Goal: Task Accomplishment & Management: Use online tool/utility

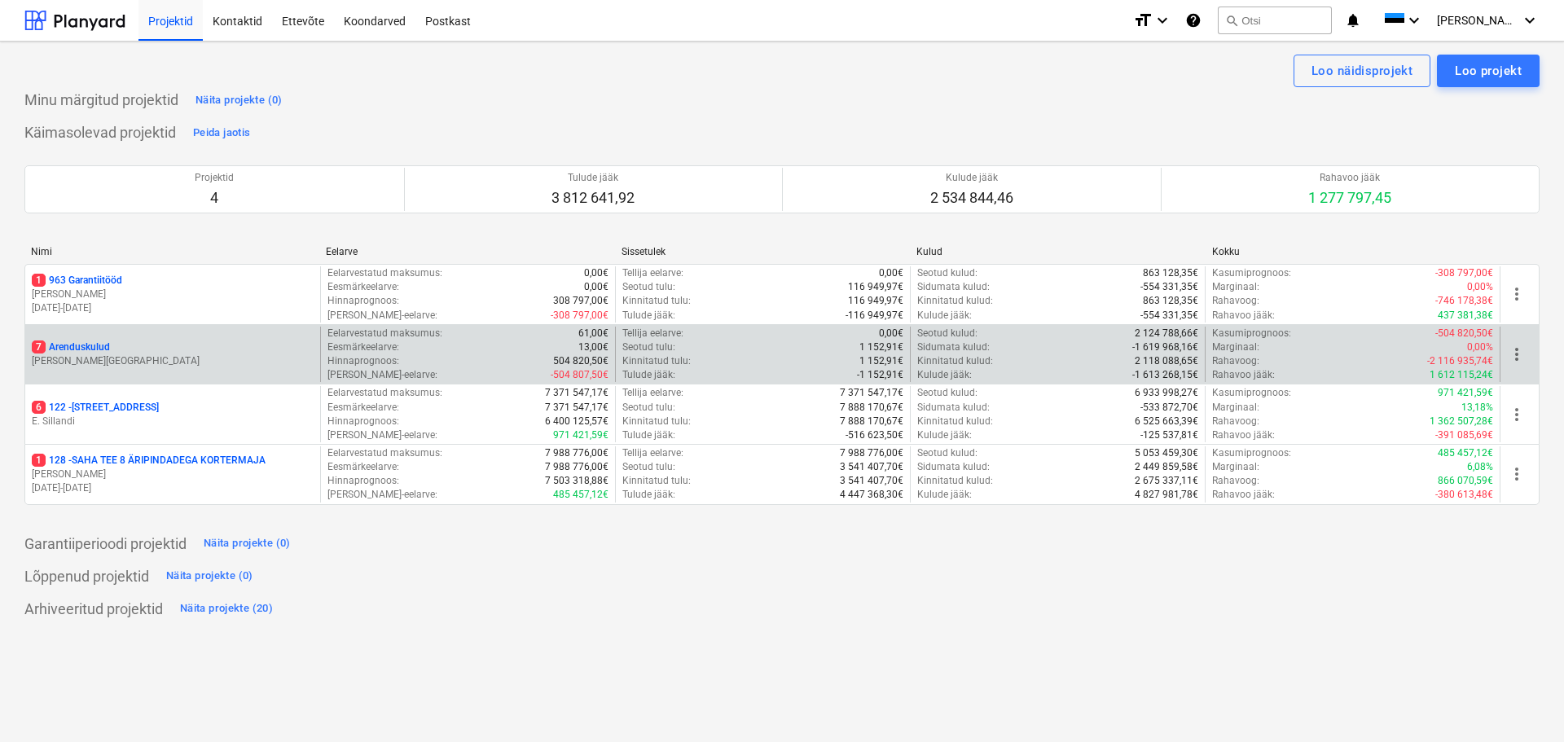
click at [99, 351] on p "7 Arenduskulud" at bounding box center [71, 348] width 78 height 14
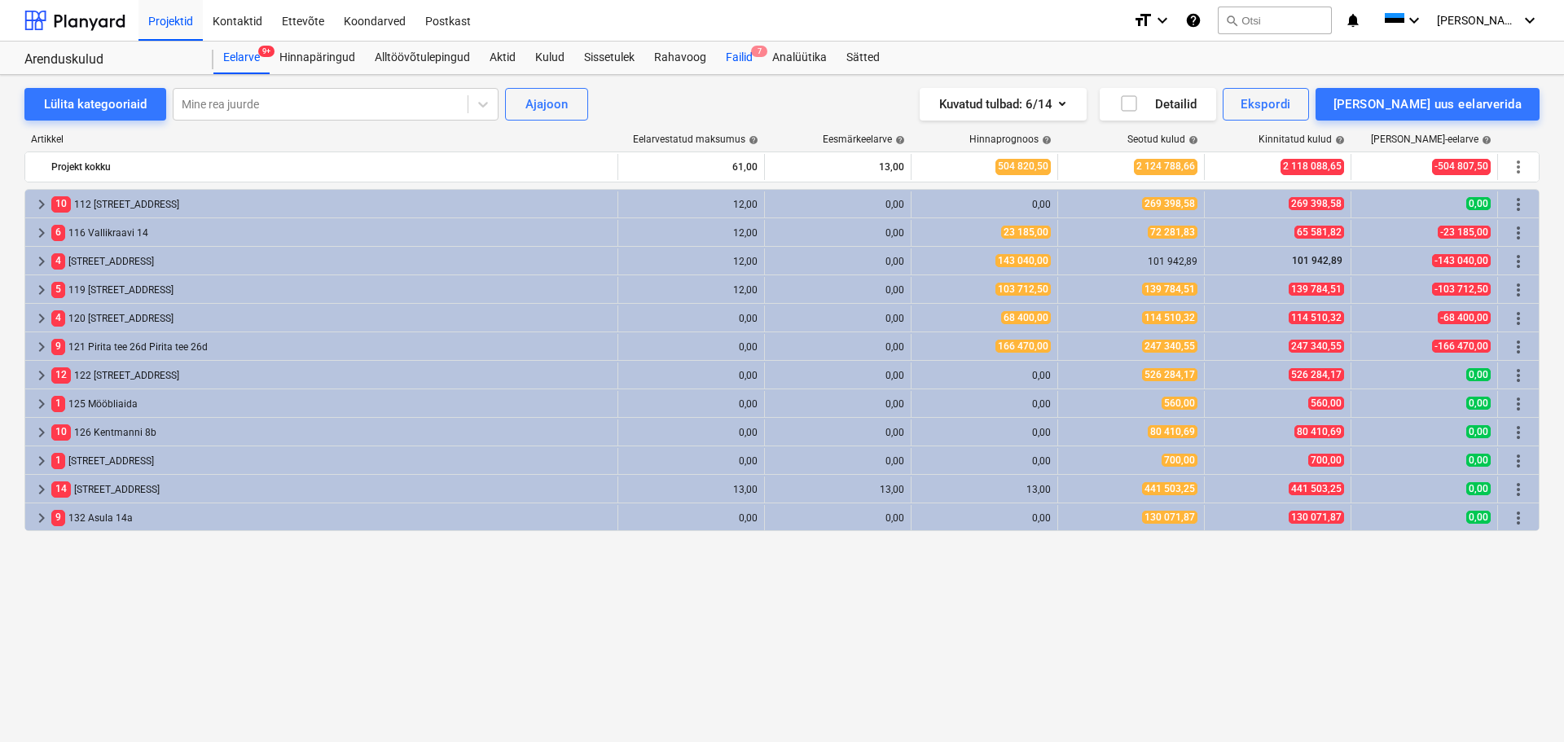
click at [741, 58] on div "Failid 7" at bounding box center [739, 58] width 46 height 33
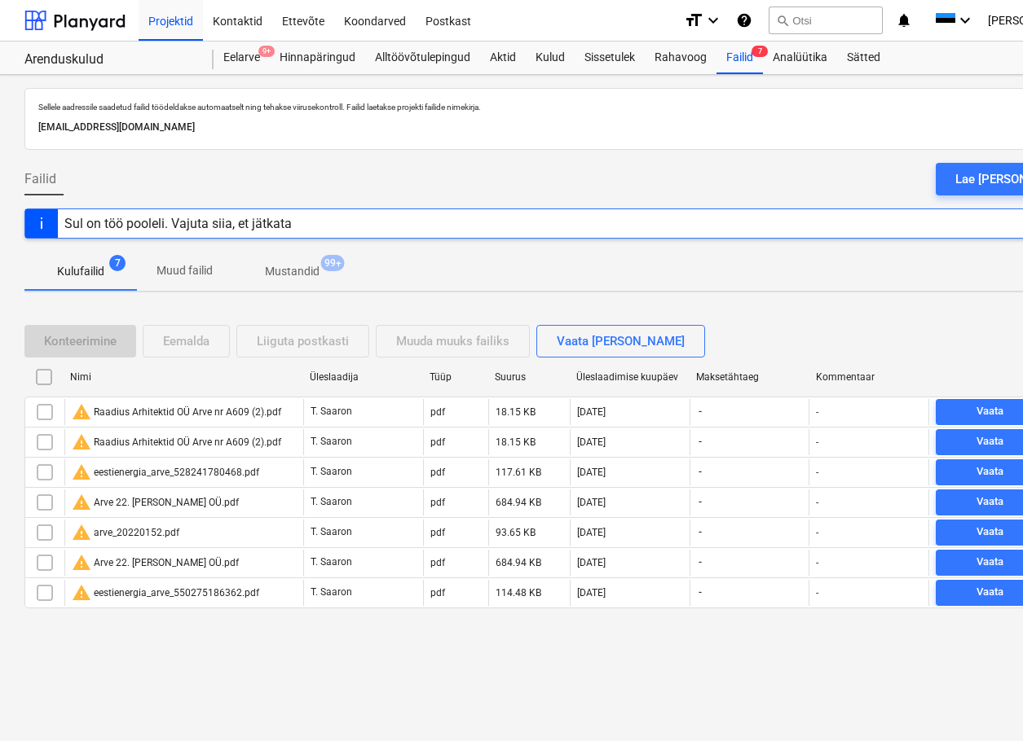
click at [0, 302] on div "Sellele aadressile saadetud failid töödeldakse automaatselt ning tehakse viirus…" at bounding box center [557, 408] width 1115 height 666
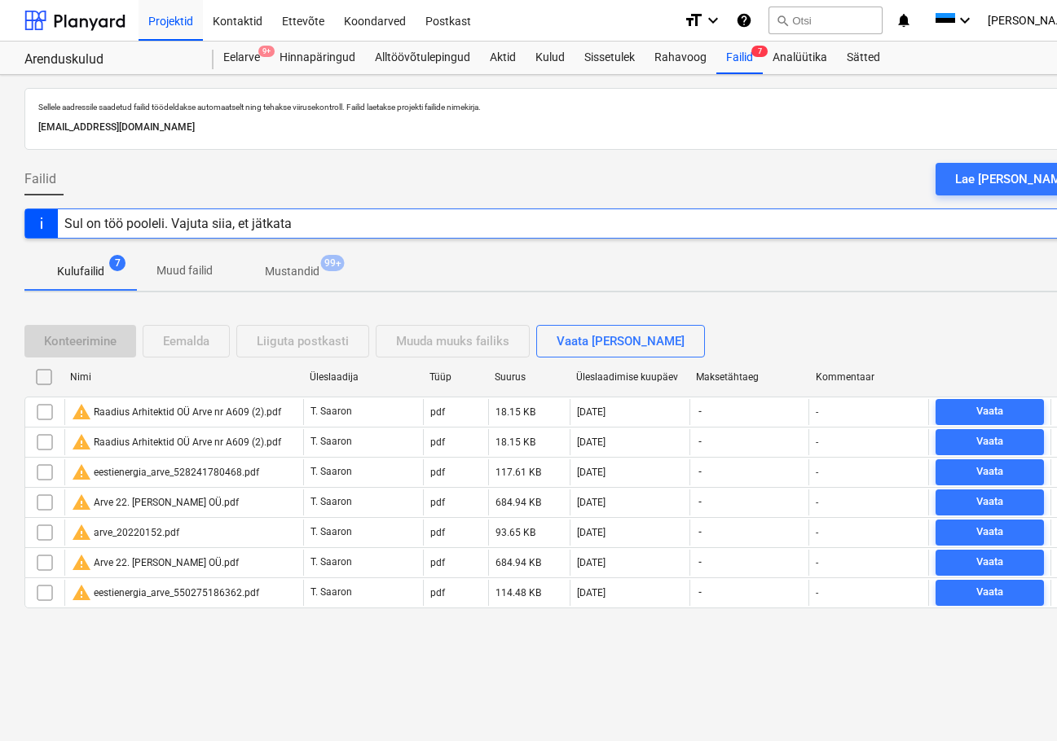
drag, startPoint x: 1039, startPoint y: 175, endPoint x: 867, endPoint y: 197, distance: 173.3
click at [1039, 175] on div "Lae [PERSON_NAME]" at bounding box center [1013, 179] width 116 height 21
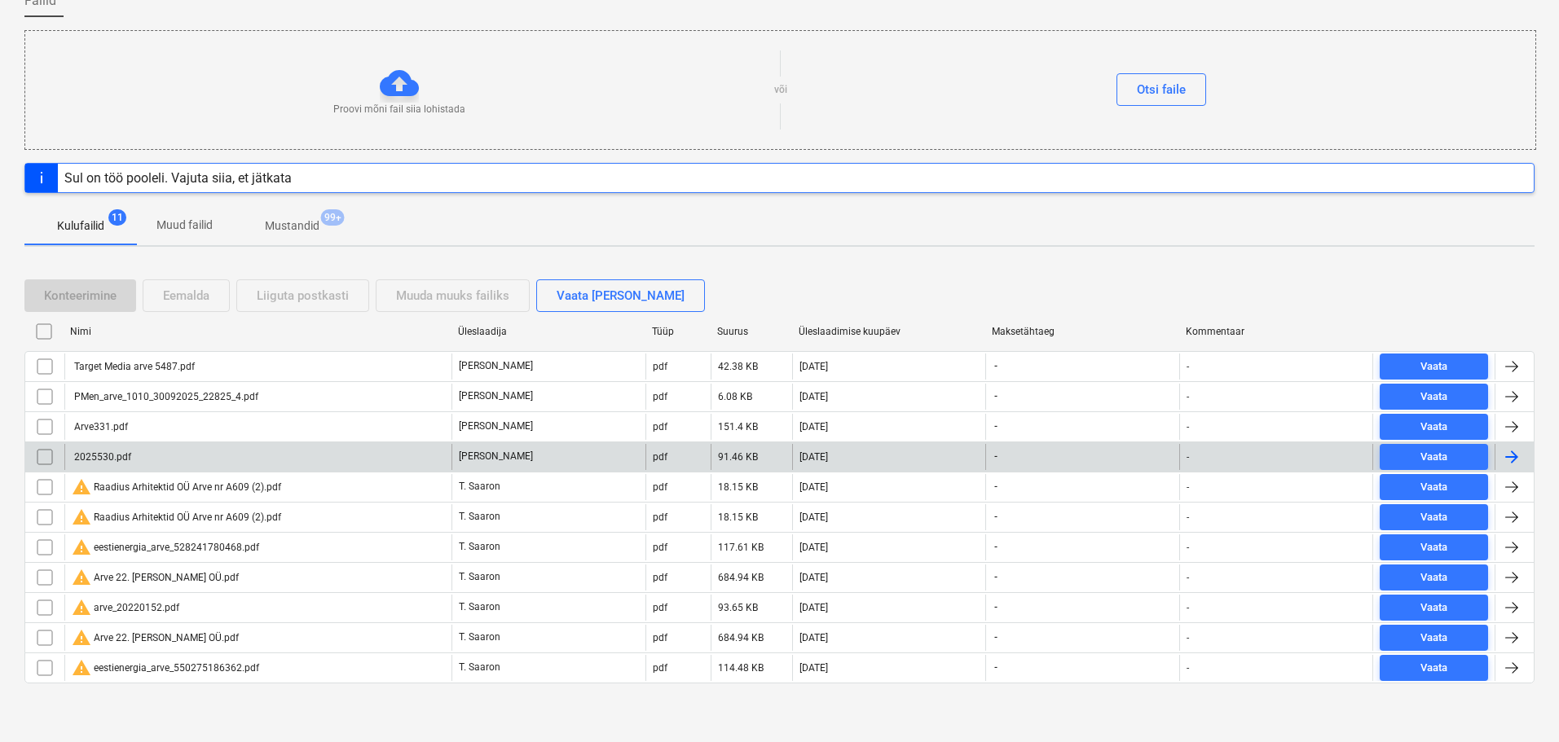
click at [108, 460] on div "2025530.pdf" at bounding box center [101, 456] width 59 height 11
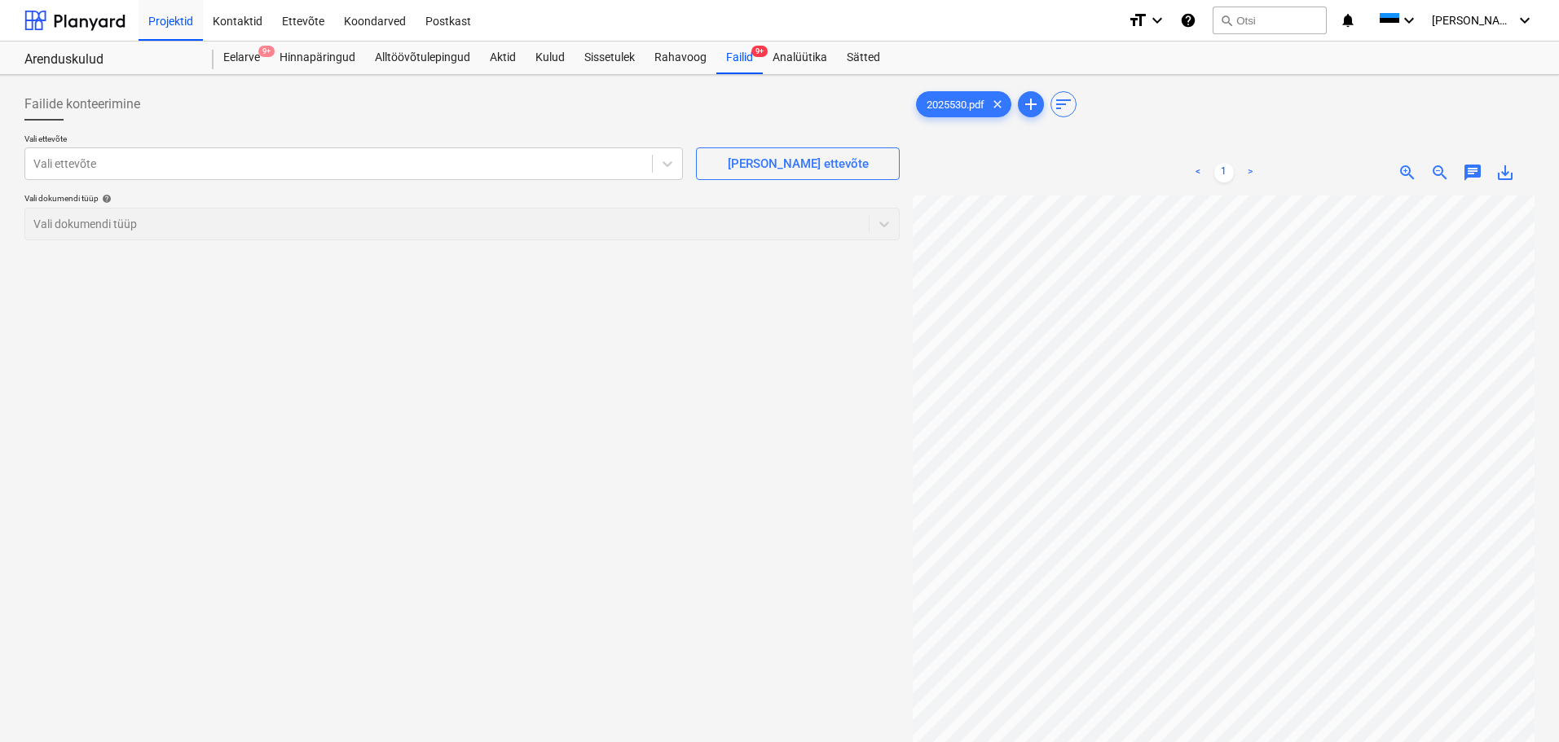
scroll to position [163, 0]
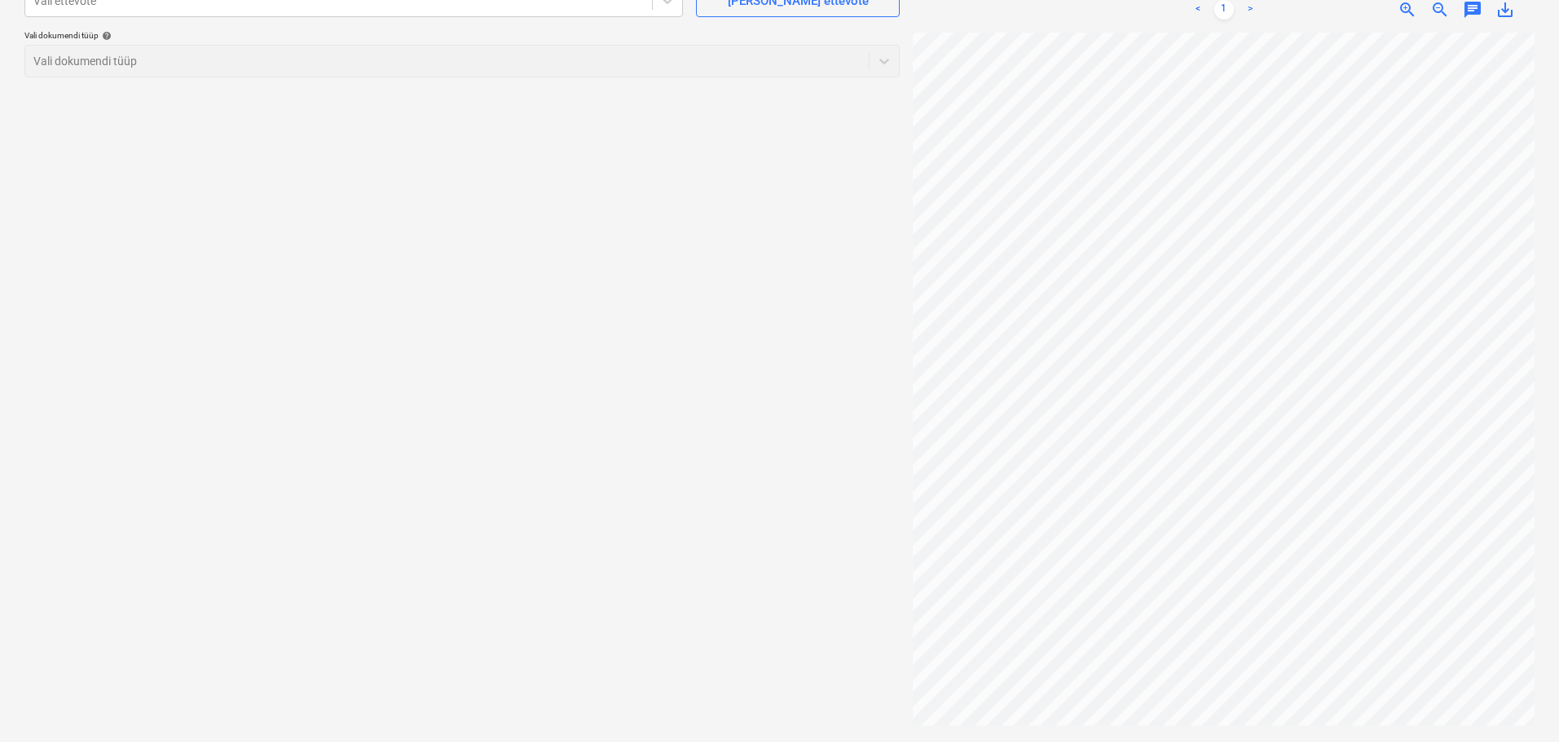
drag, startPoint x: 636, startPoint y: 323, endPoint x: 634, endPoint y: 367, distance: 43.2
click at [634, 367] on div "Failide konteerimine Vali ettevõte Vali ettevõte [PERSON_NAME] uus ettevõte Val…" at bounding box center [462, 327] width 888 height 817
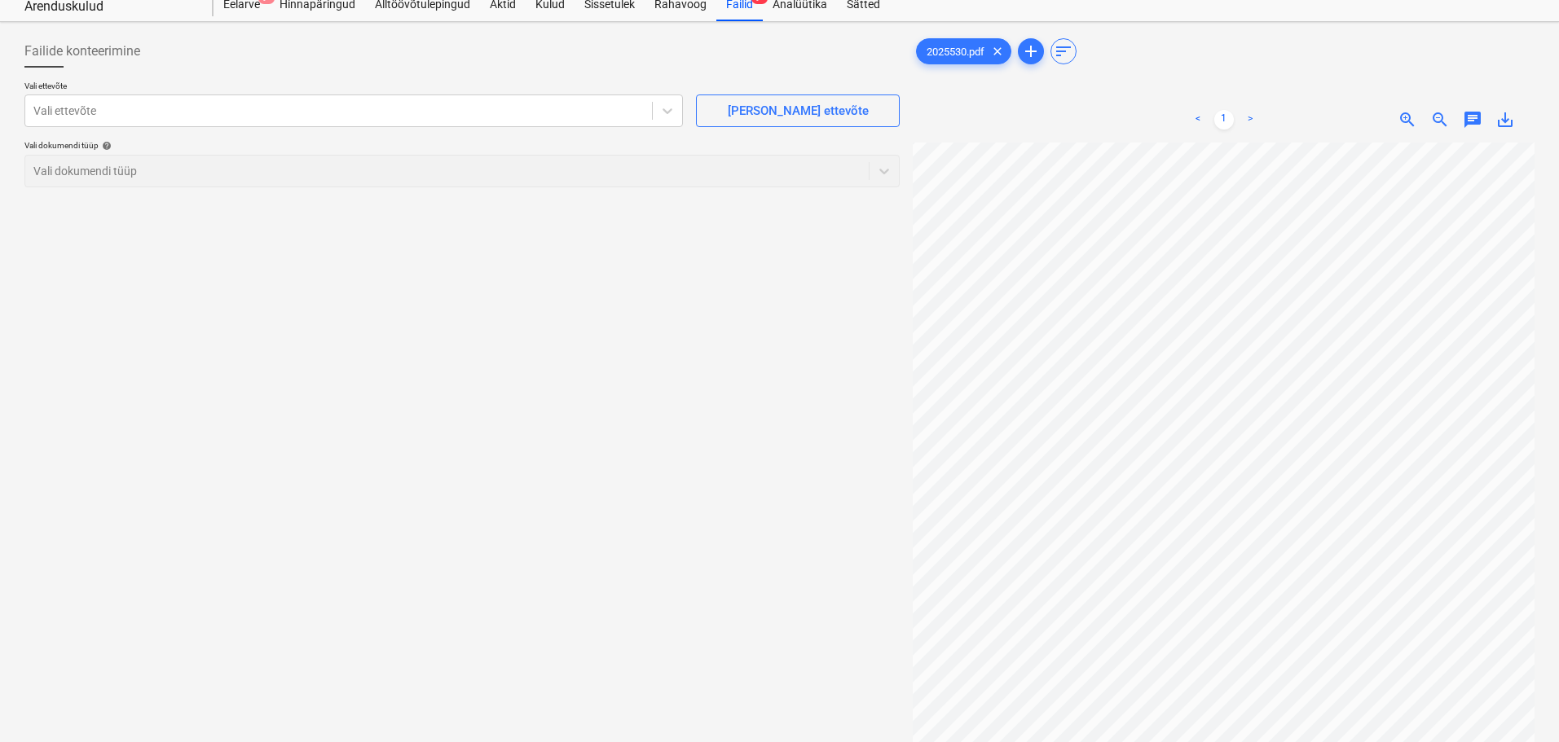
scroll to position [81, 0]
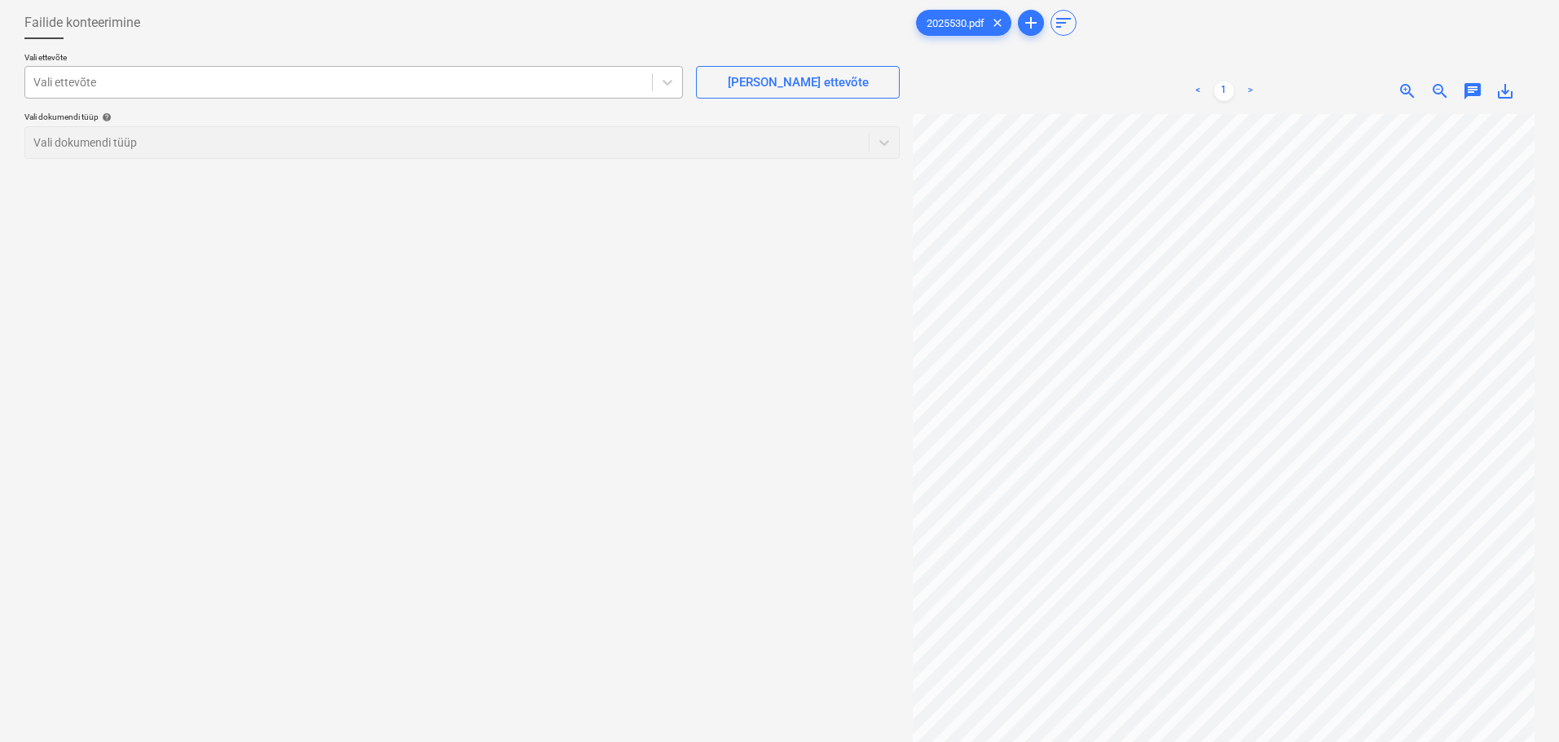
click at [128, 81] on div at bounding box center [338, 82] width 610 height 16
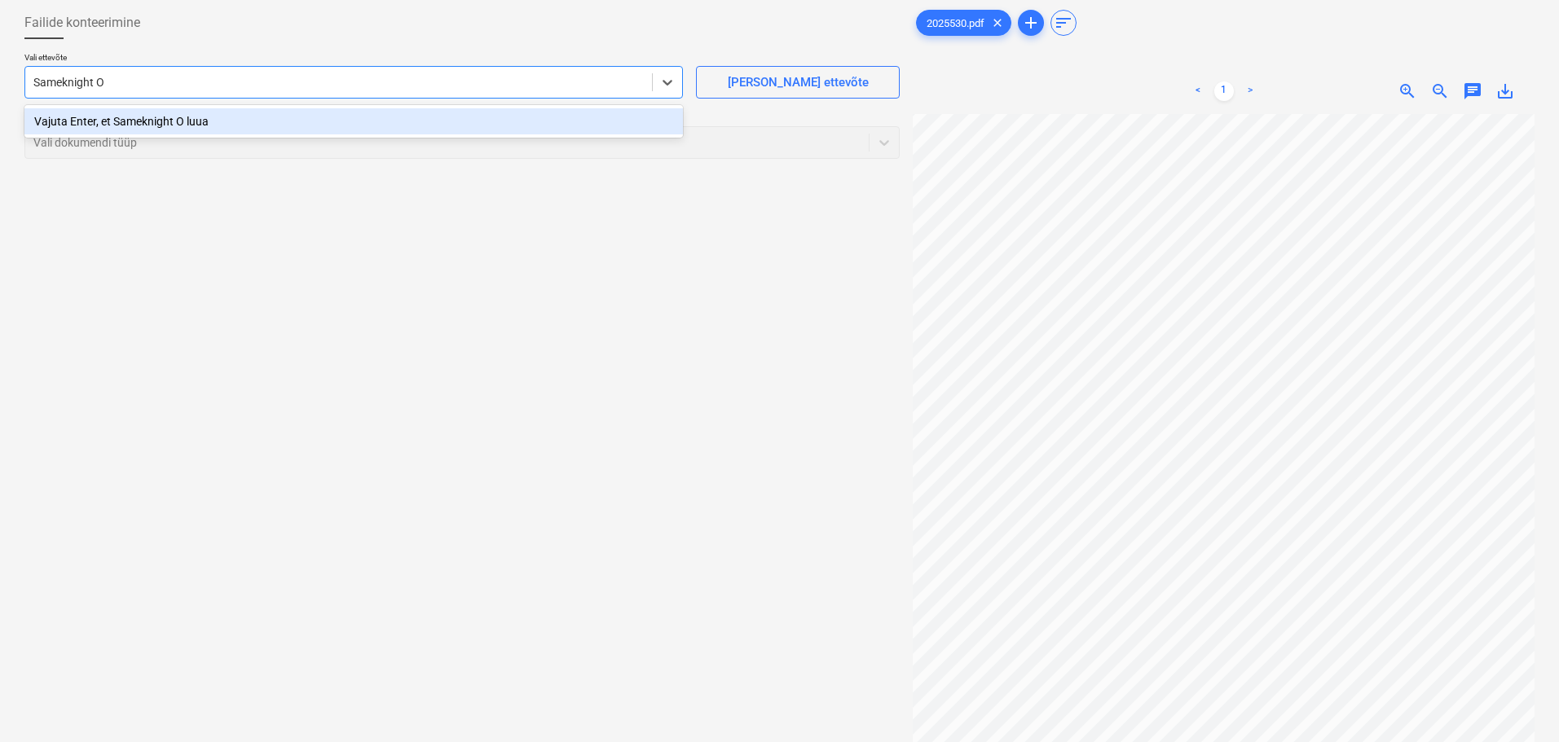
type input "Sameknight OÜ"
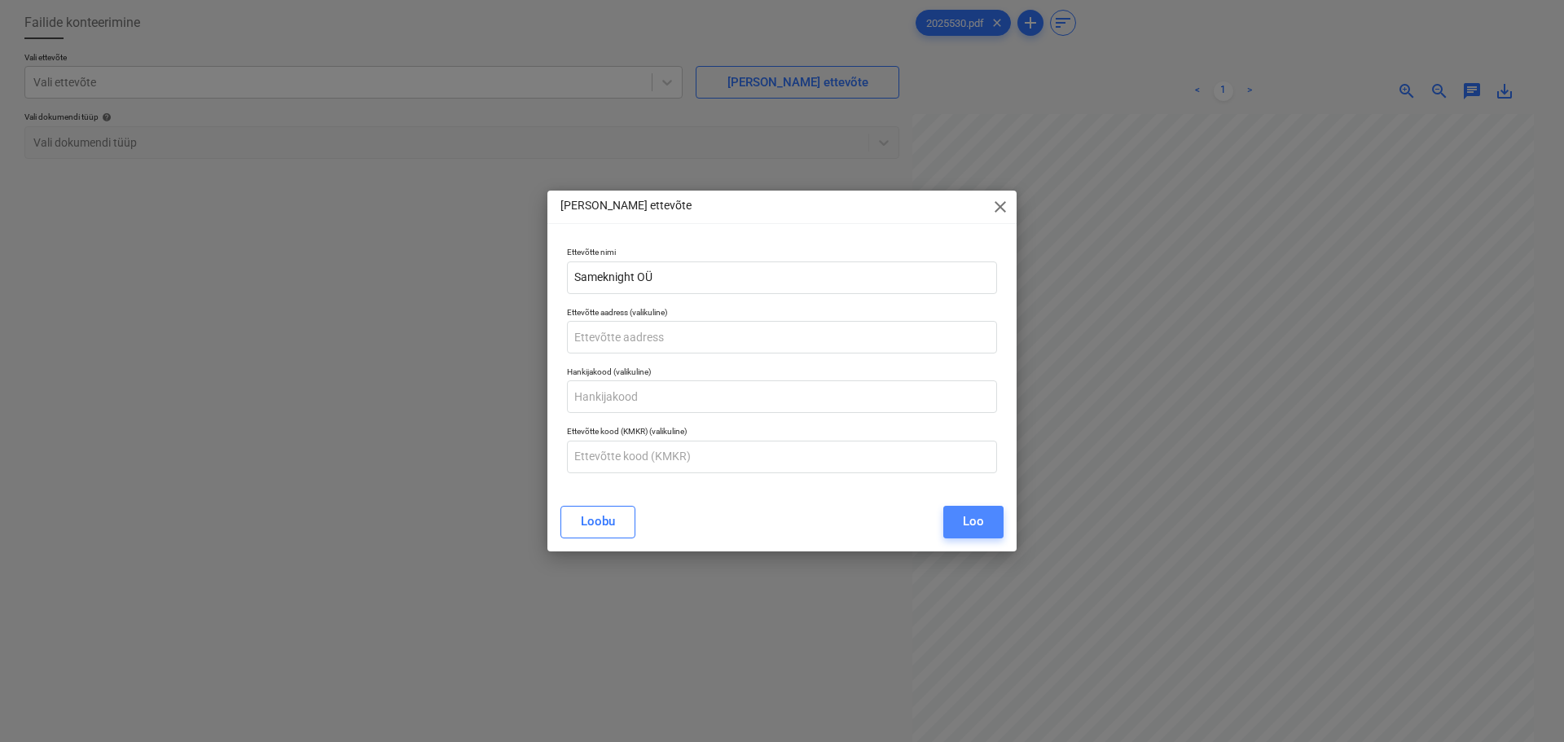
click at [997, 509] on button "Loo" at bounding box center [973, 522] width 60 height 33
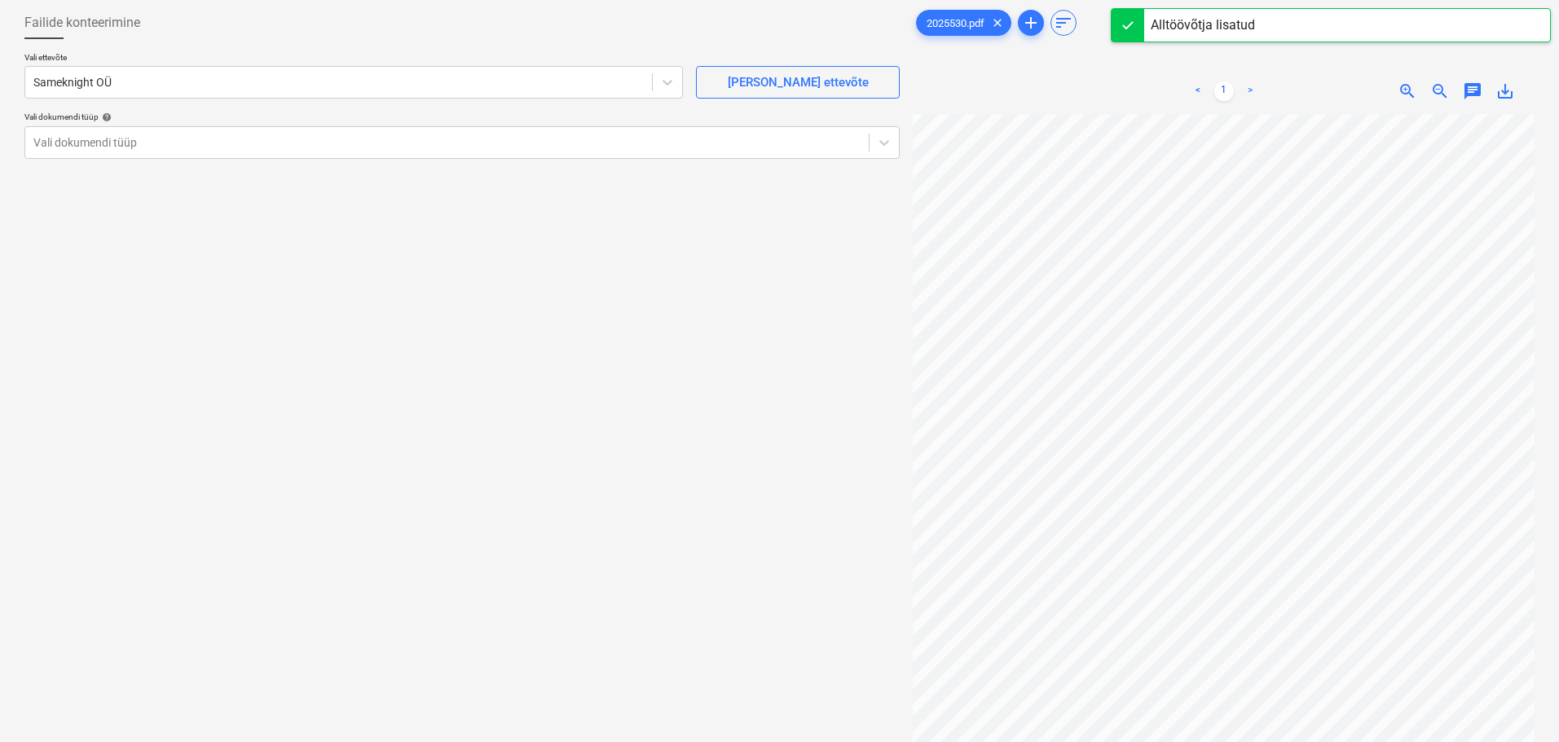
scroll to position [219, 116]
click at [337, 138] on div at bounding box center [446, 142] width 827 height 16
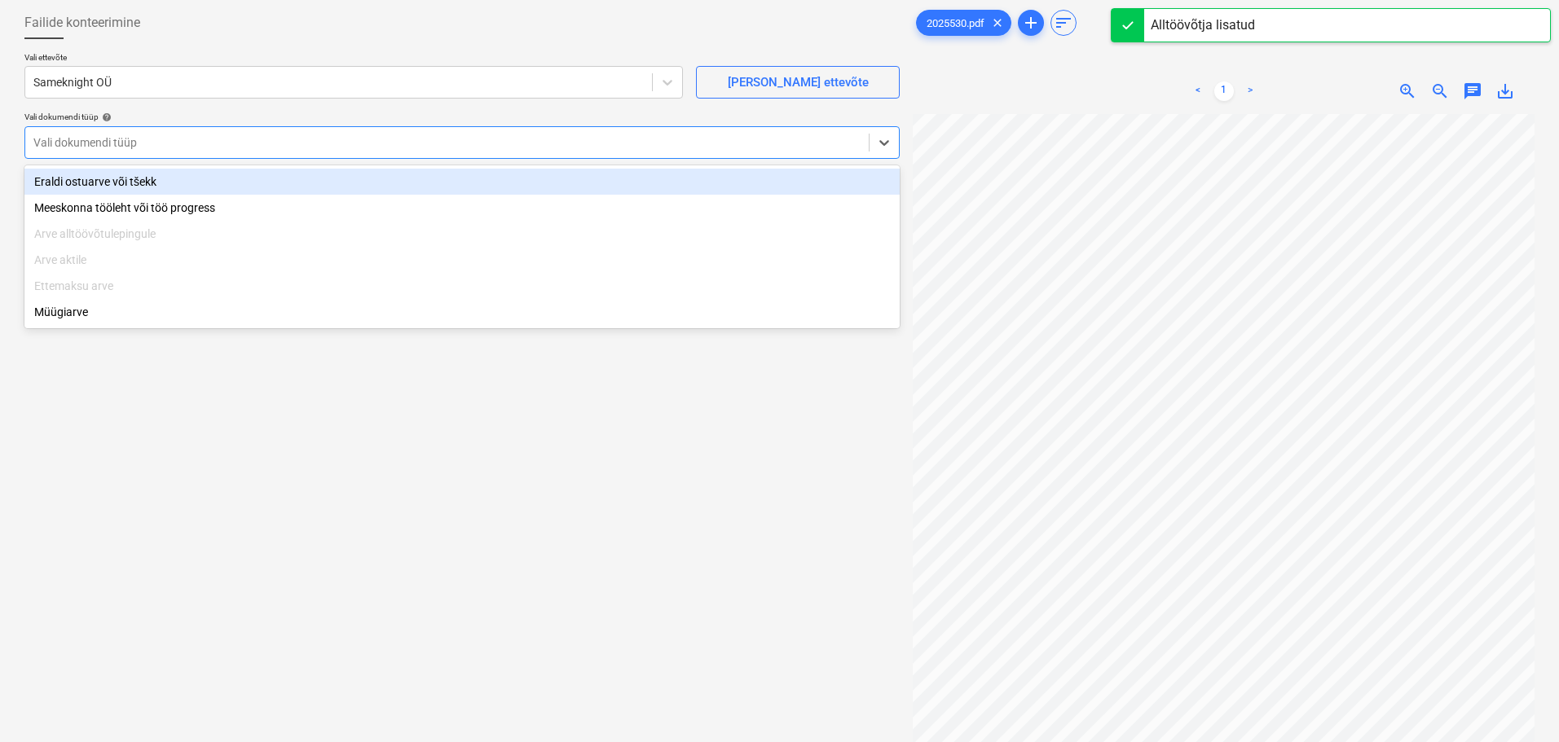
click at [284, 185] on div "Eraldi ostuarve või tšekk" at bounding box center [461, 182] width 875 height 26
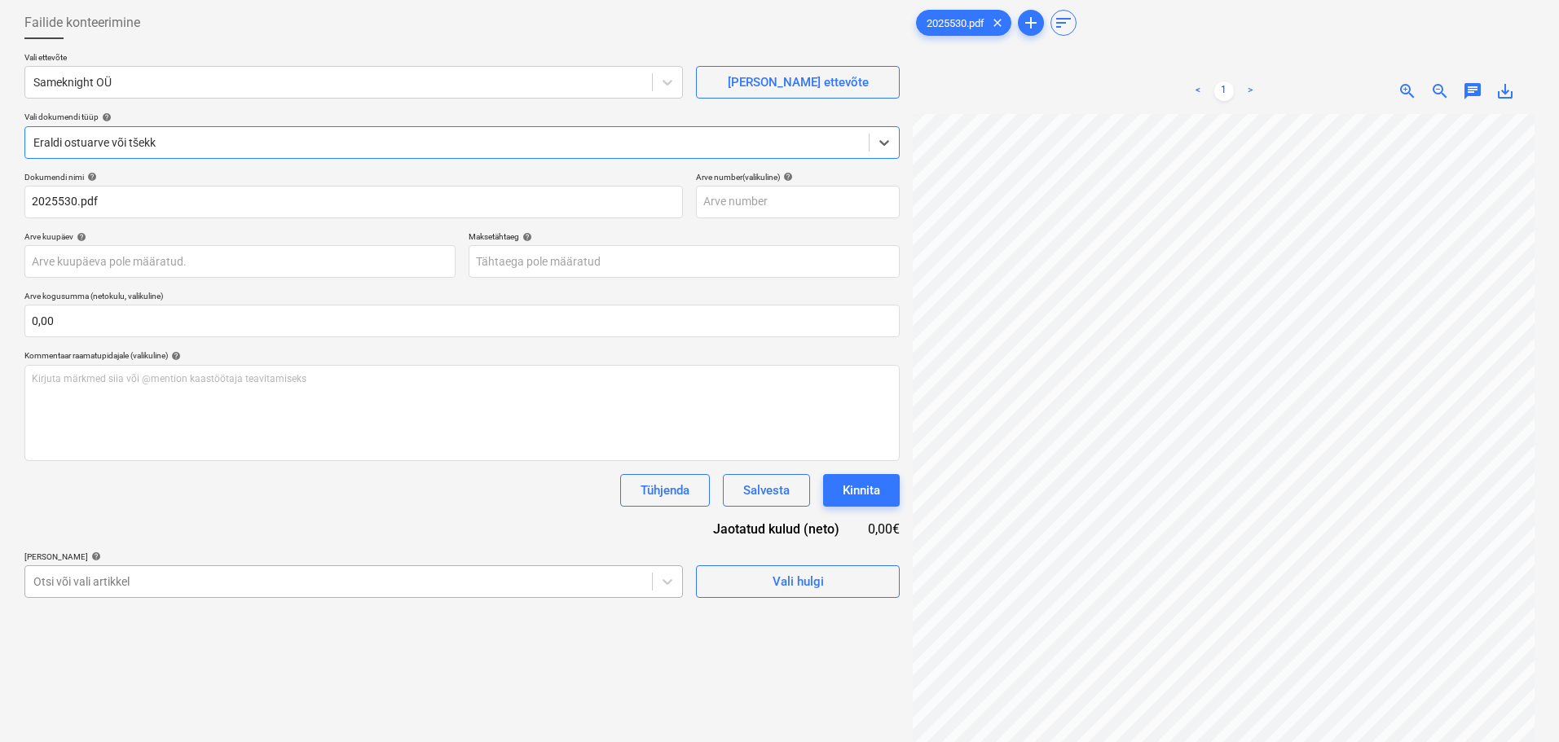
scroll to position [191, 0]
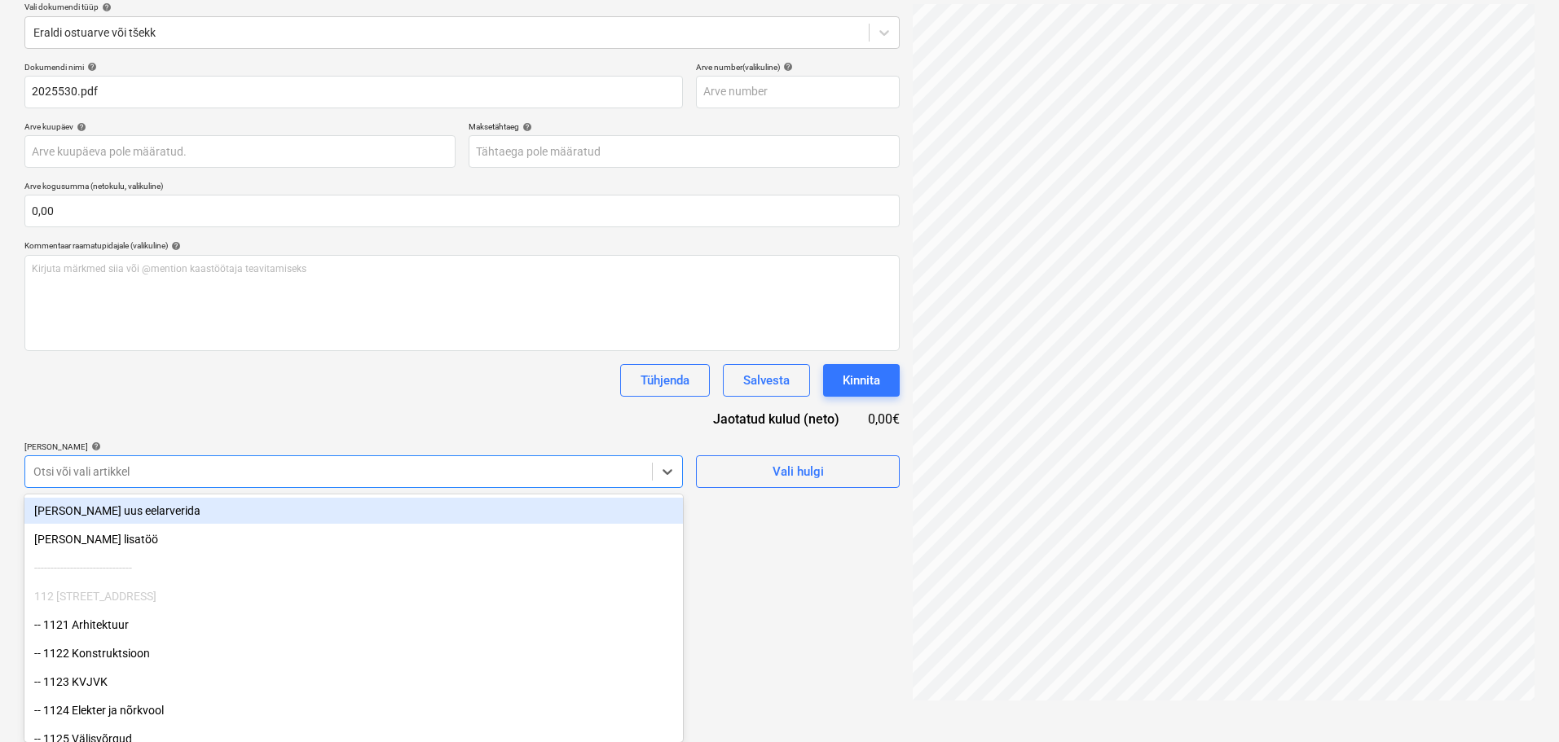
click at [128, 551] on body "Projektid Kontaktid Ettevõte Koondarved Postkast format_size keyboard_arrow_dow…" at bounding box center [779, 180] width 1559 height 742
type input "1289"
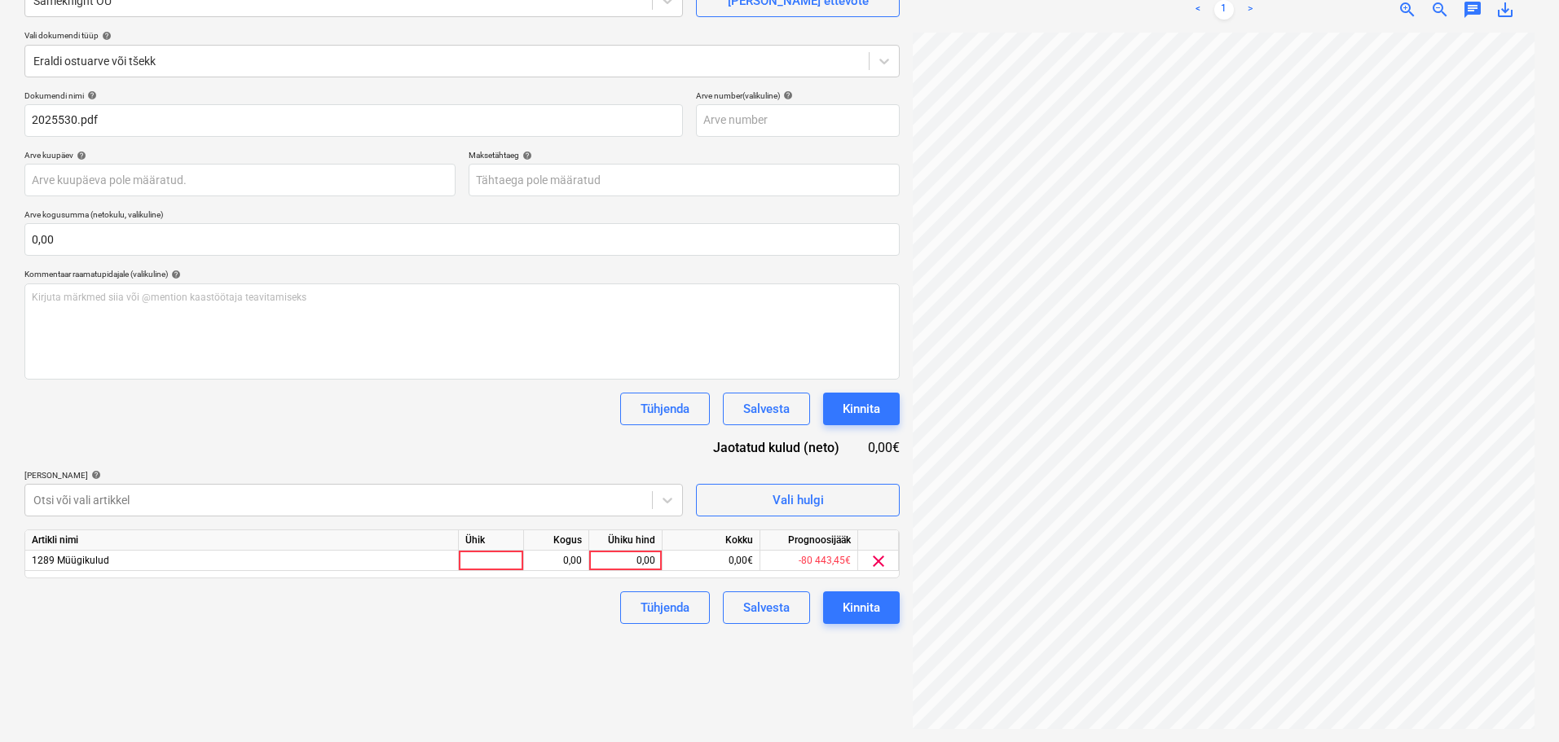
drag, startPoint x: 328, startPoint y: 435, endPoint x: 331, endPoint y: 445, distance: 10.3
click at [325, 436] on div "Dokumendi nimi help 2025530.pdf Arve number (valikuline) help Arve kuupäev help…" at bounding box center [461, 357] width 875 height 534
click at [487, 555] on div at bounding box center [491, 561] width 65 height 20
type input "tk"
type input "330"
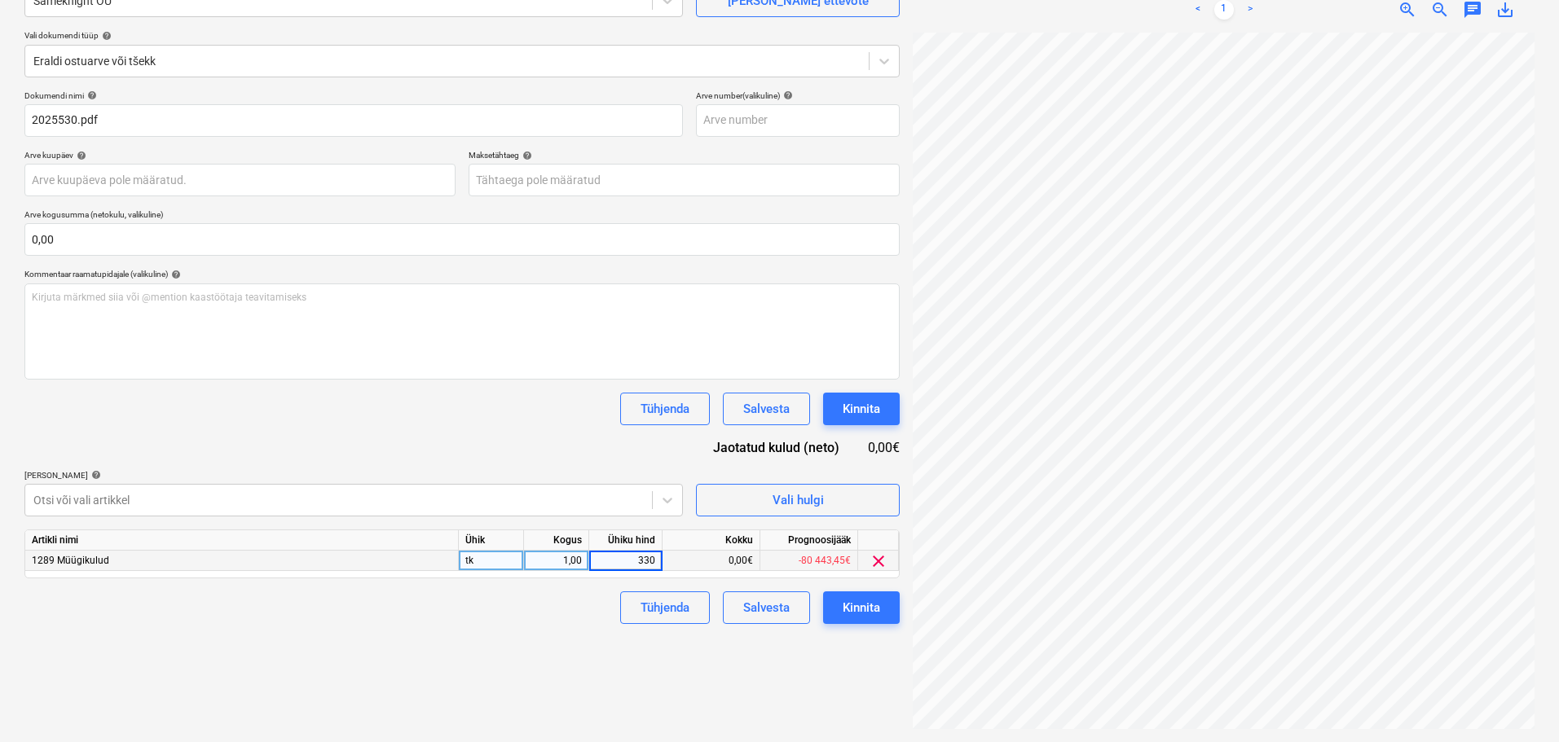
drag, startPoint x: 465, startPoint y: 601, endPoint x: 545, endPoint y: 635, distance: 86.6
click at [463, 603] on div "Tühjenda Salvesta Kinnita" at bounding box center [461, 608] width 875 height 33
click at [877, 605] on div "Kinnita" at bounding box center [860, 607] width 37 height 21
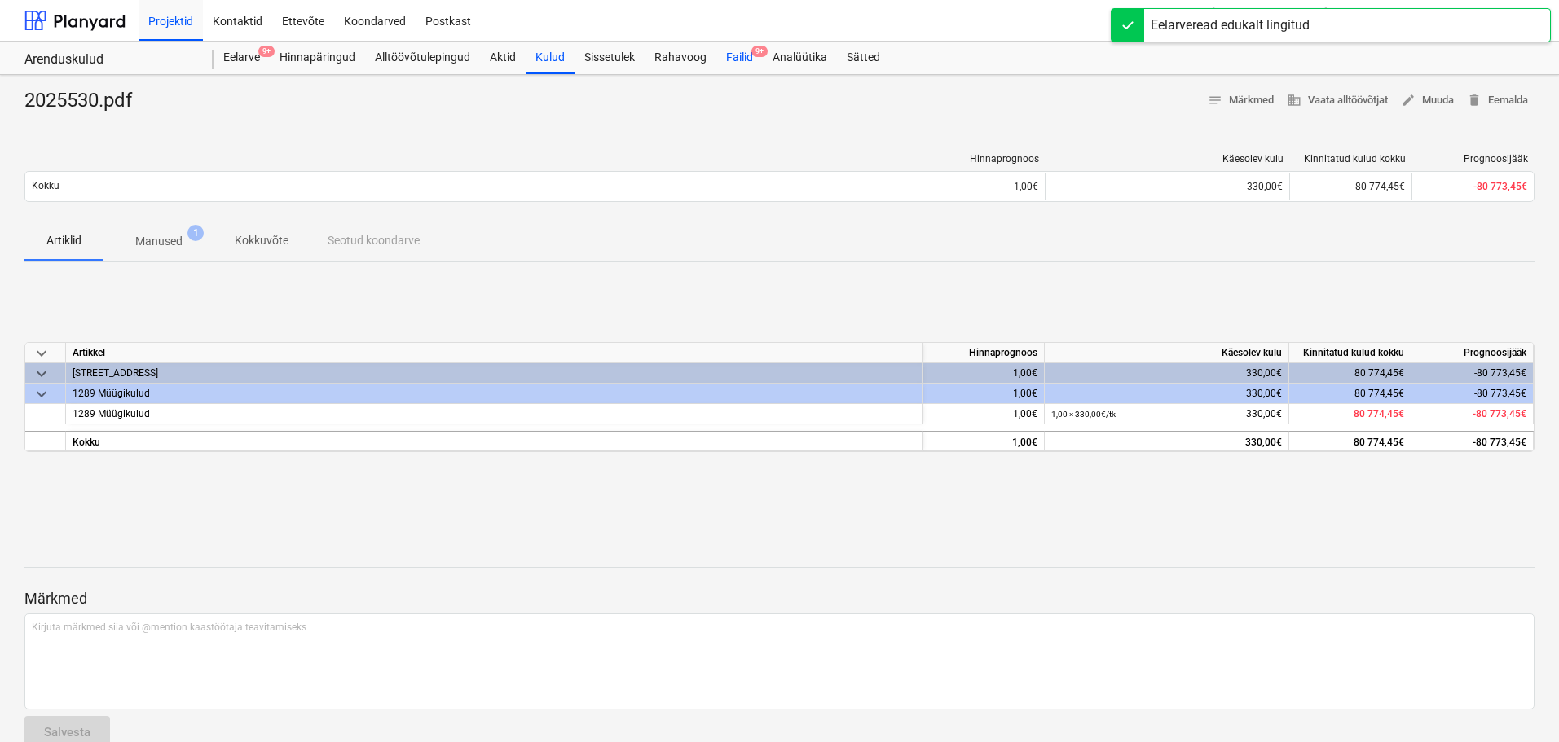
click at [754, 55] on span "9+" at bounding box center [759, 51] width 16 height 11
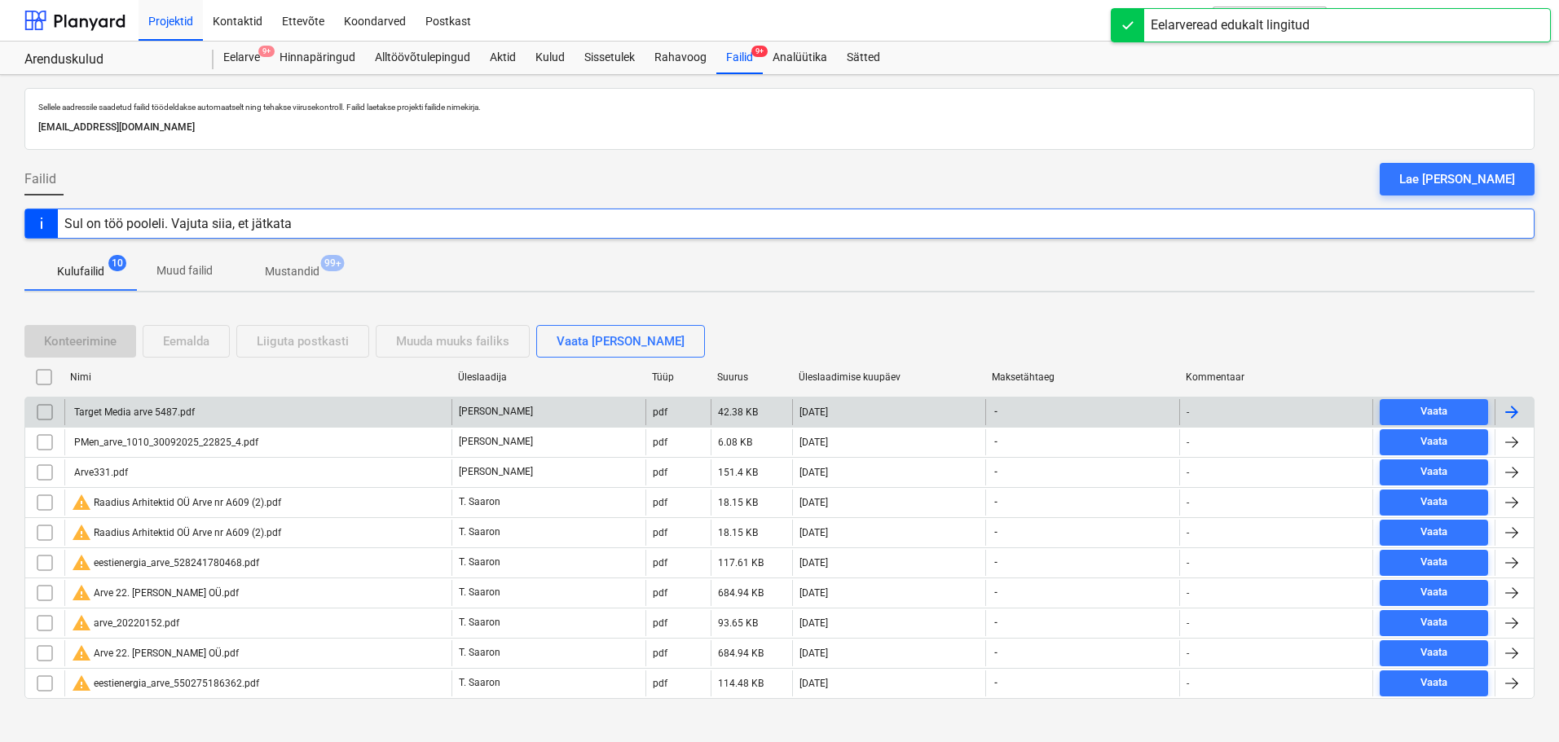
click at [156, 413] on div "Target Media arve 5487.pdf" at bounding box center [133, 412] width 123 height 11
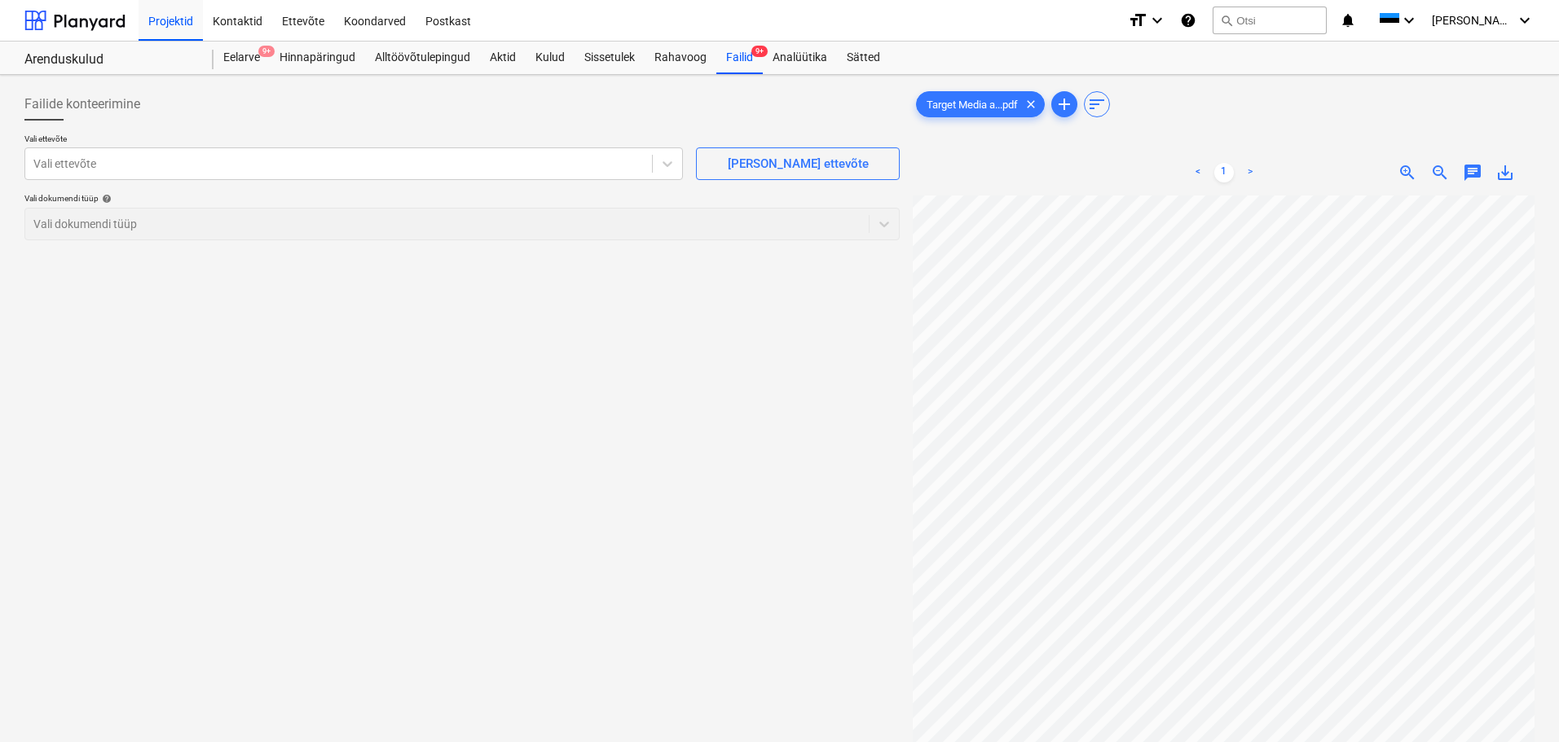
scroll to position [119, 114]
click at [290, 156] on div at bounding box center [338, 164] width 610 height 16
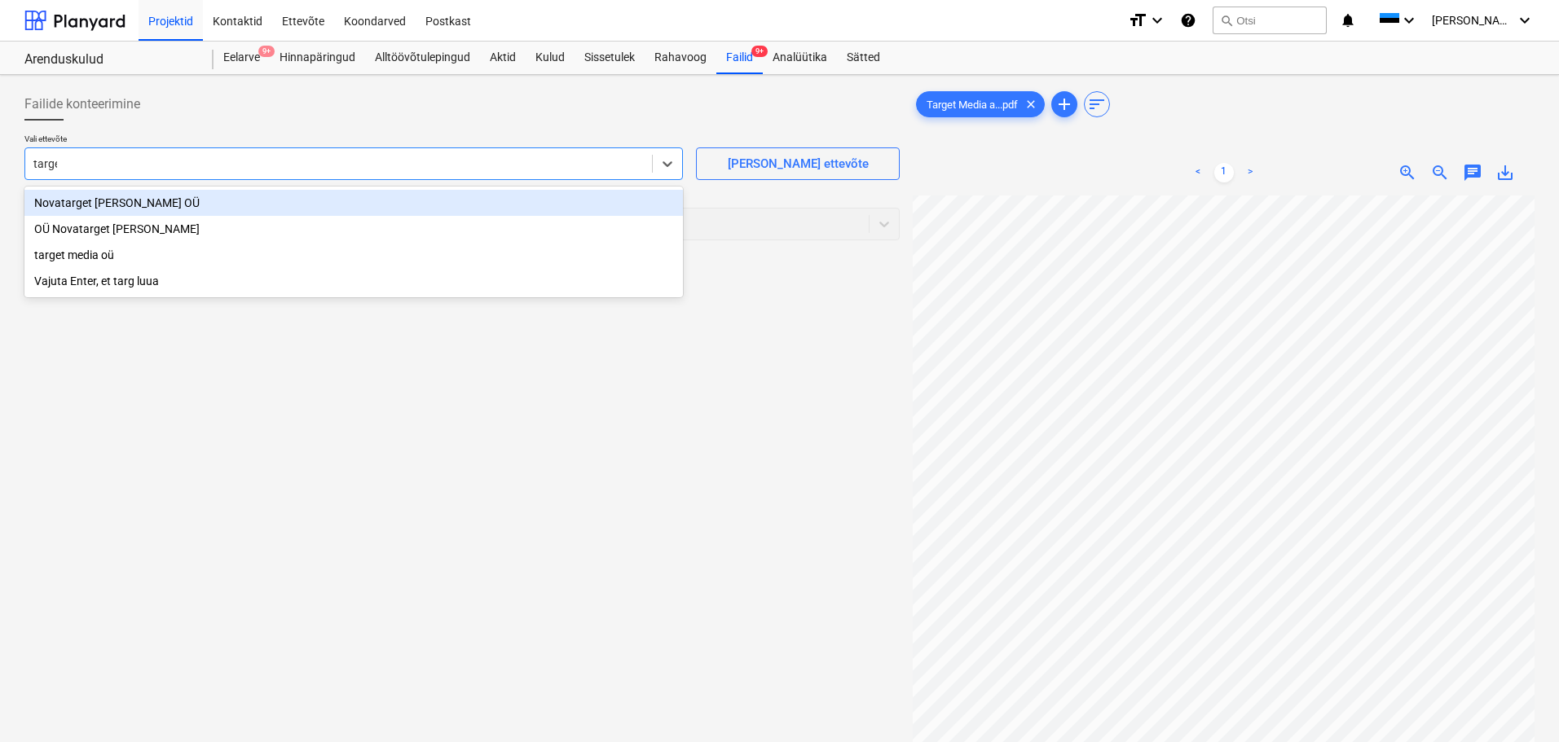
type input "target"
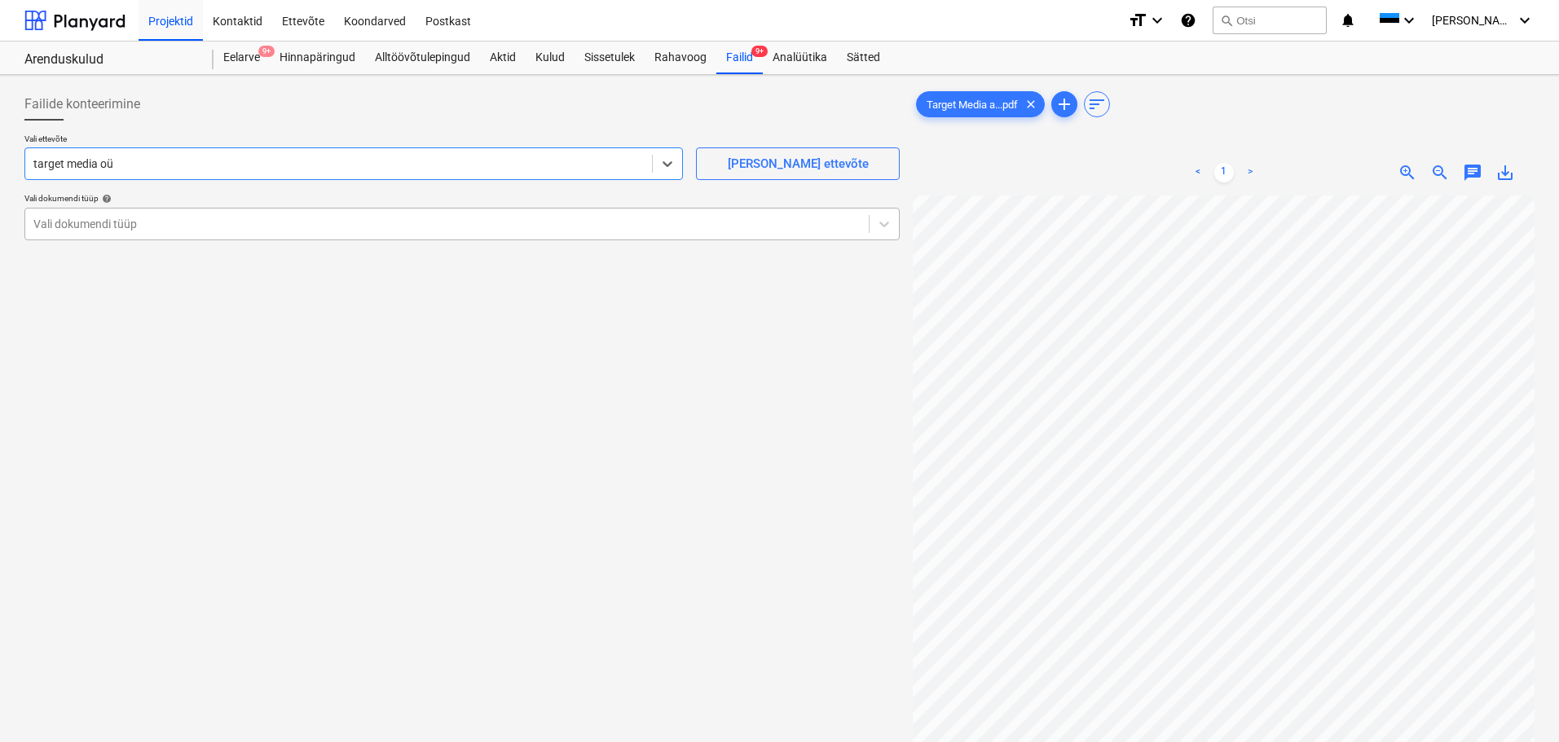
click at [244, 228] on div at bounding box center [446, 224] width 827 height 16
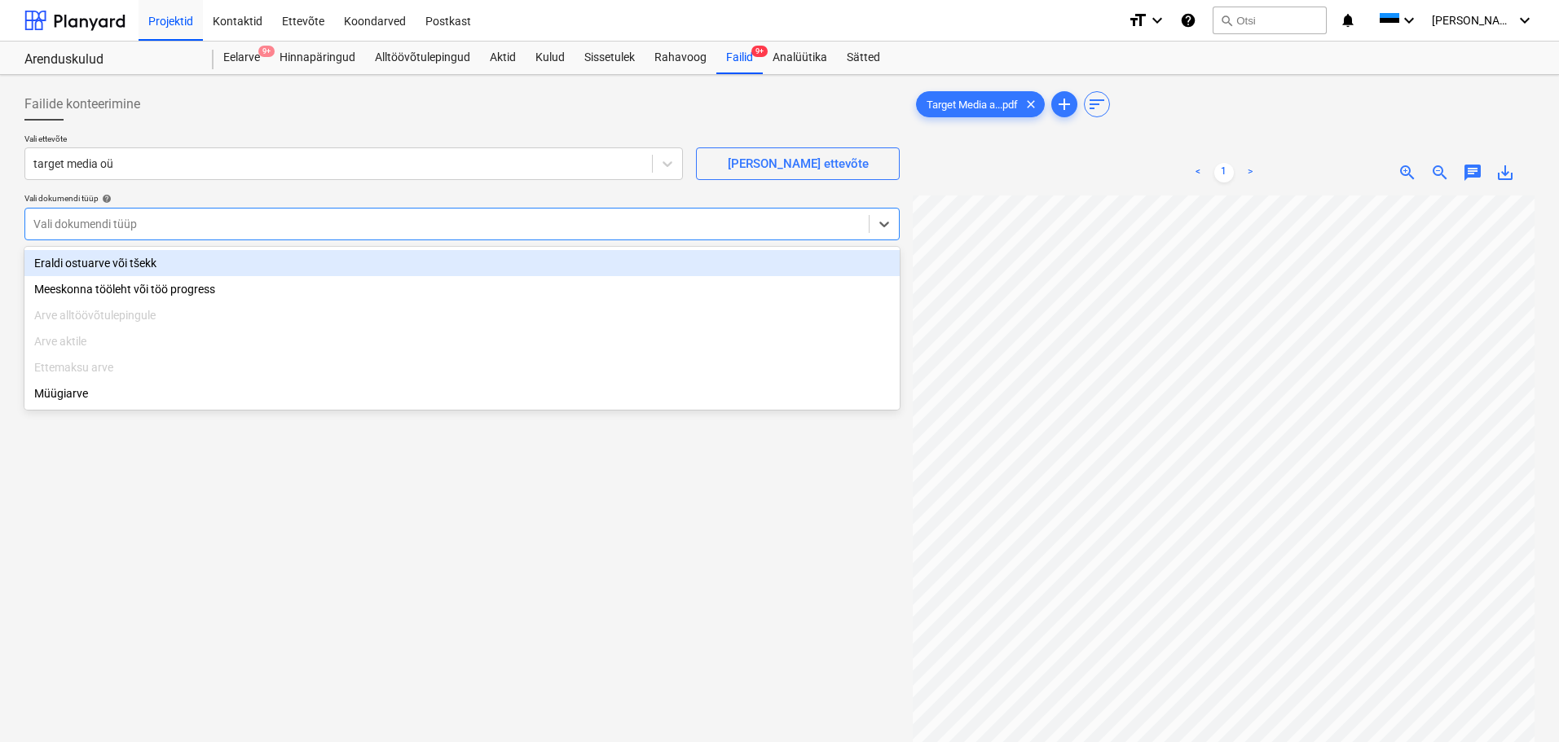
click at [222, 260] on div "Eraldi ostuarve või tšekk" at bounding box center [461, 263] width 875 height 26
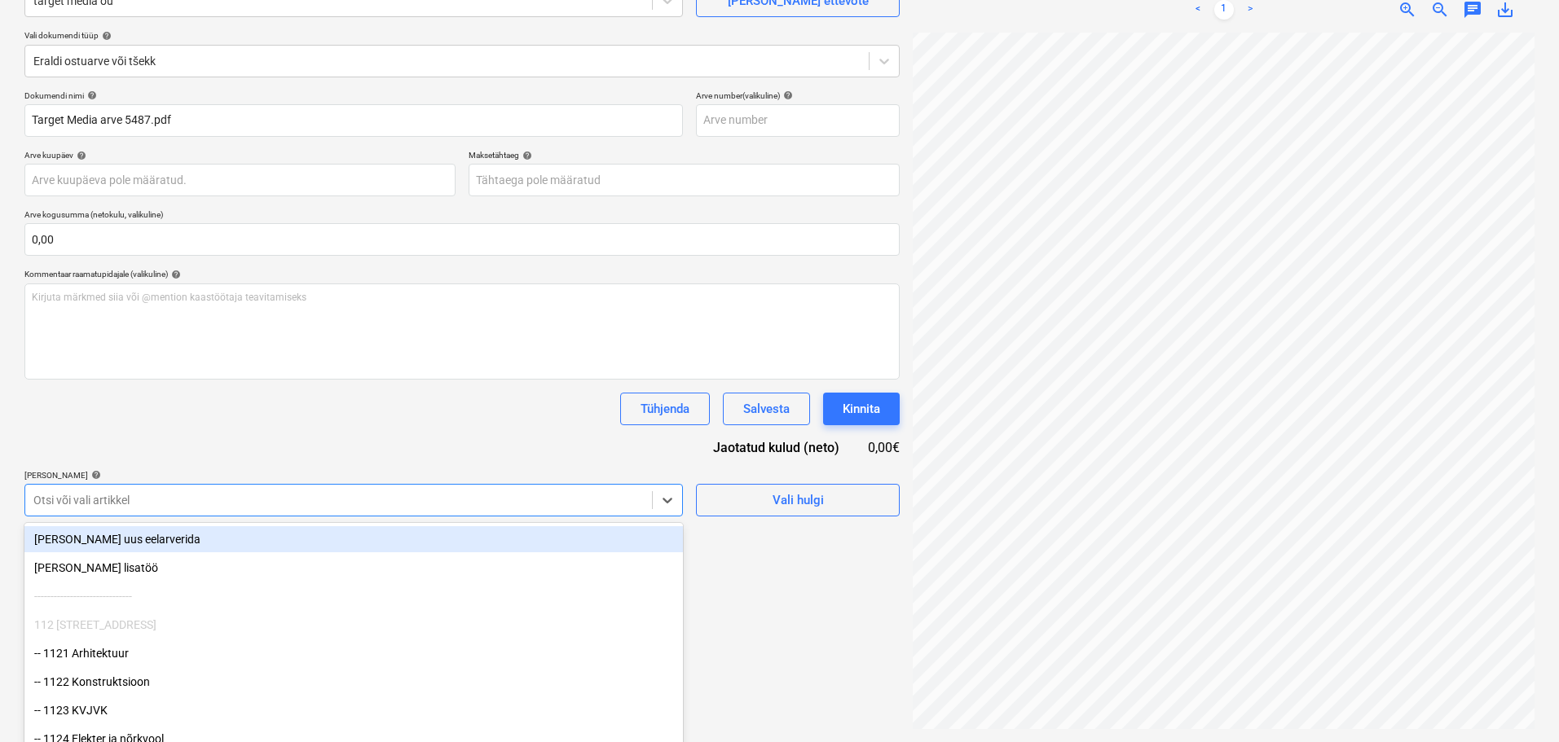
scroll to position [191, 0]
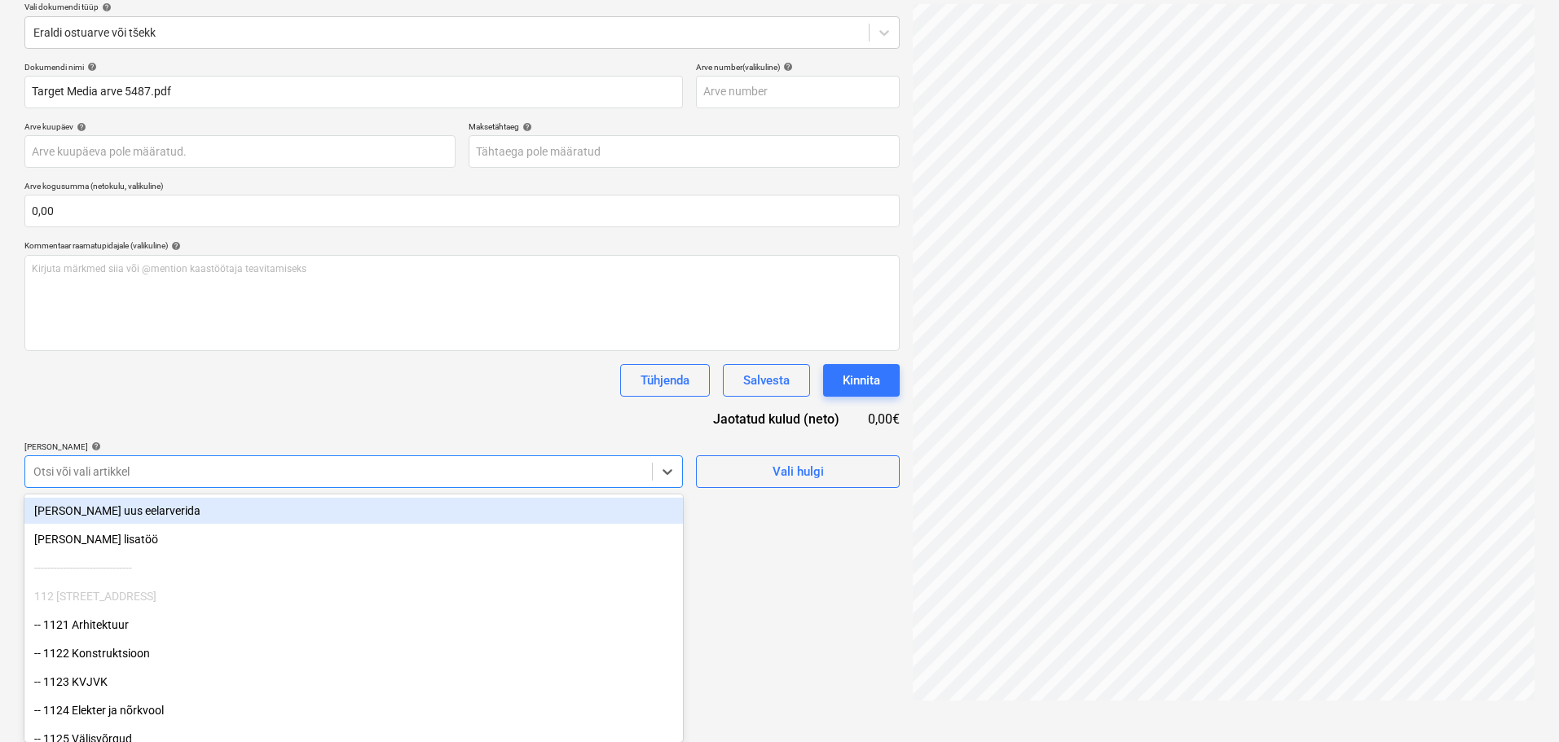
click at [376, 496] on body "Projektid Kontaktid Ettevõte Koondarved Postkast format_size keyboard_arrow_dow…" at bounding box center [779, 180] width 1559 height 742
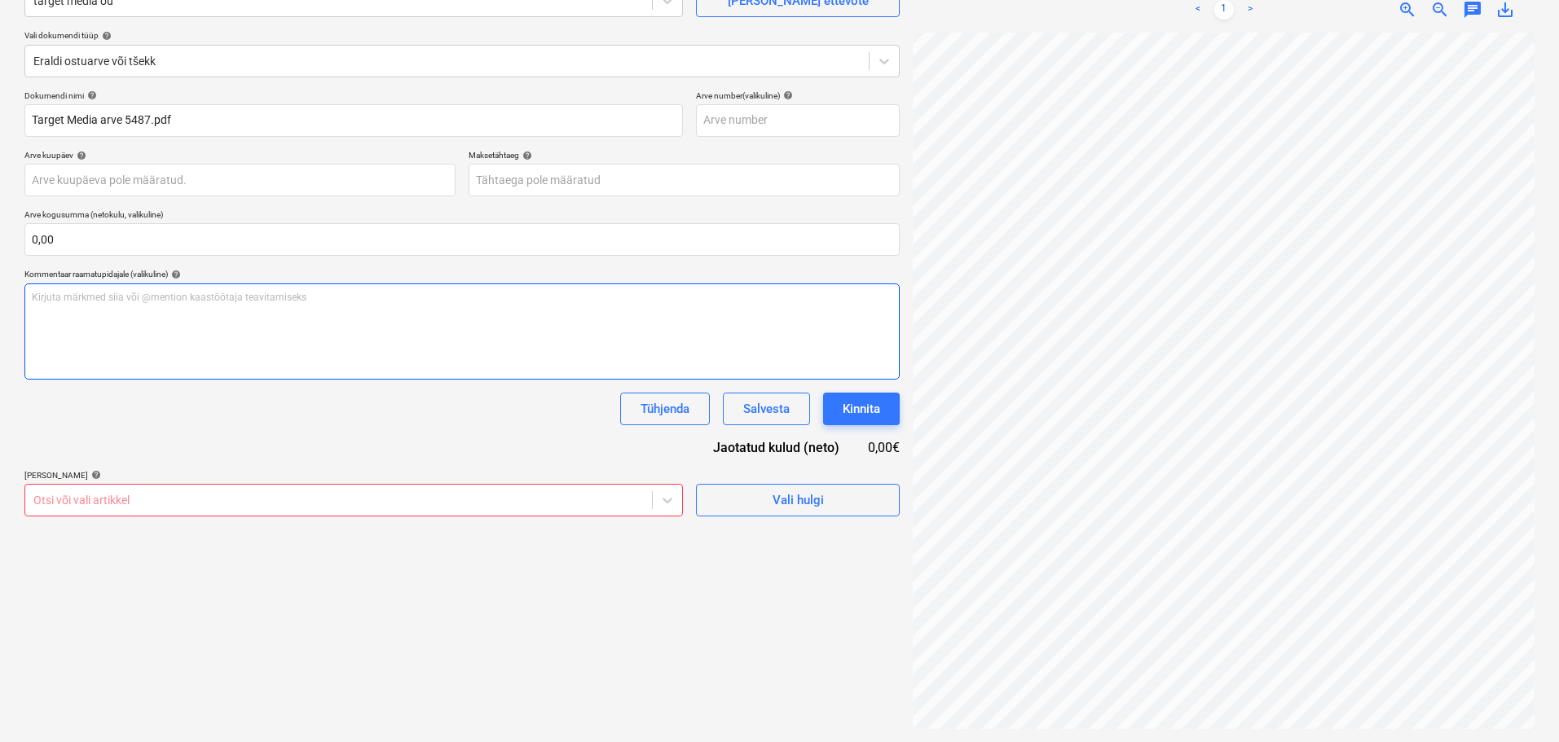
scroll to position [85, 114]
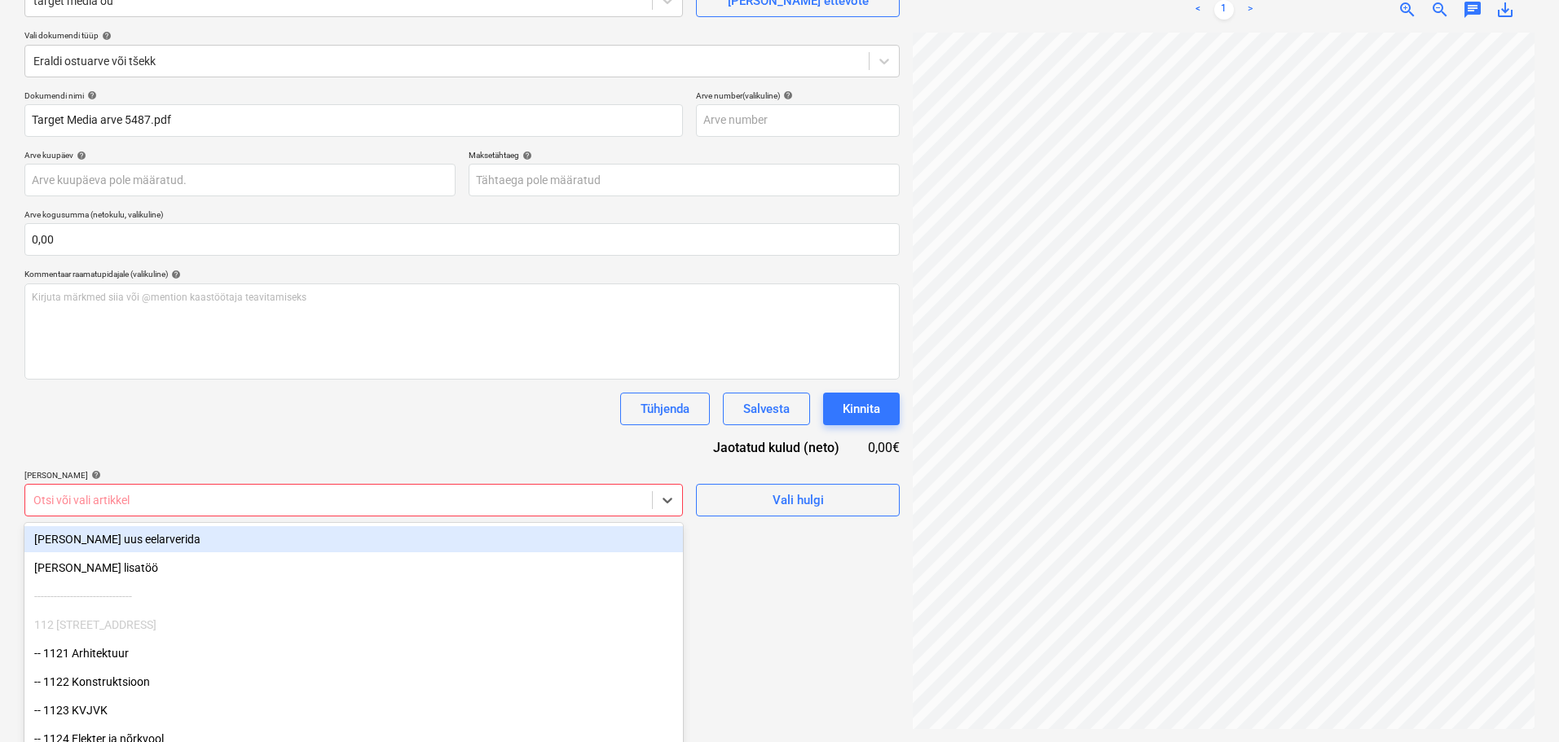
click at [411, 493] on div "Failide konteerimine Vali ettevõte target media oü [PERSON_NAME] uus ettevõte V…" at bounding box center [462, 327] width 888 height 817
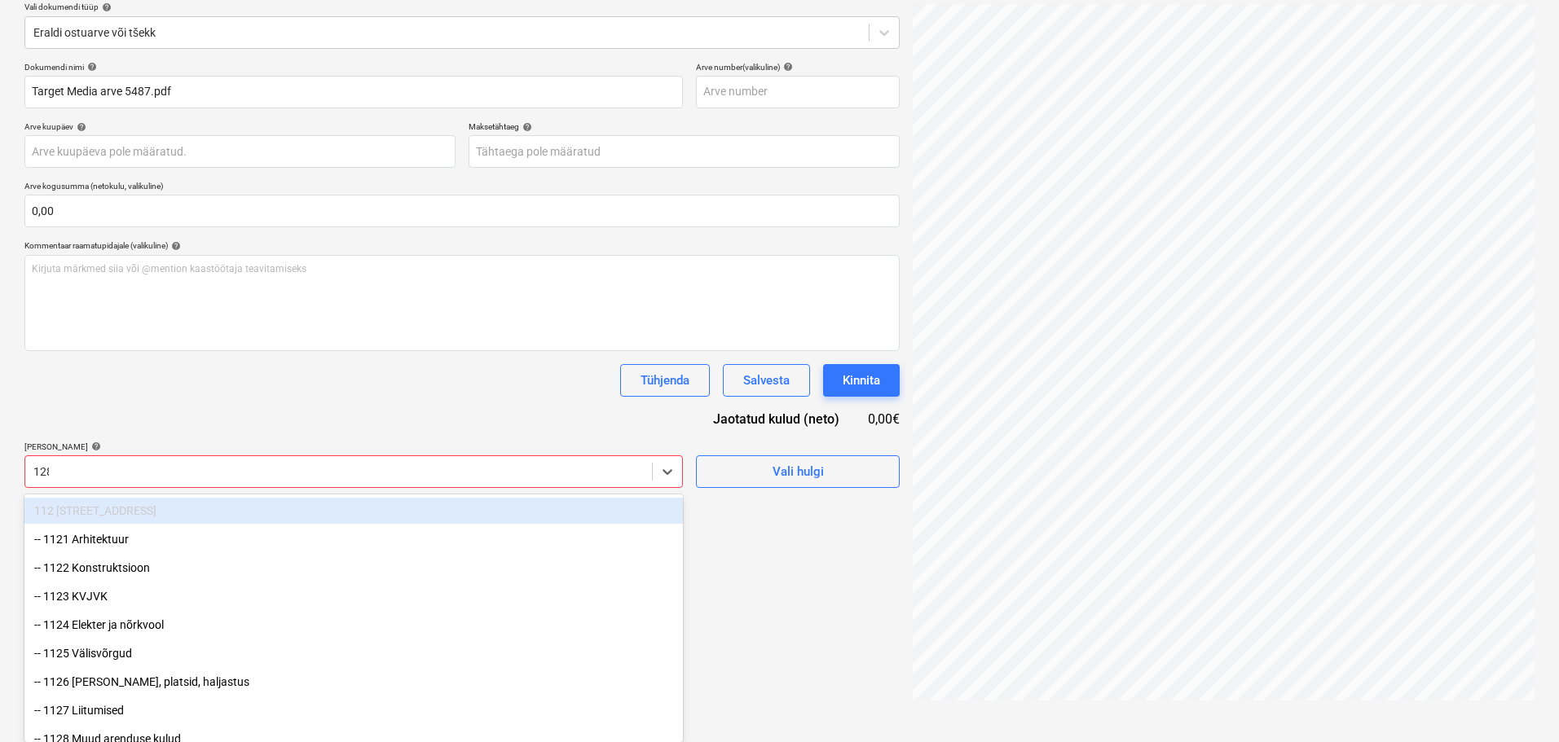
type input "1289"
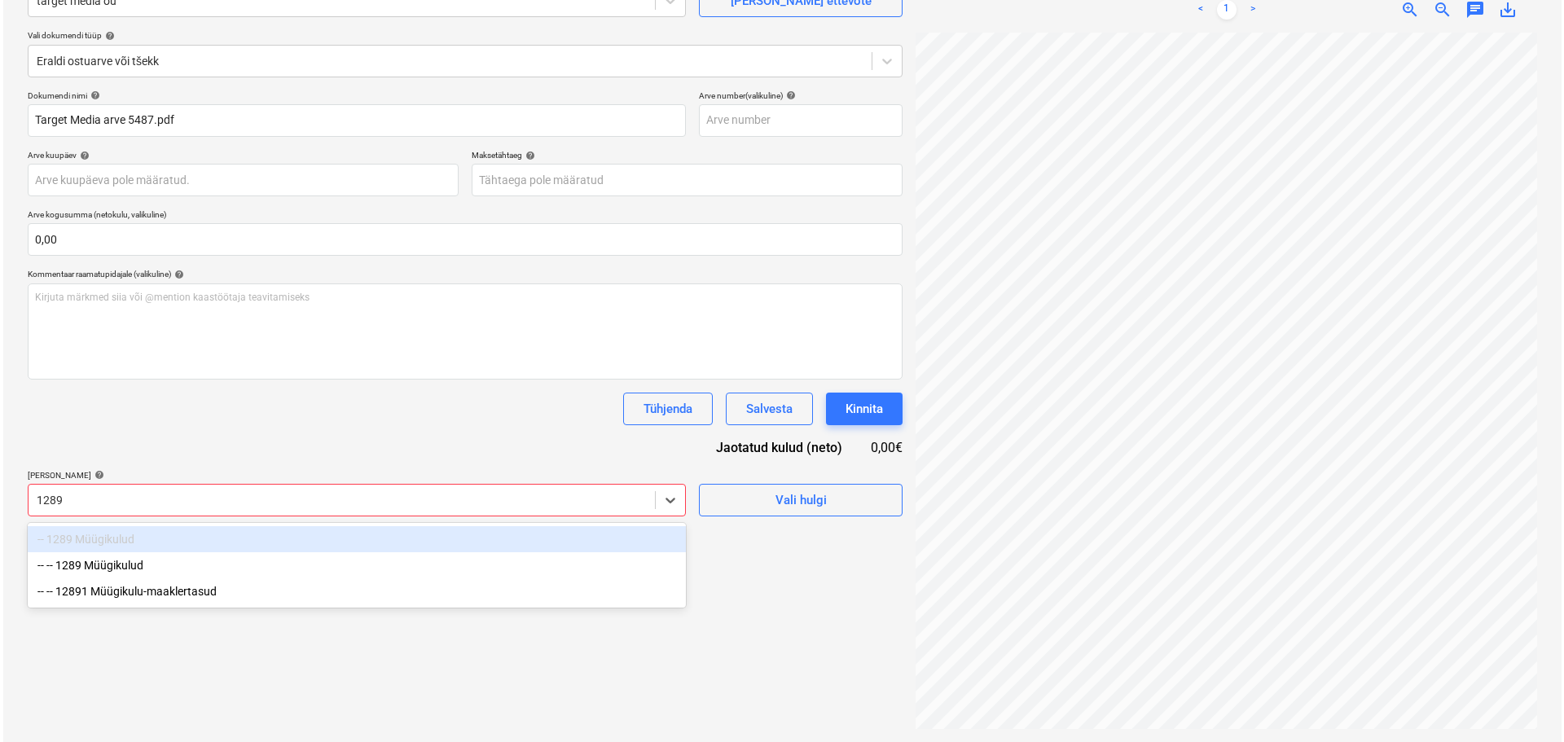
scroll to position [163, 0]
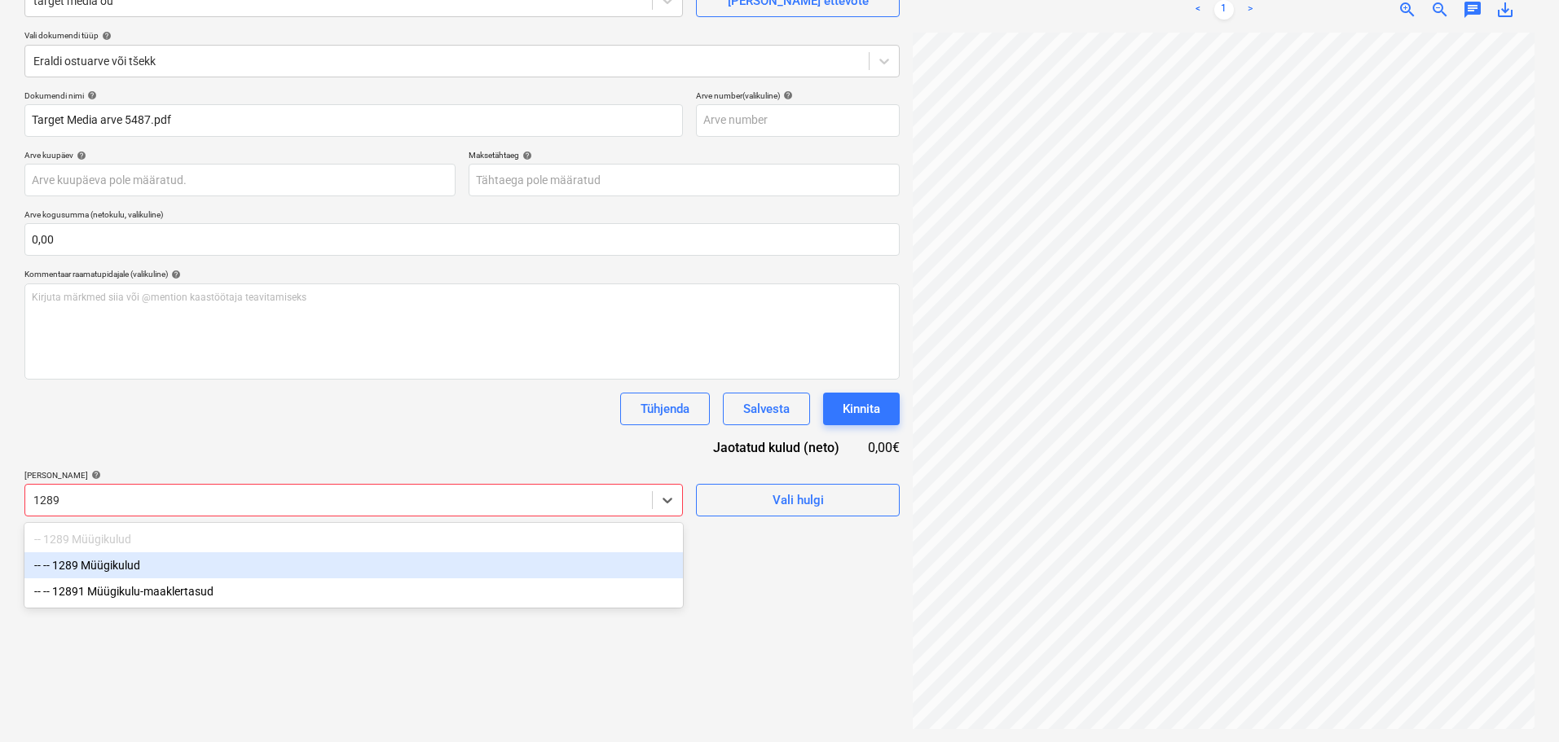
click at [112, 565] on div "-- -- 1289 Müügikulud" at bounding box center [353, 565] width 658 height 26
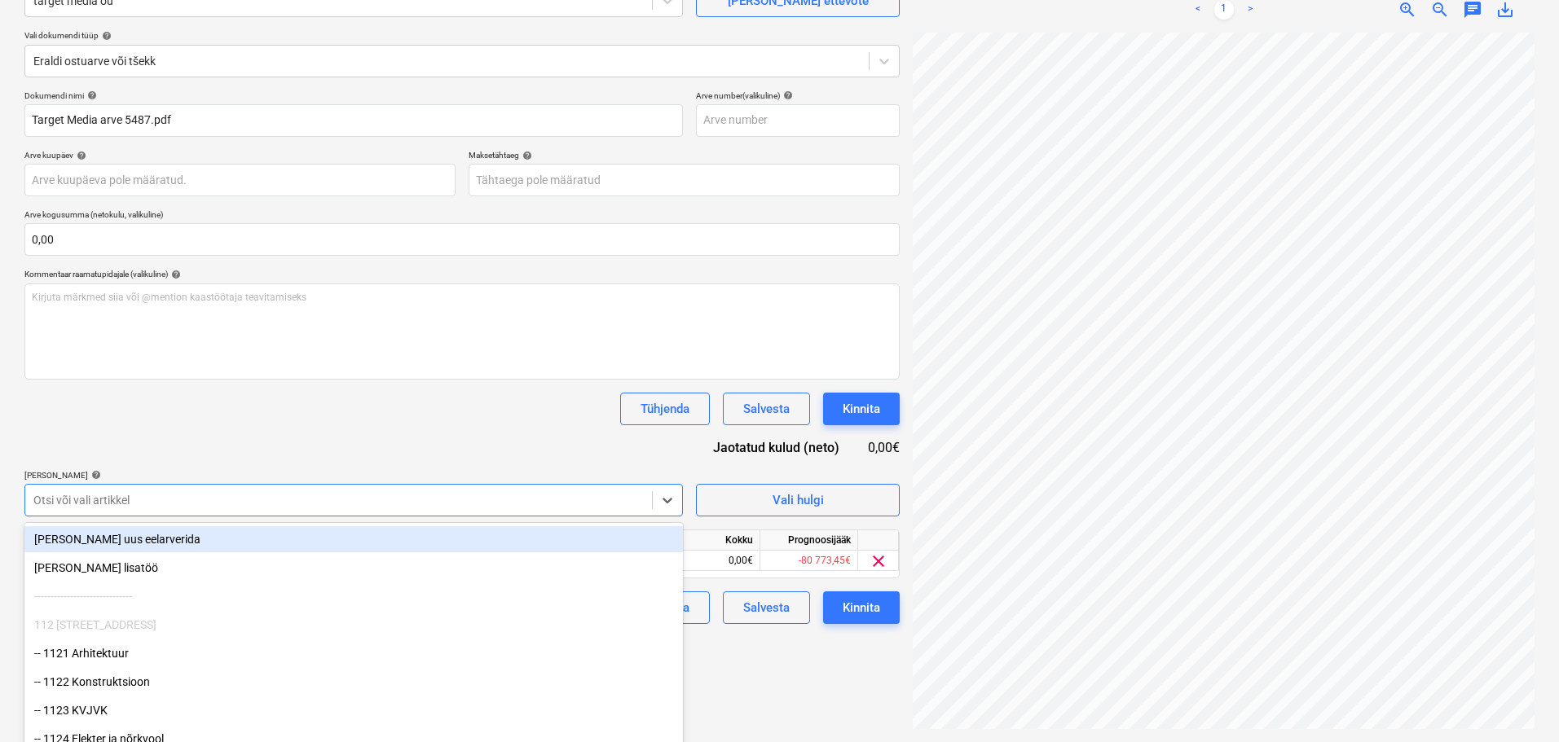
click at [174, 450] on div "Dokumendi nimi help Target Media arve 5487.pdf Arve number (valikuline) help Ar…" at bounding box center [461, 357] width 875 height 534
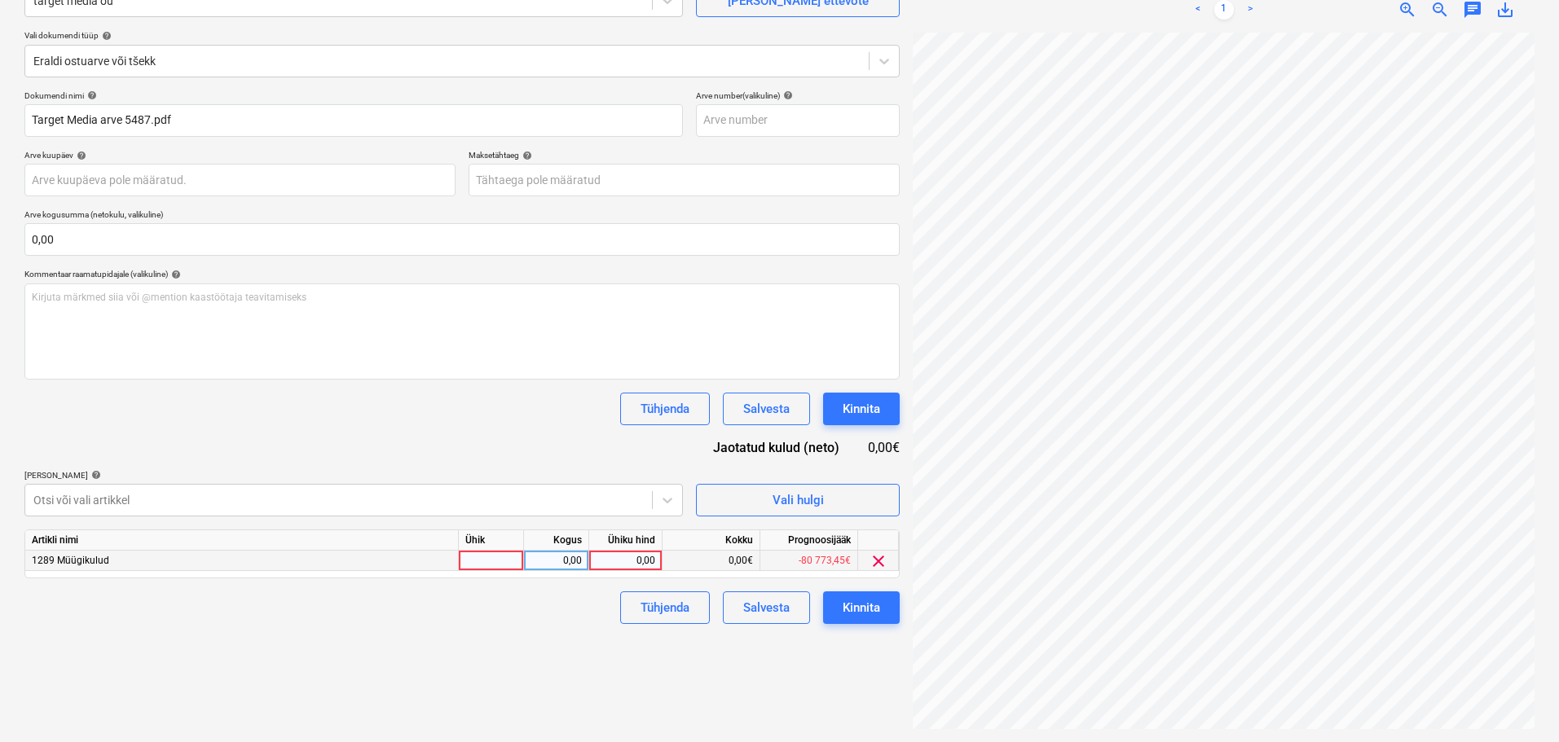
click at [510, 562] on div at bounding box center [491, 561] width 65 height 20
type input "tk"
type input "1970"
click at [455, 605] on div "Tühjenda Salvesta Kinnita" at bounding box center [461, 608] width 875 height 33
click at [860, 605] on div "Kinnita" at bounding box center [860, 607] width 37 height 21
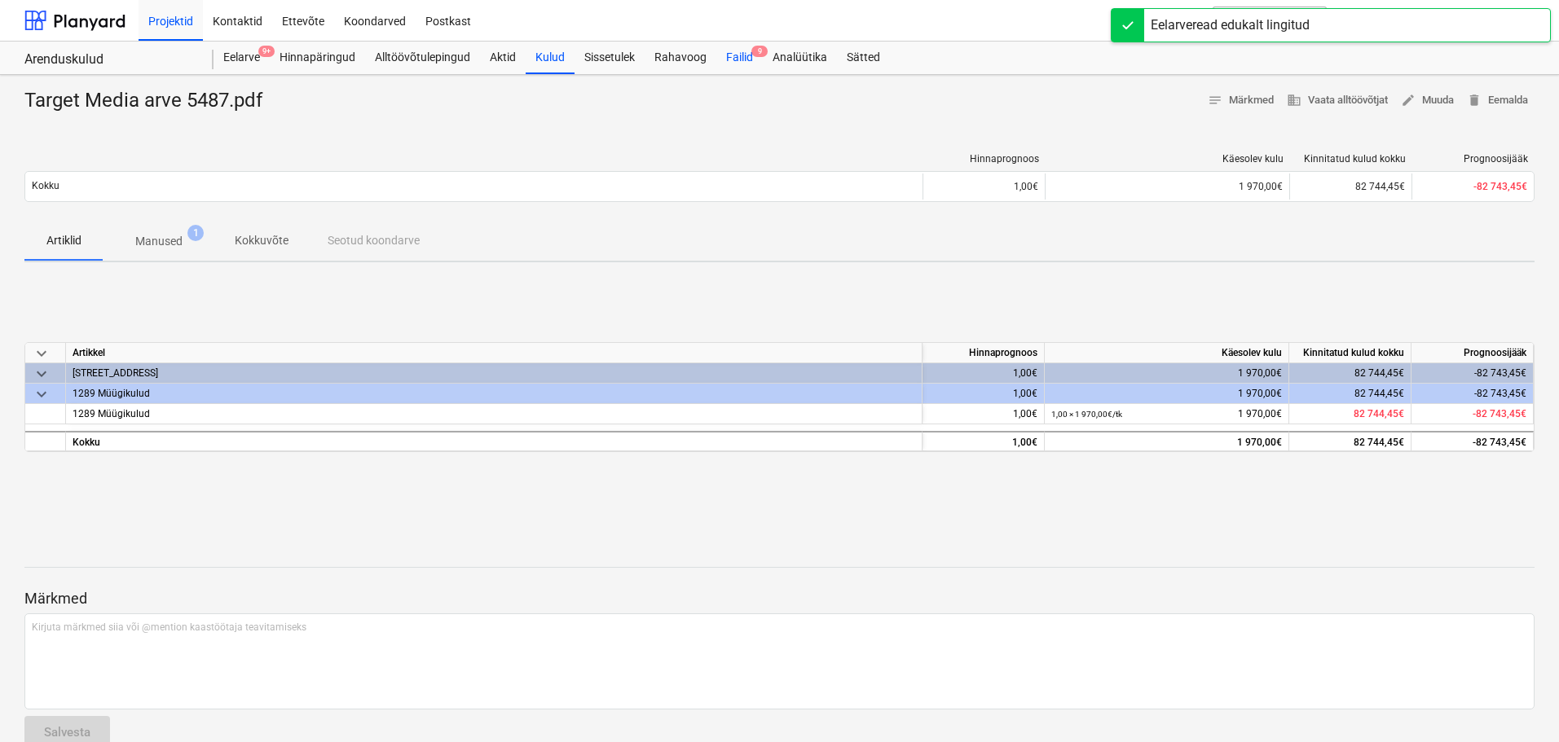
click at [741, 60] on div "Failid 9" at bounding box center [739, 58] width 46 height 33
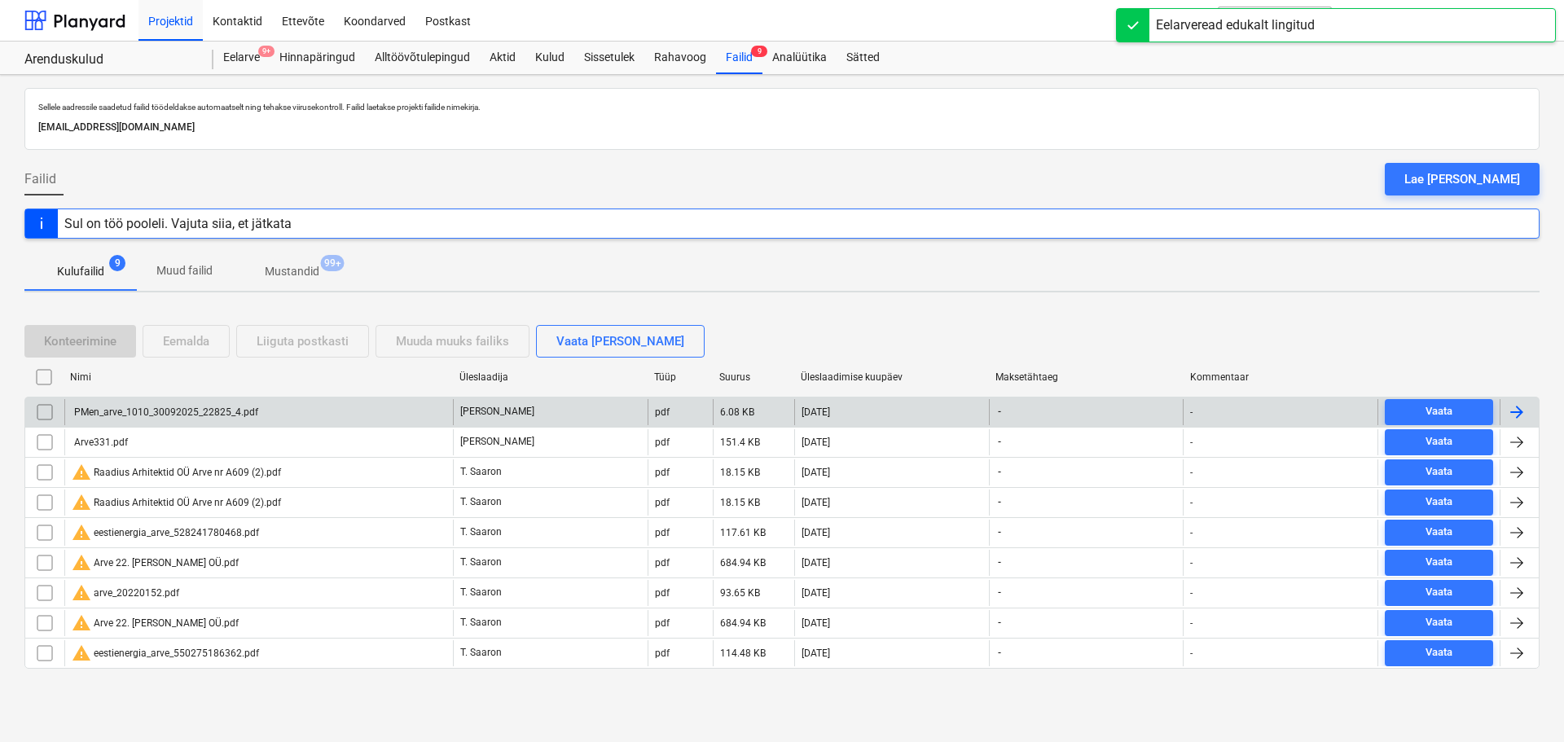
click at [196, 407] on div "PMen_arve_1010_30092025_22825_4.pdf" at bounding box center [165, 412] width 187 height 11
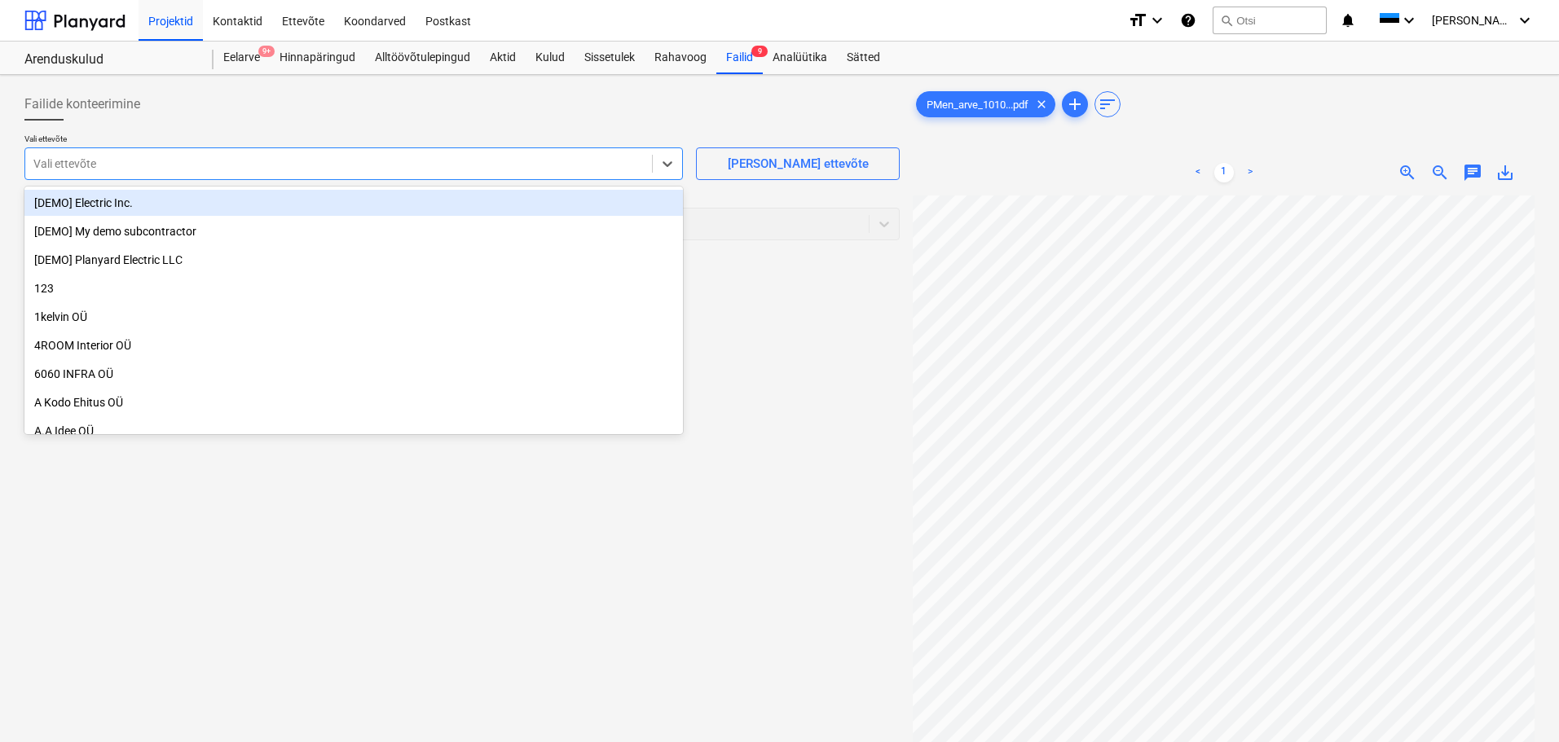
click at [389, 150] on div "Vali ettevõte" at bounding box center [353, 163] width 658 height 33
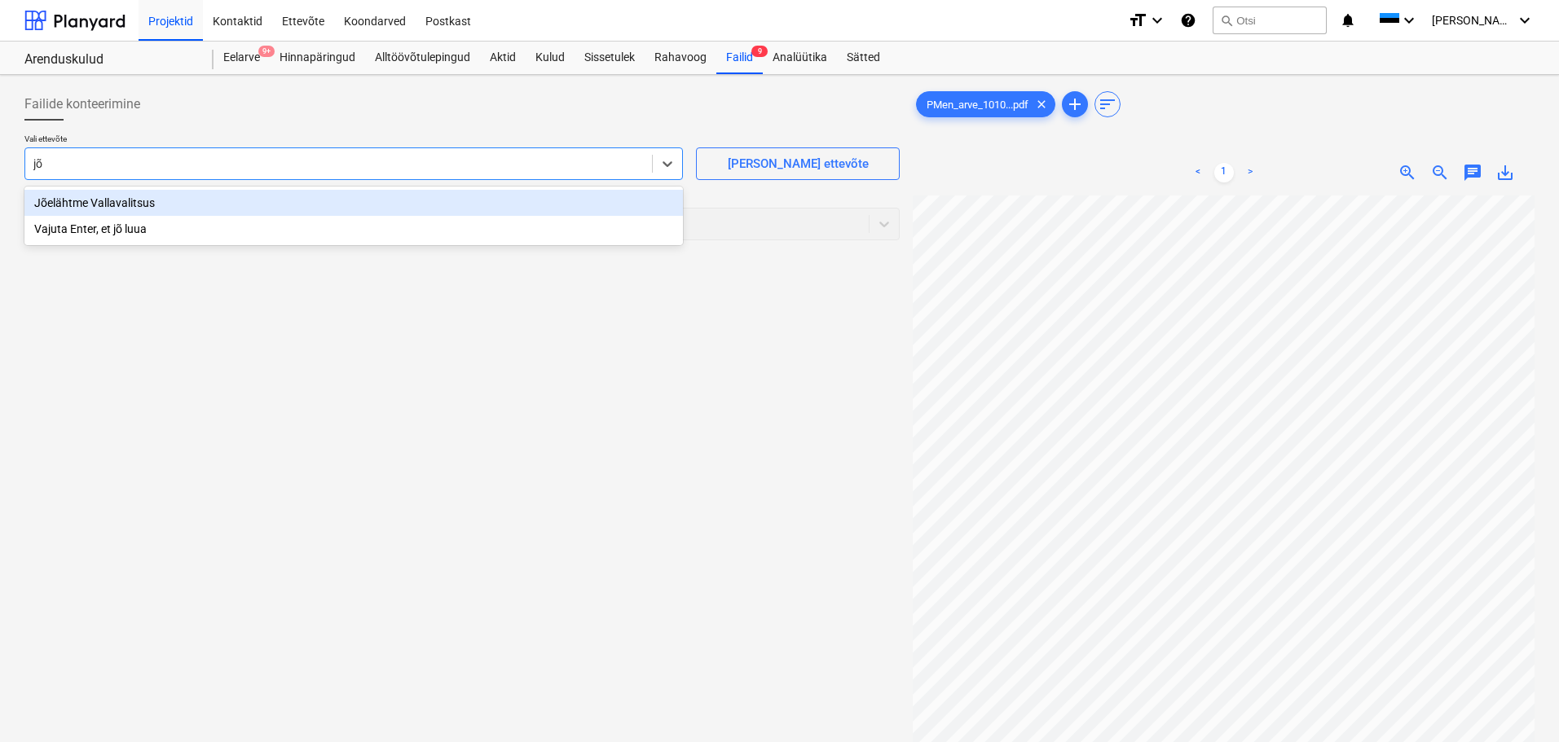
type input "[PERSON_NAME]"
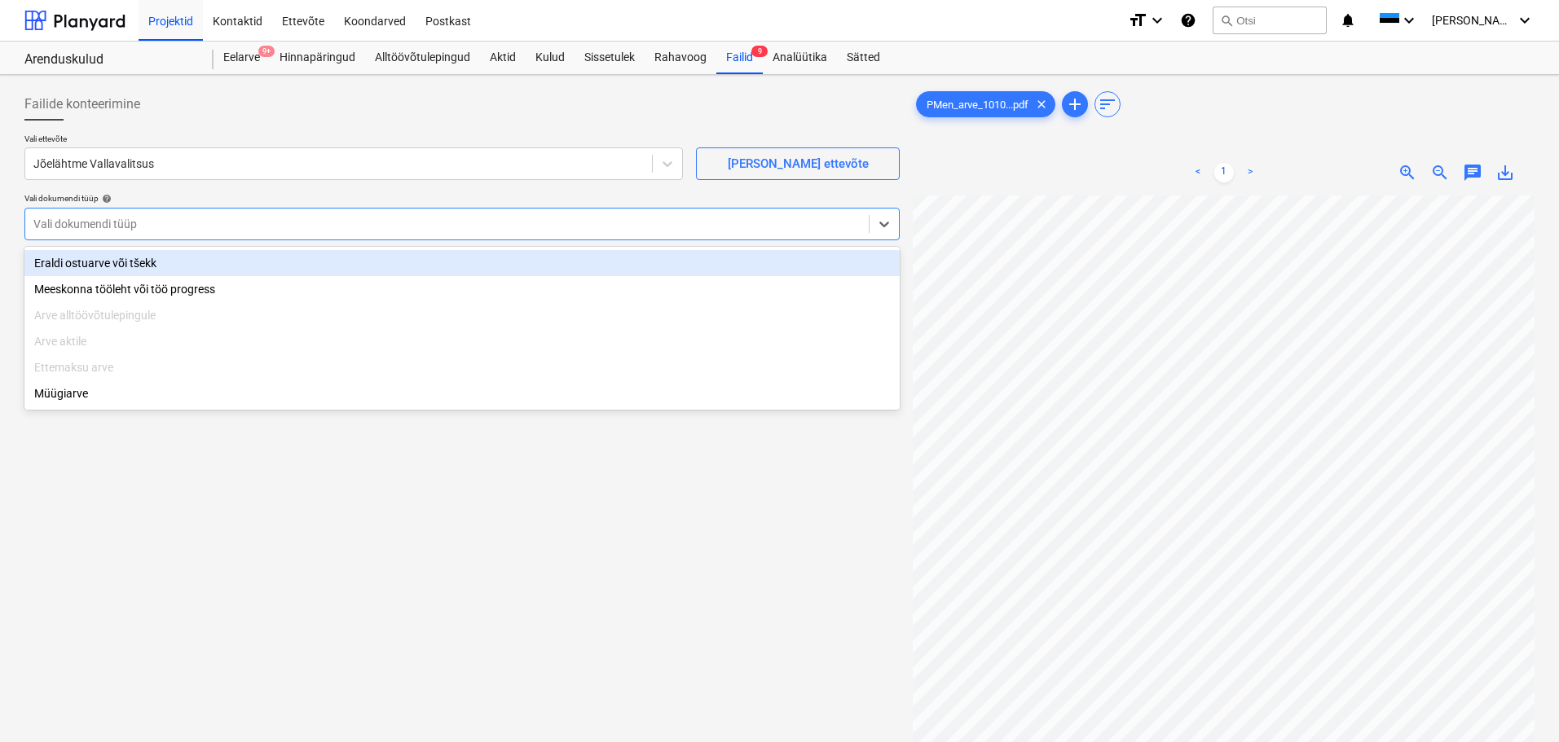
click at [343, 227] on div at bounding box center [446, 224] width 827 height 16
click at [284, 262] on div "Eraldi ostuarve või tšekk" at bounding box center [461, 263] width 875 height 26
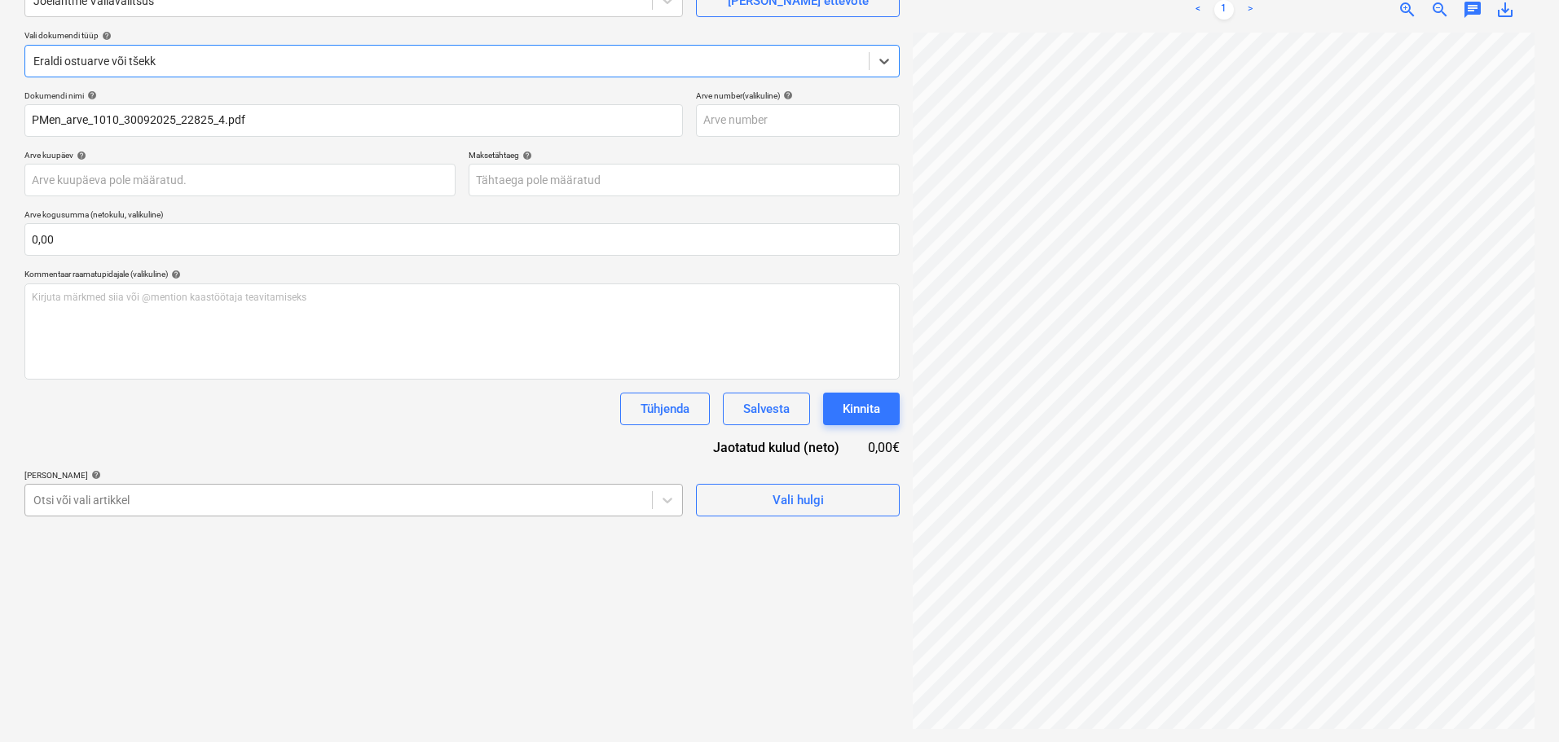
scroll to position [191, 0]
click at [228, 500] on body "Projektid Kontaktid Ettevõte Koondarved Postkast format_size keyboard_arrow_dow…" at bounding box center [779, 208] width 1559 height 742
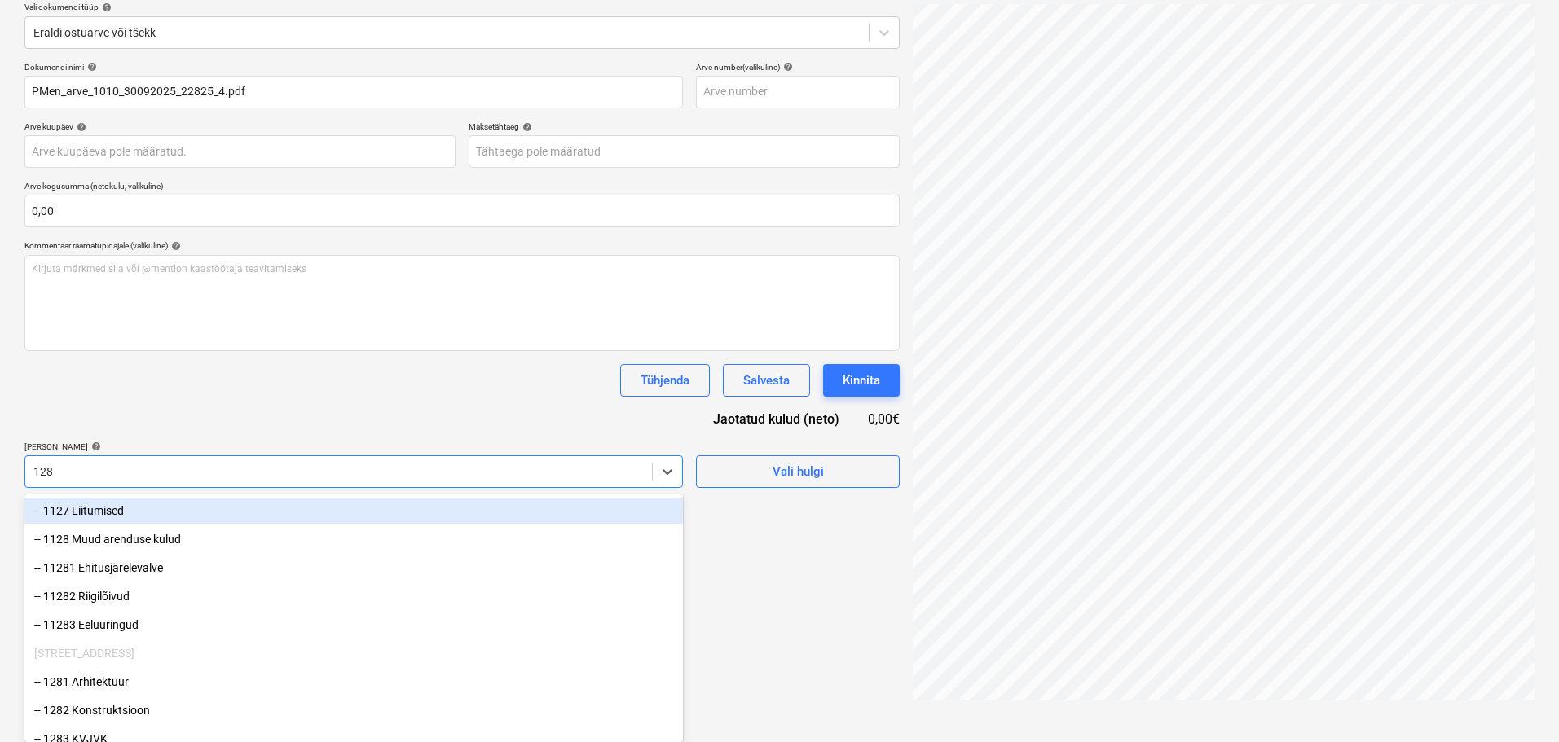
type input "1289"
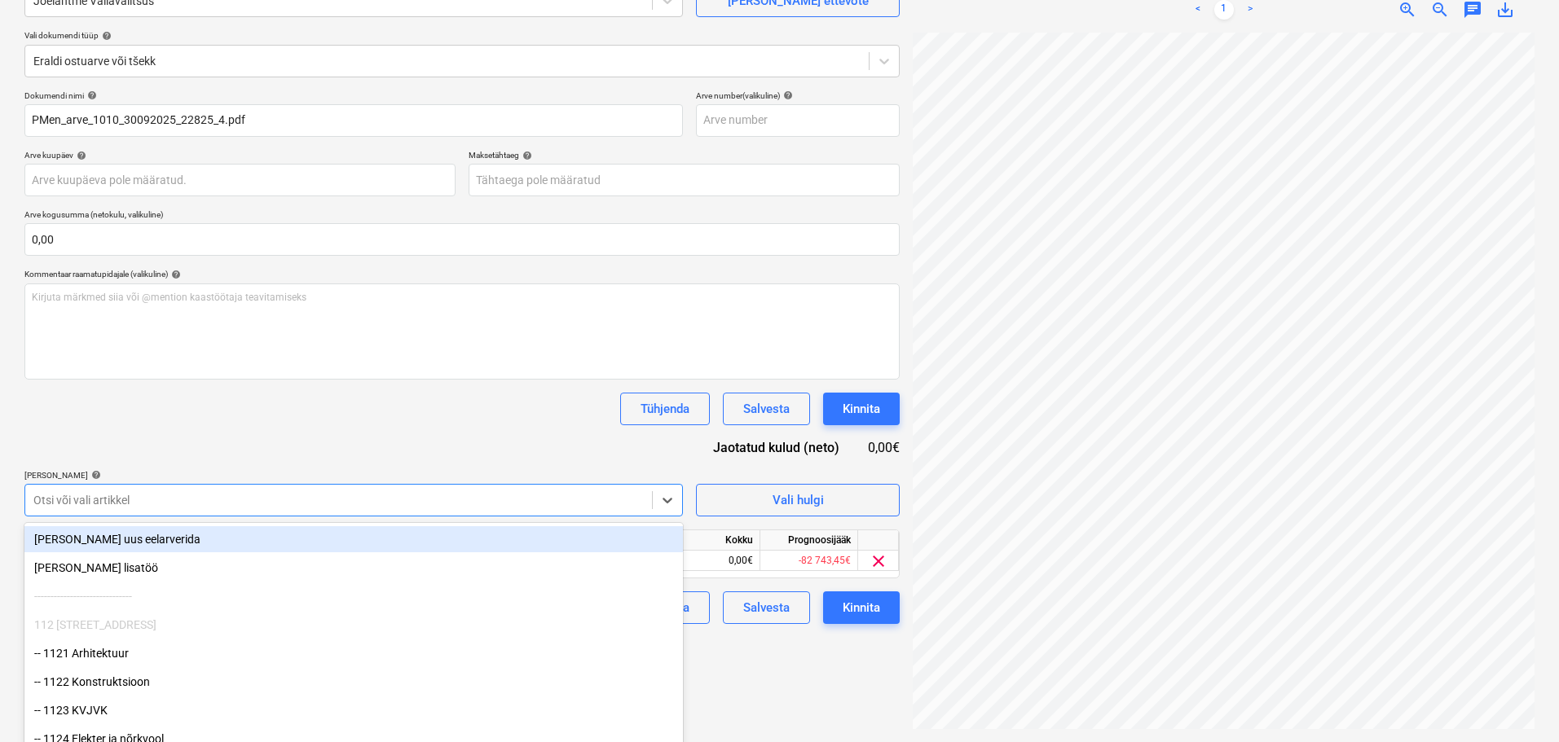
click at [474, 423] on div "Tühjenda Salvesta Kinnita" at bounding box center [461, 409] width 875 height 33
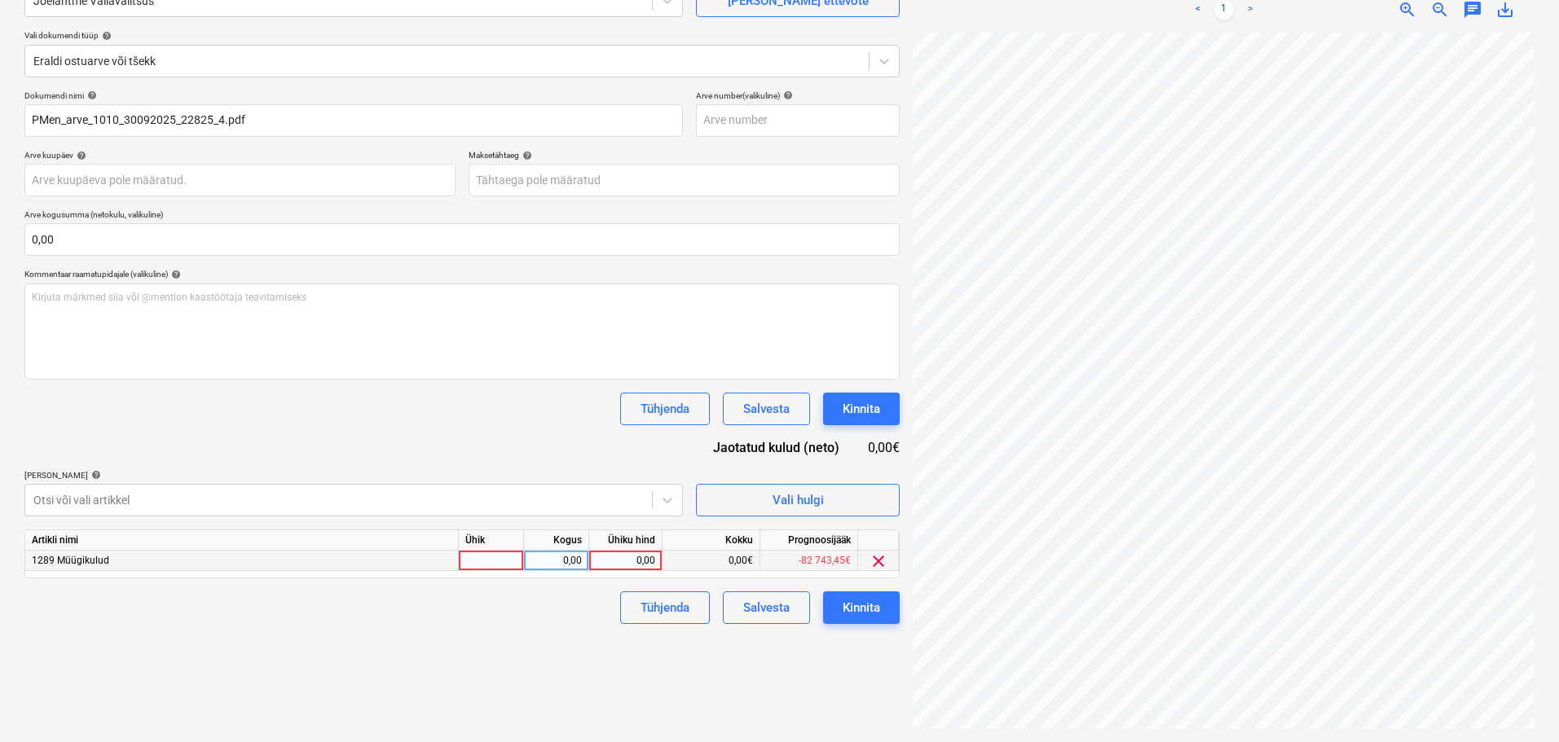
click at [481, 554] on div at bounding box center [491, 561] width 65 height 20
type input "tk"
click at [649, 562] on div "0,00" at bounding box center [625, 561] width 59 height 20
type input "170"
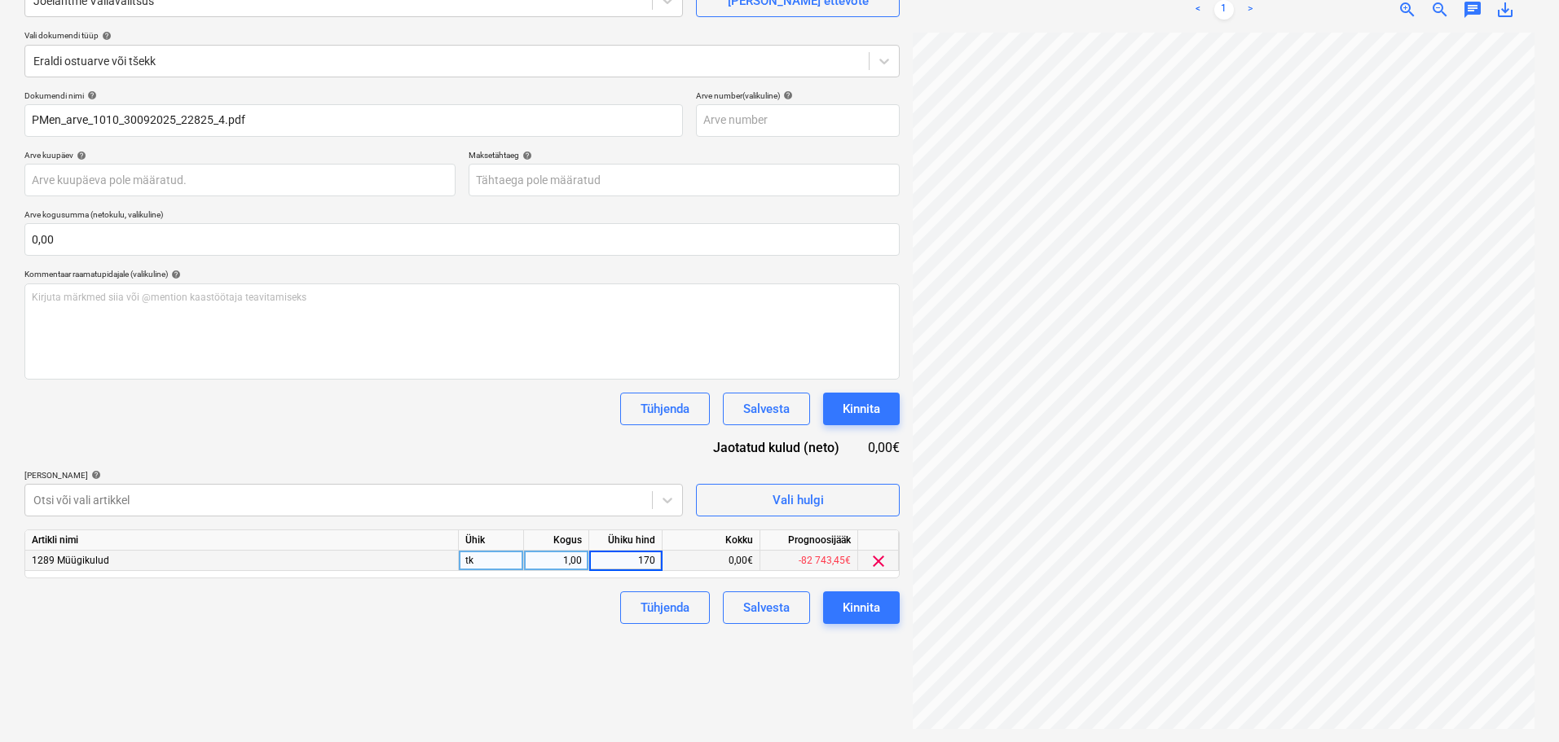
click at [427, 429] on div "Dokumendi nimi help PMen_arve_1010_30092025_22825_4.pdf Arve number (valikuline…" at bounding box center [461, 357] width 875 height 534
click at [873, 610] on div "Kinnita" at bounding box center [860, 607] width 37 height 21
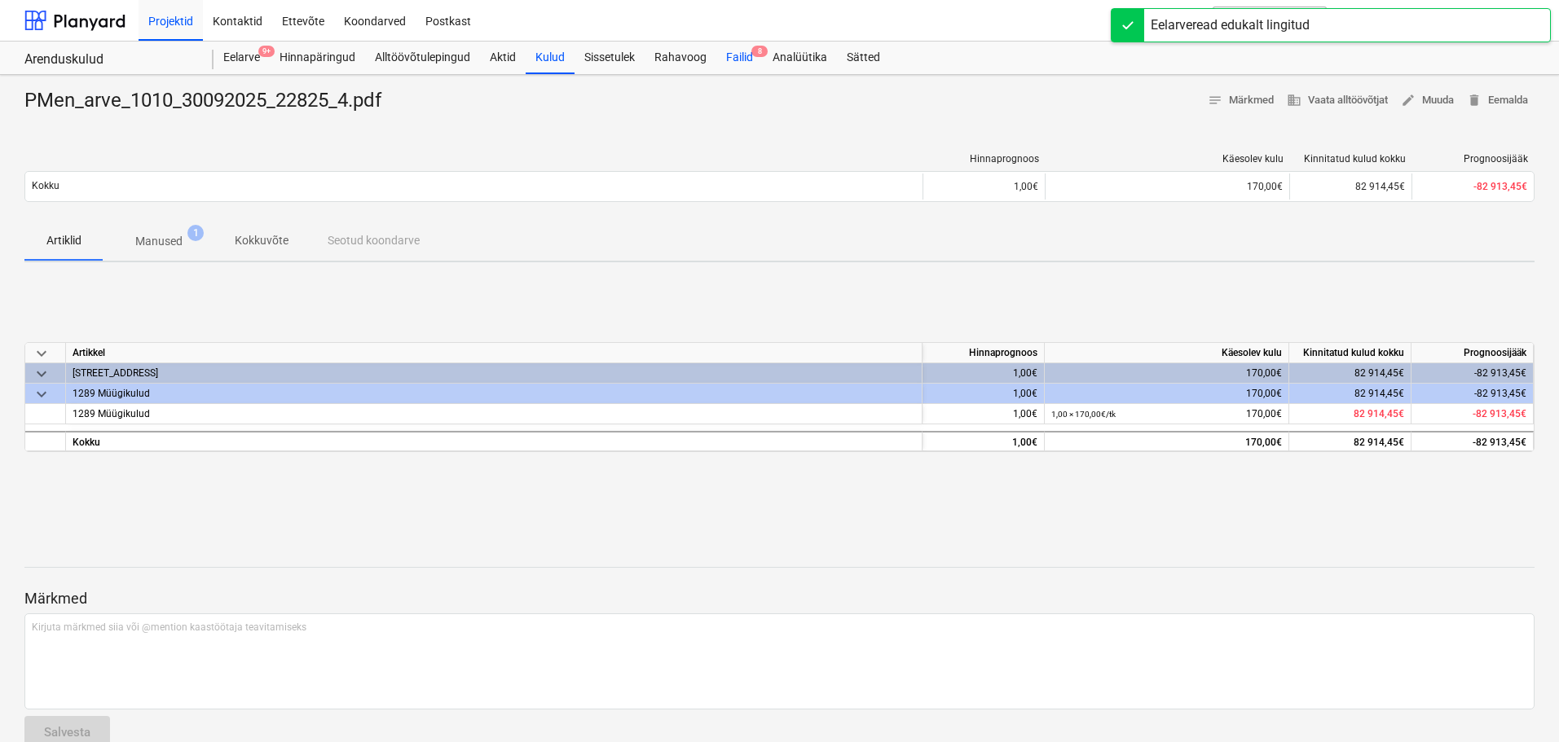
click at [742, 54] on div "Failid 8" at bounding box center [739, 58] width 46 height 33
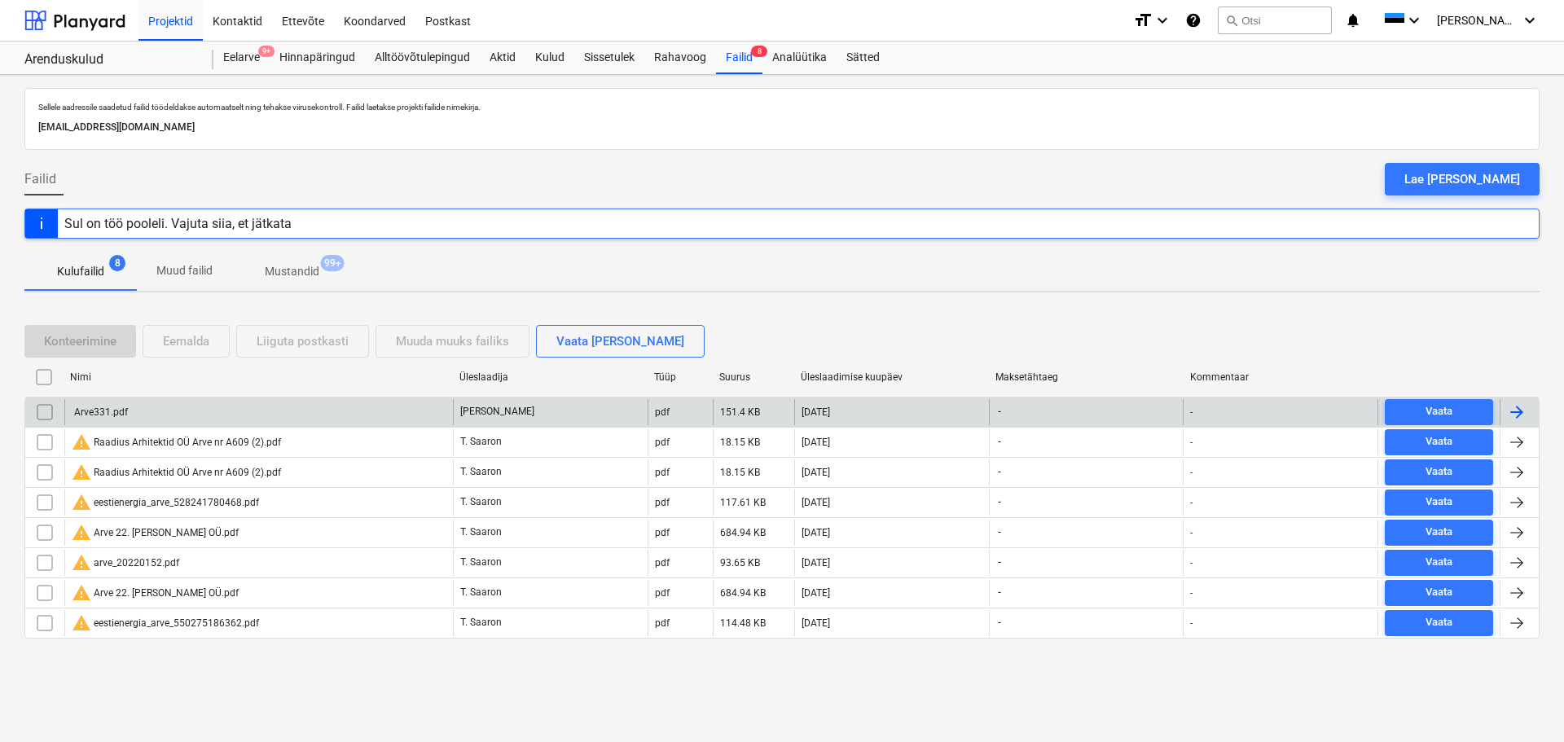
click at [117, 417] on div "Arve331.pdf" at bounding box center [100, 412] width 56 height 11
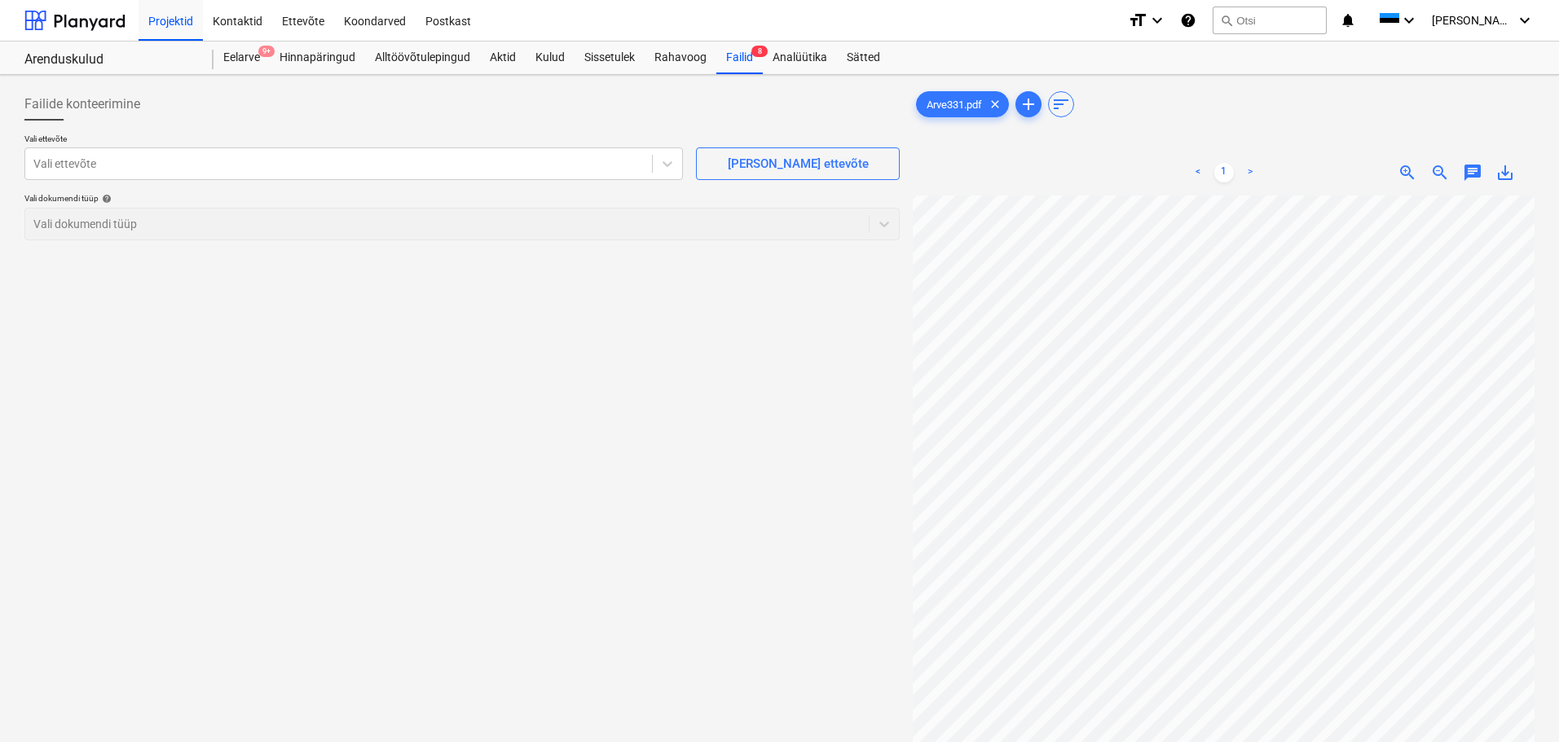
scroll to position [72, 115]
click at [307, 164] on div at bounding box center [338, 164] width 610 height 16
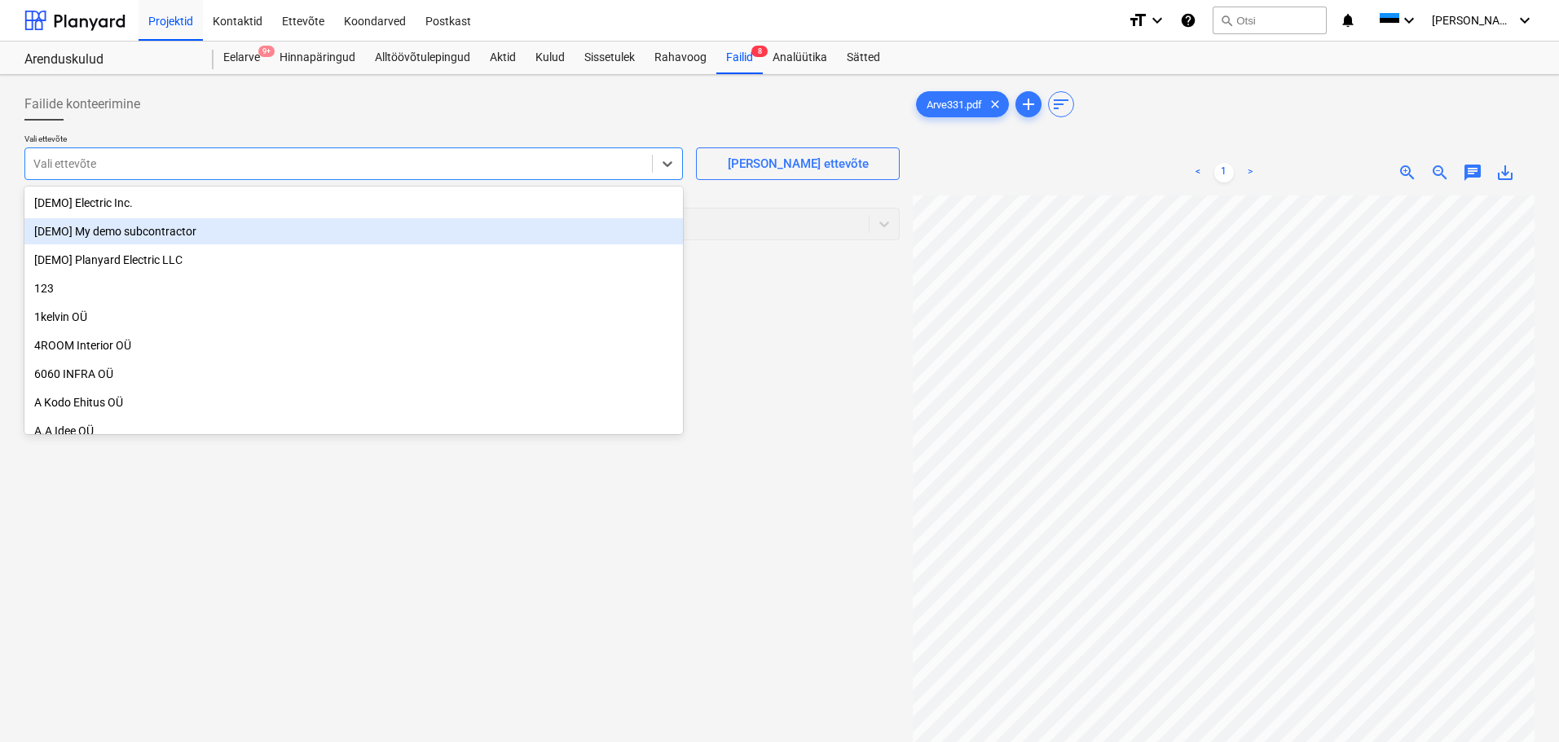
scroll to position [0, 0]
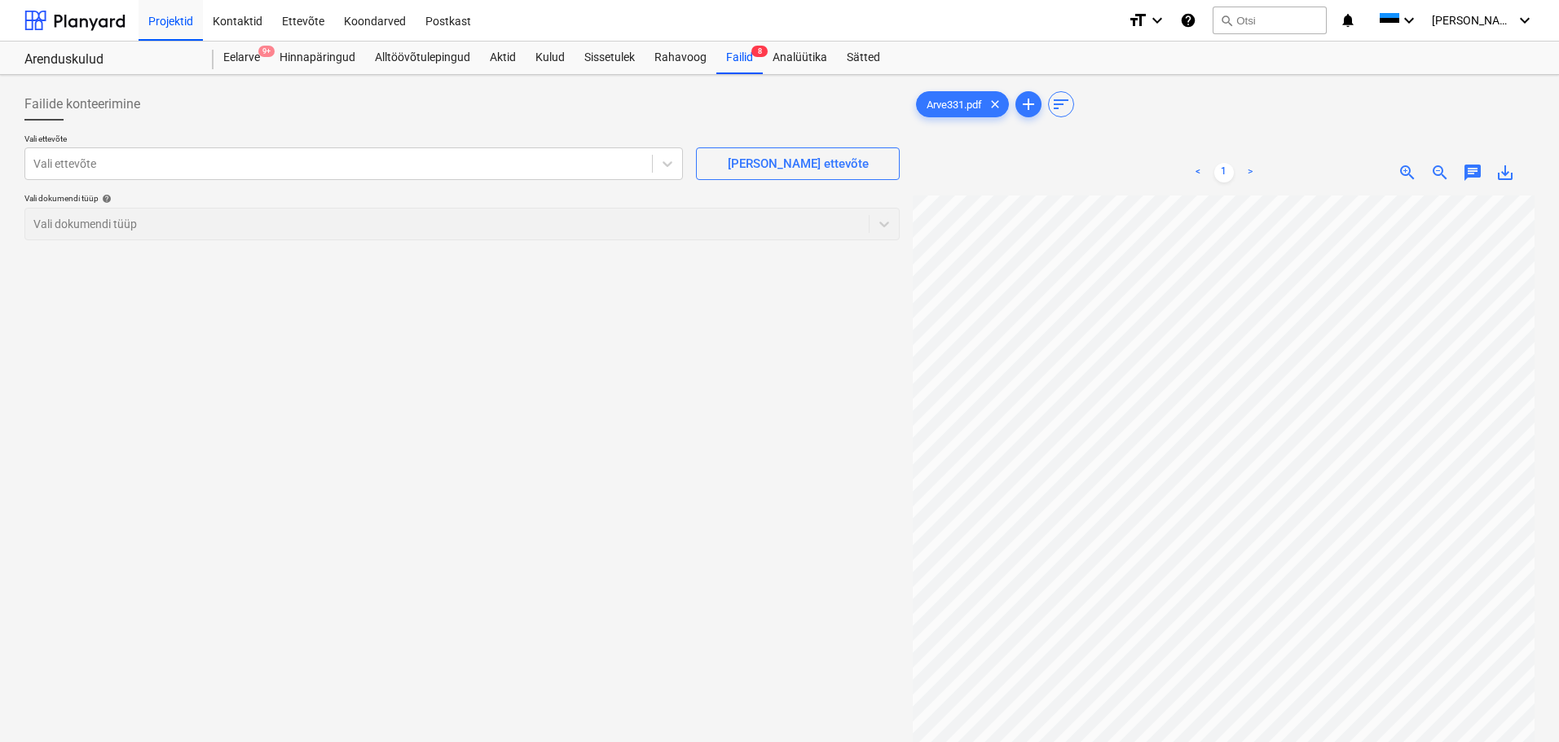
click at [1559, 545] on html "Projektid Kontaktid Ettevõte Koondarved Postkast format_size keyboard_arrow_dow…" at bounding box center [779, 371] width 1559 height 742
click at [480, 157] on div at bounding box center [338, 164] width 610 height 16
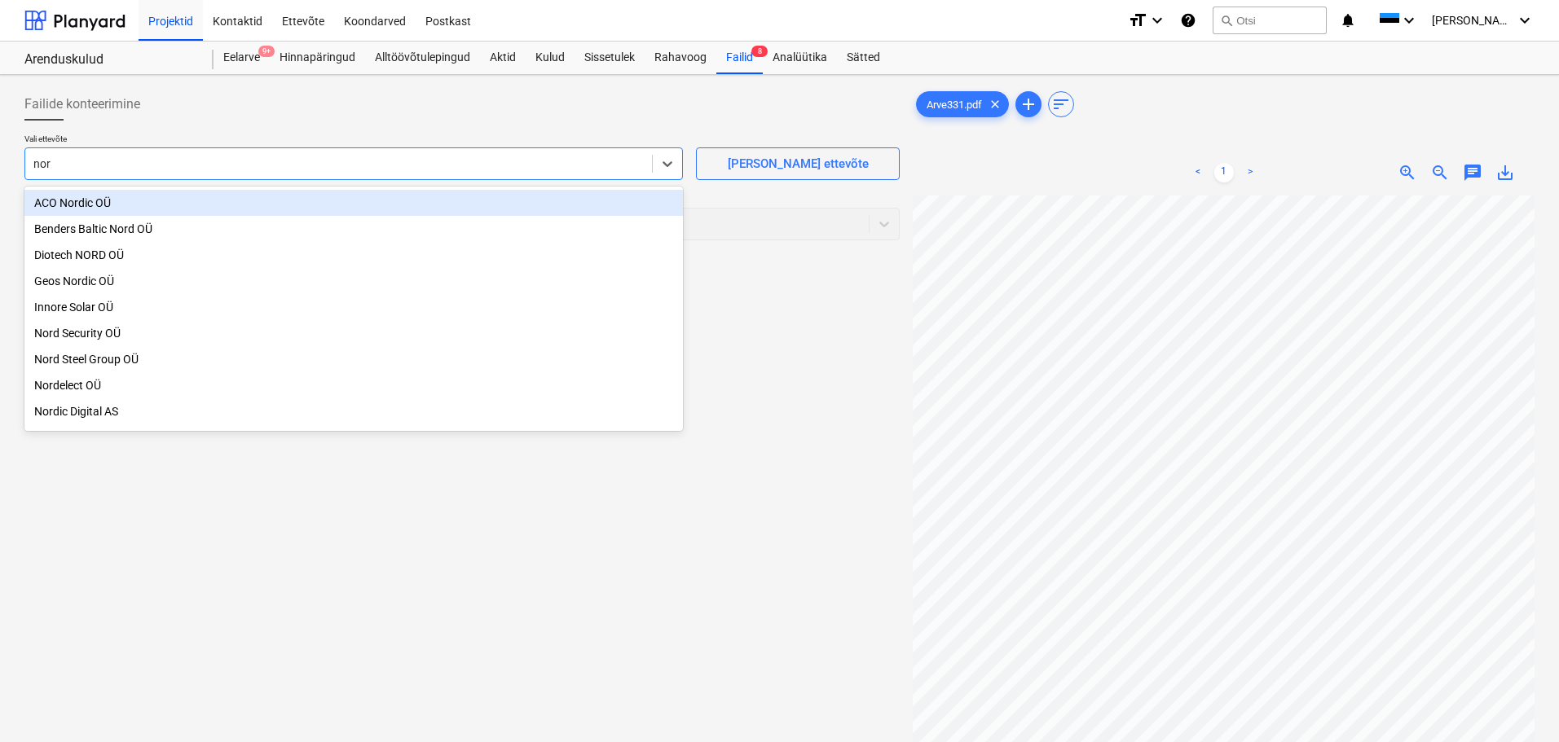
type input "nord"
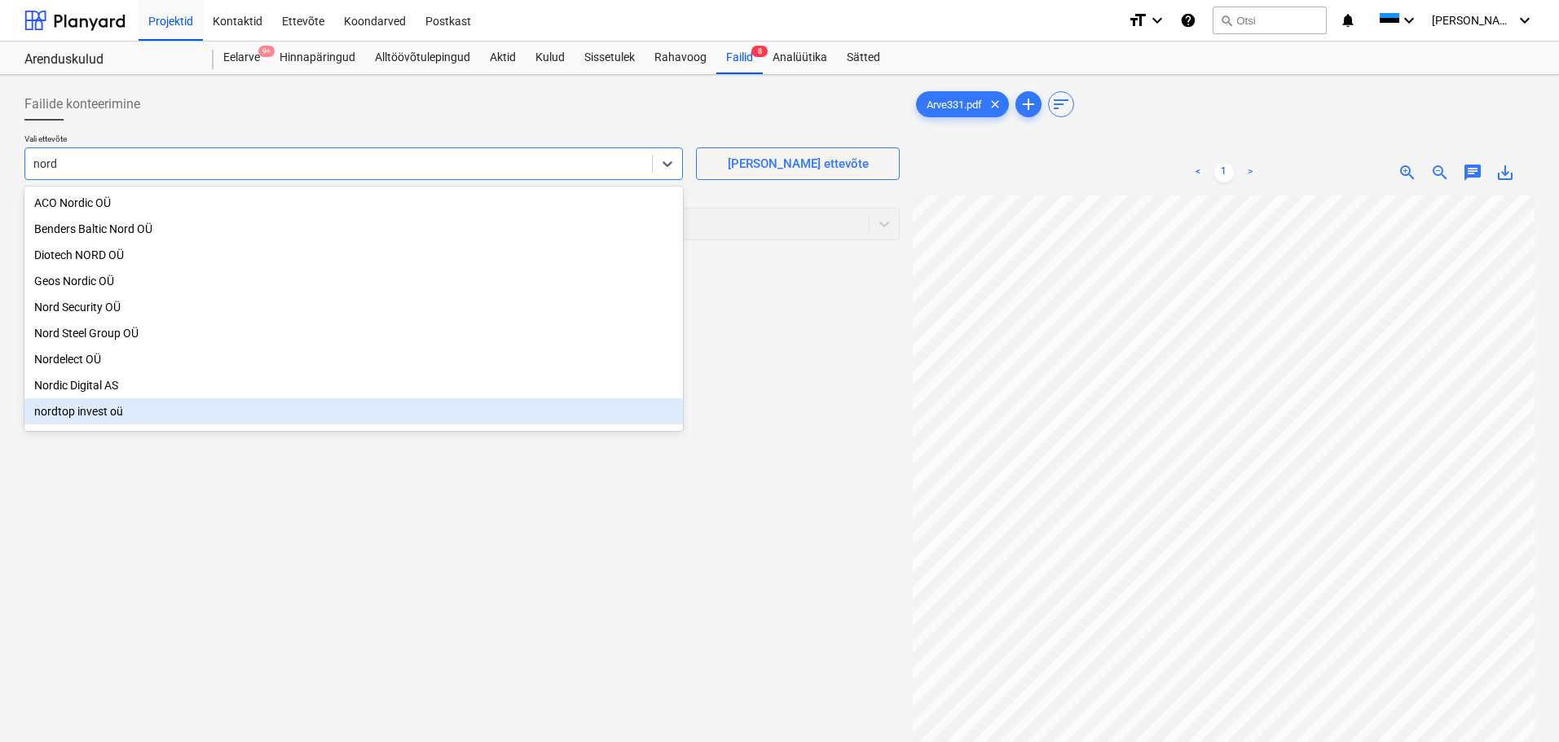
click at [88, 420] on div "nordtop invest oü" at bounding box center [353, 411] width 658 height 26
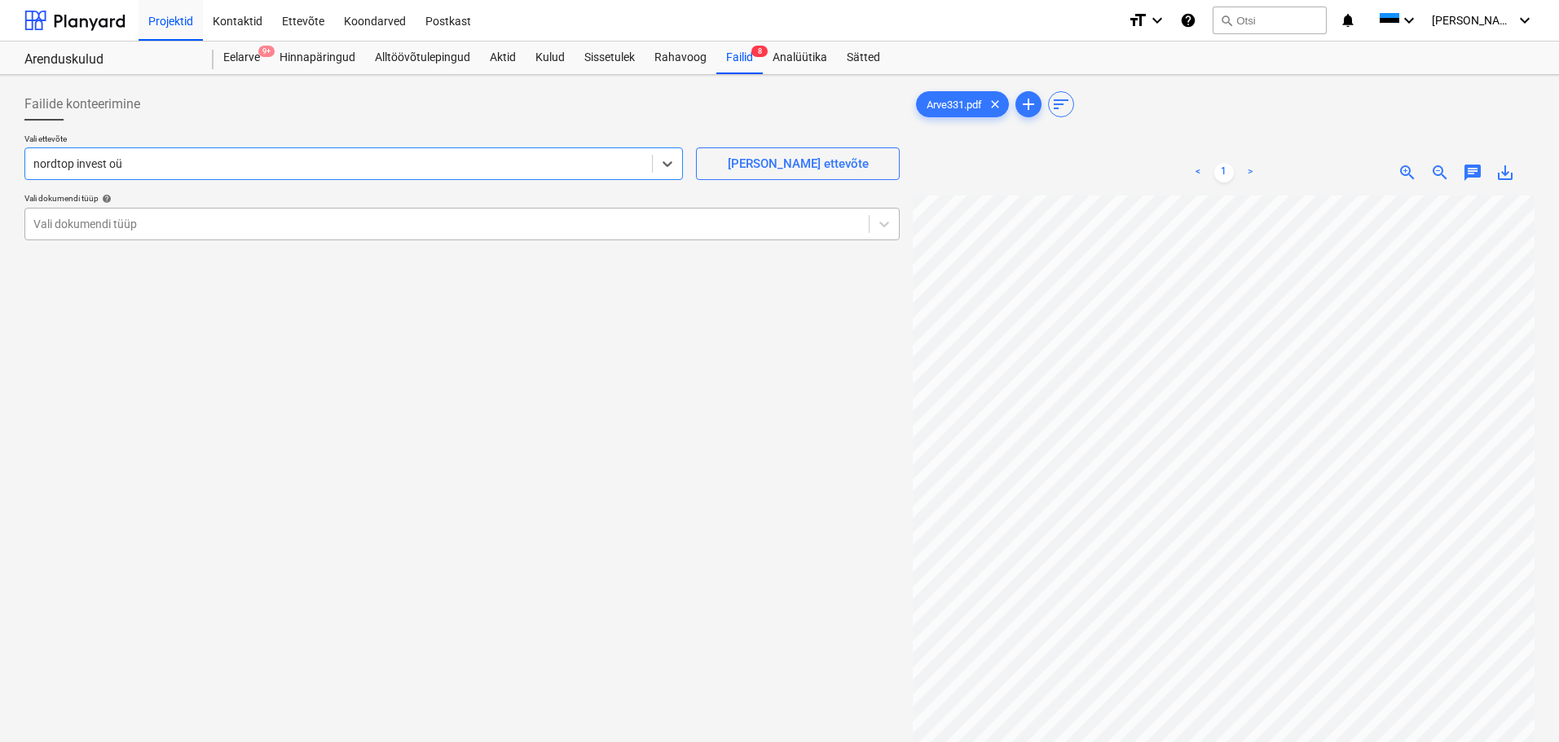
click at [189, 220] on div at bounding box center [446, 224] width 827 height 16
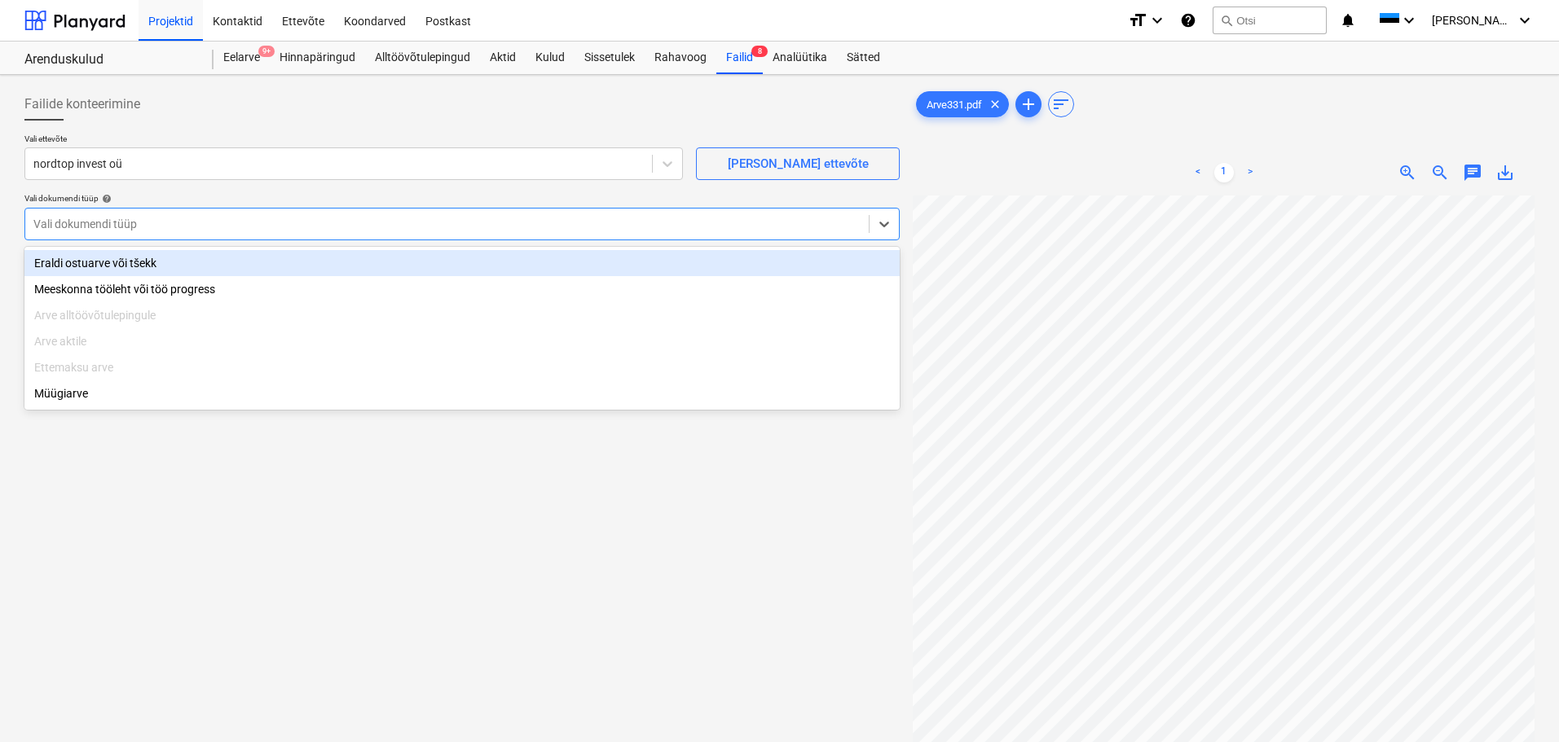
click at [169, 257] on div "Eraldi ostuarve või tšekk" at bounding box center [461, 263] width 875 height 26
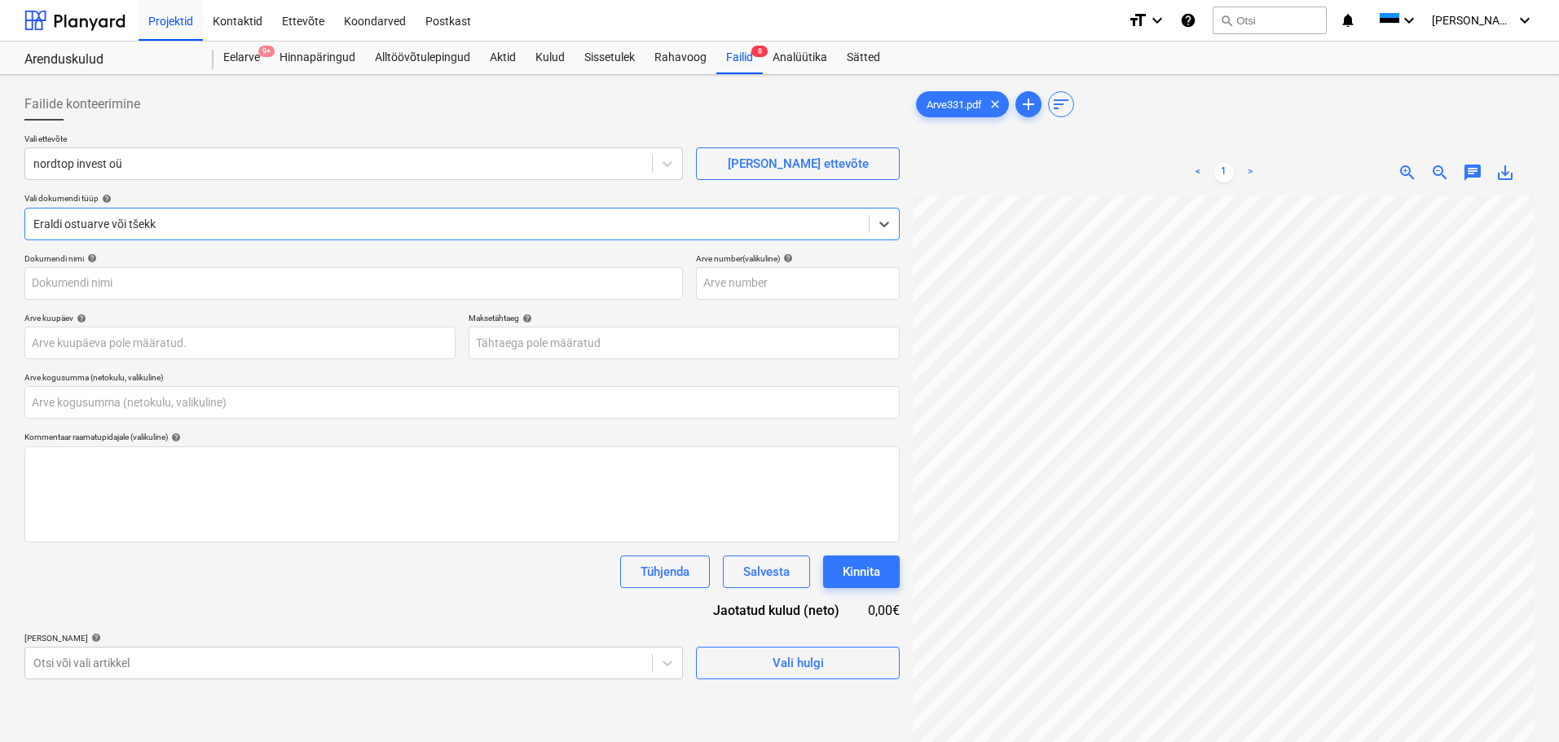
type input "Arve331.pdf"
type input "0,00"
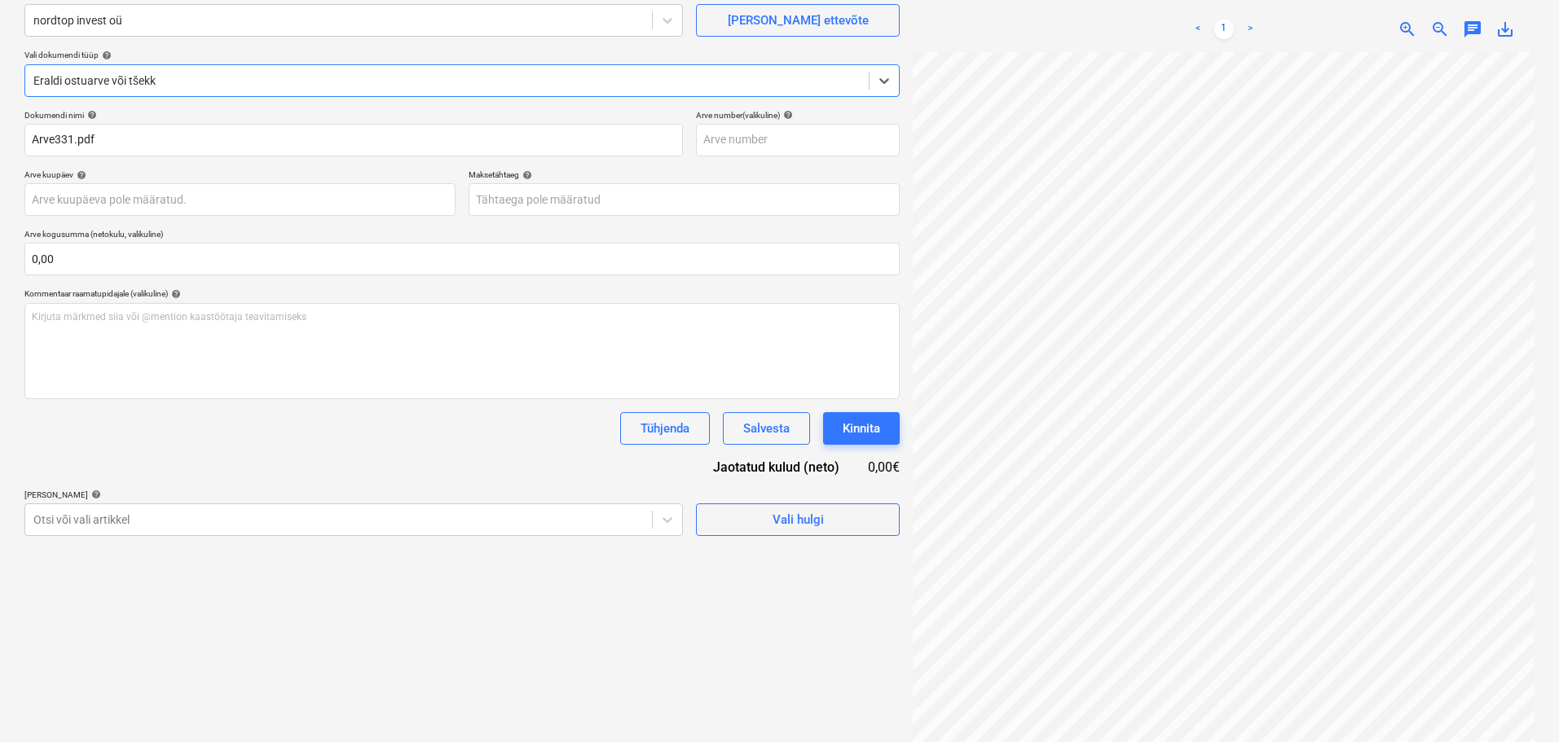
scroll to position [163, 0]
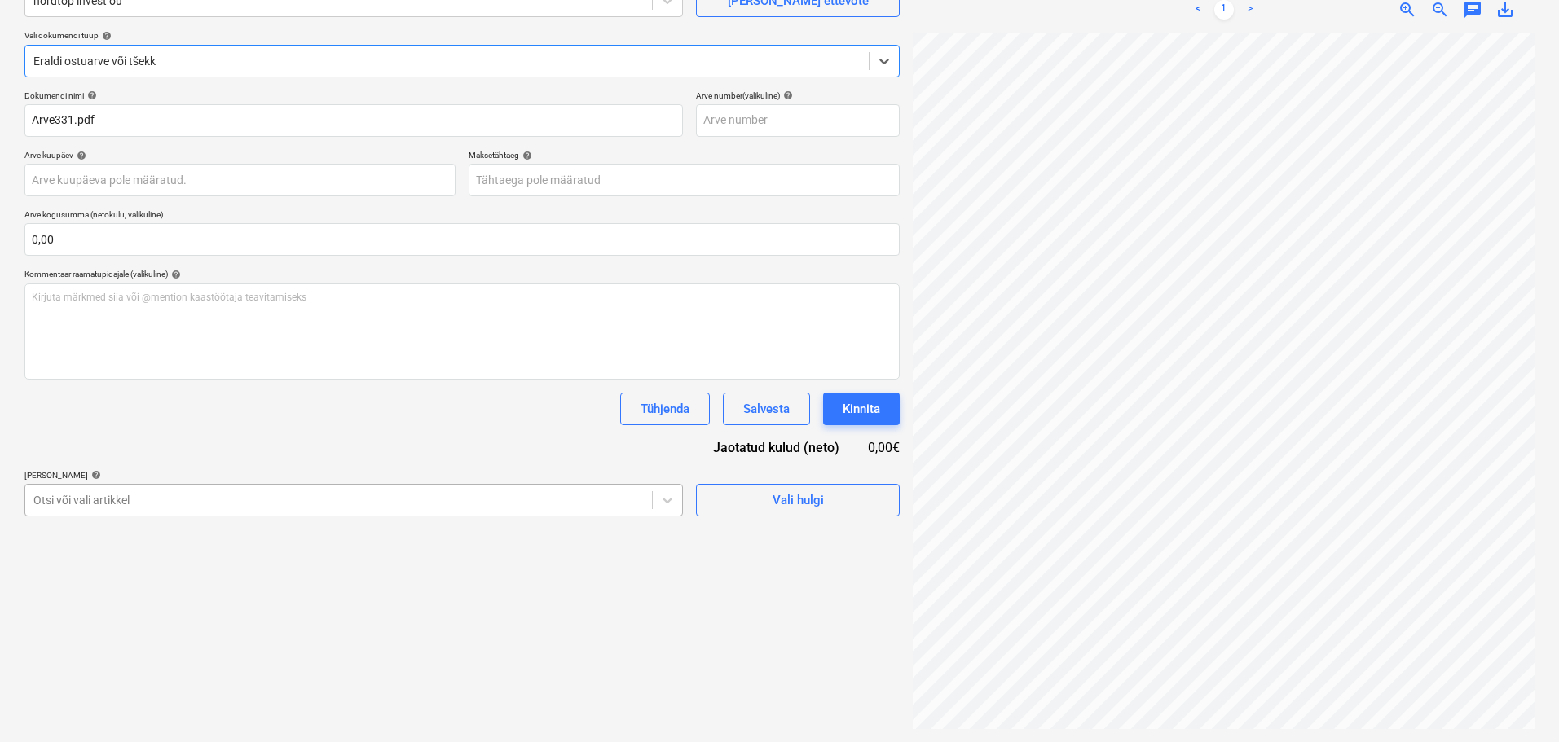
click at [420, 511] on body "Projektid Kontaktid Ettevõte Koondarved Postkast format_size keyboard_arrow_dow…" at bounding box center [779, 208] width 1559 height 742
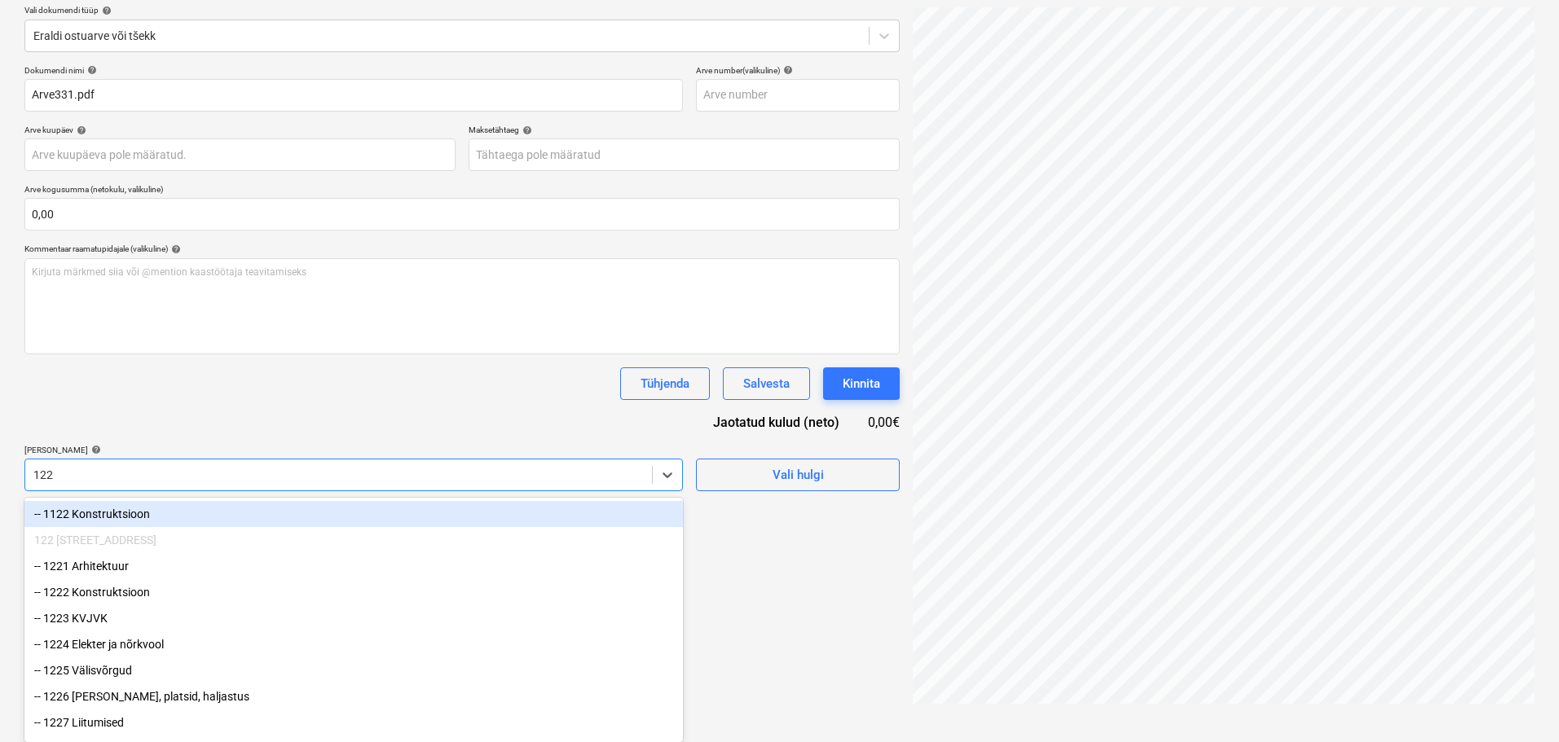
type input "1229"
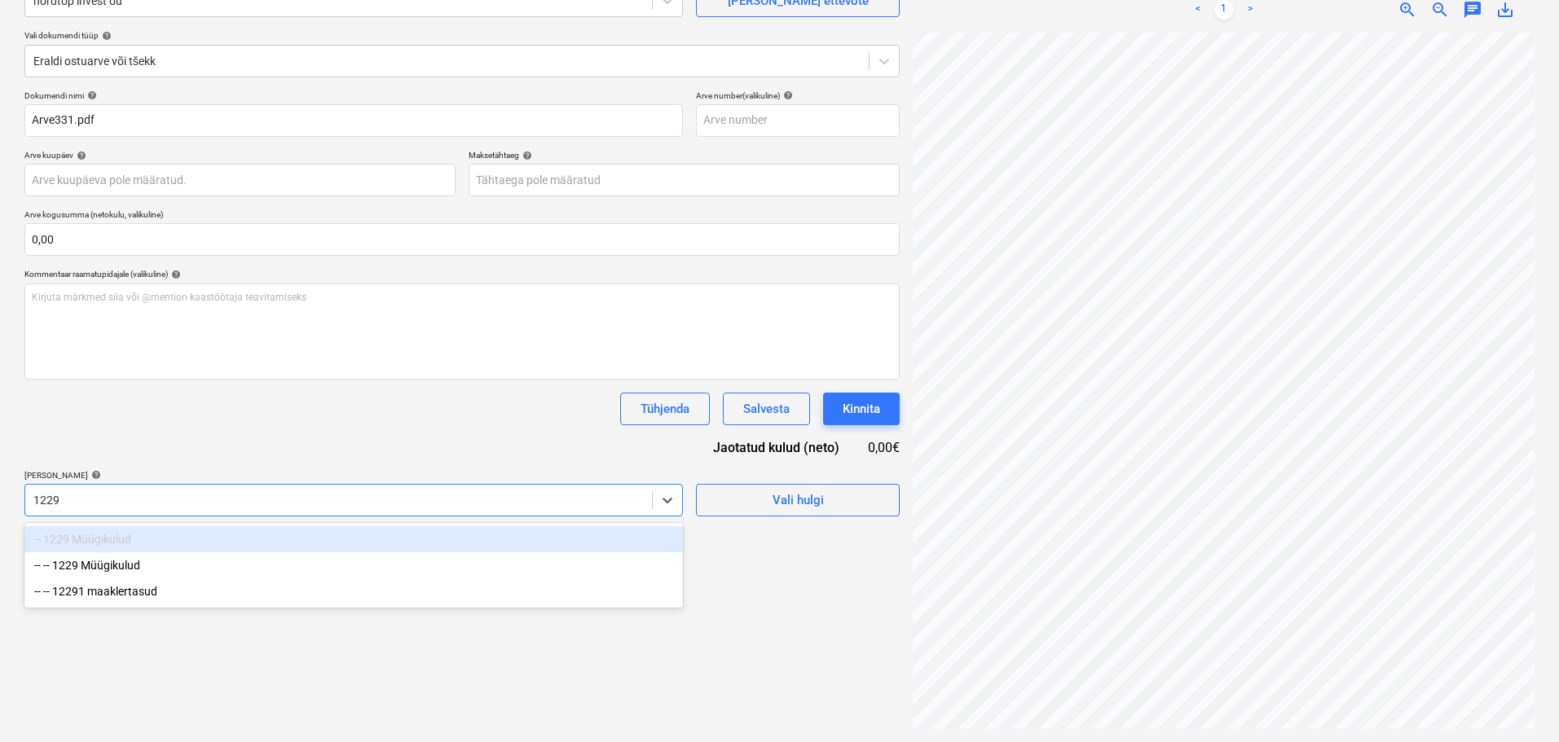
scroll to position [163, 0]
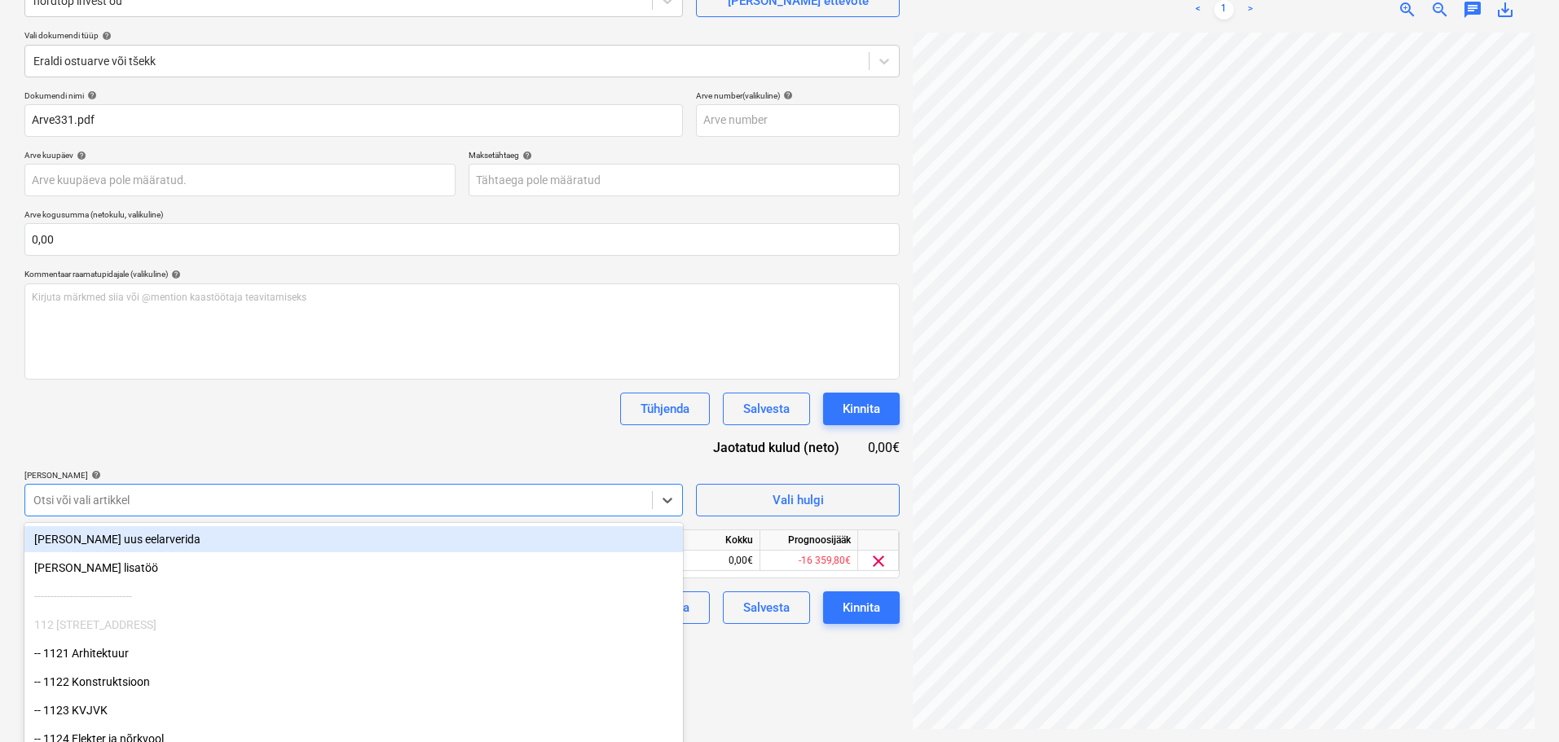
click at [420, 437] on div "Dokumendi nimi help Arve331.pdf Arve number (valikuline) help Arve kuupäev help…" at bounding box center [461, 357] width 875 height 534
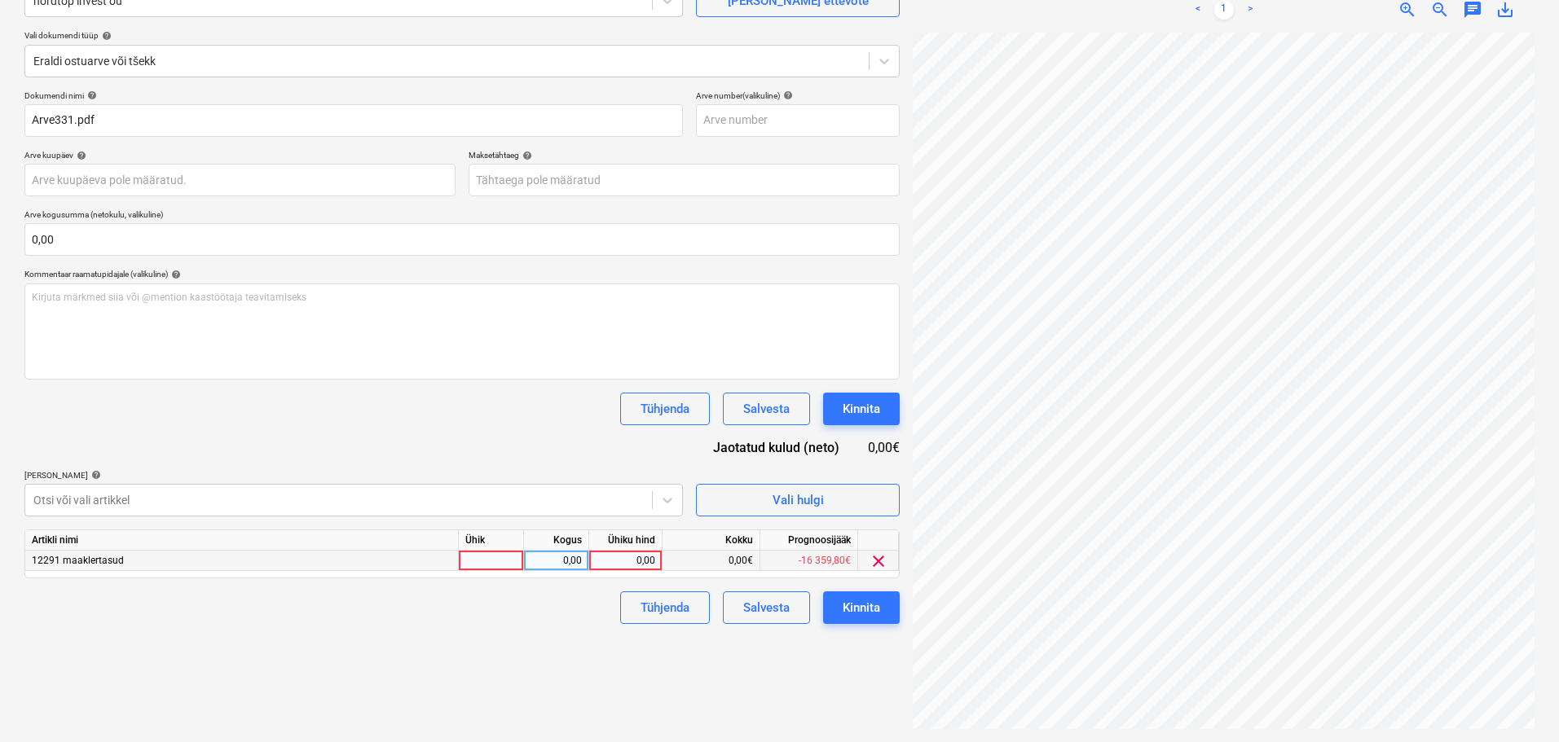
click at [519, 561] on div at bounding box center [491, 561] width 65 height 20
type input "tk"
click at [620, 561] on div "0,00" at bounding box center [625, 561] width 59 height 20
type input "1309"
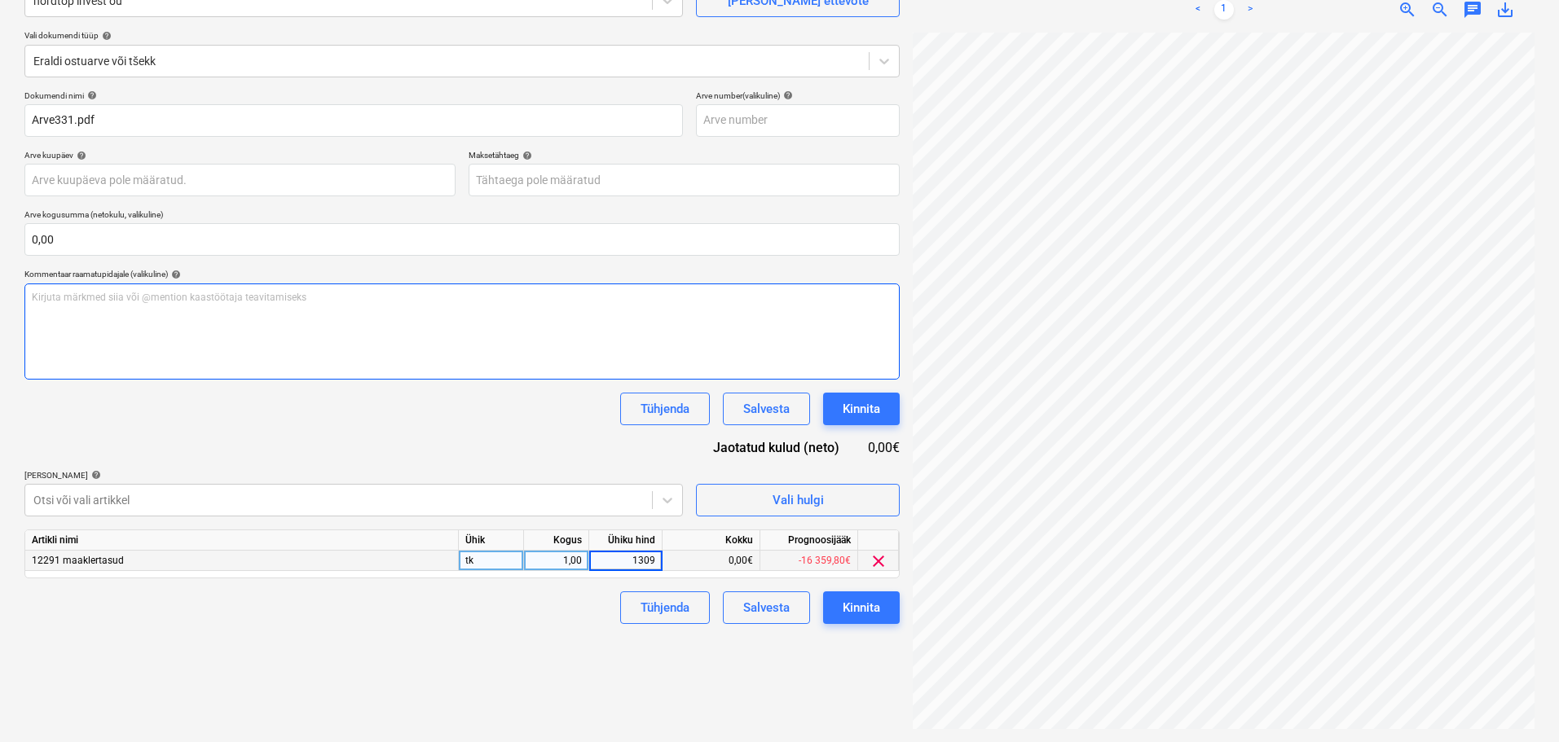
click at [499, 377] on div "Kirjuta märkmed siia või @mention kaastöötaja teavitamiseks ﻿" at bounding box center [461, 332] width 875 height 96
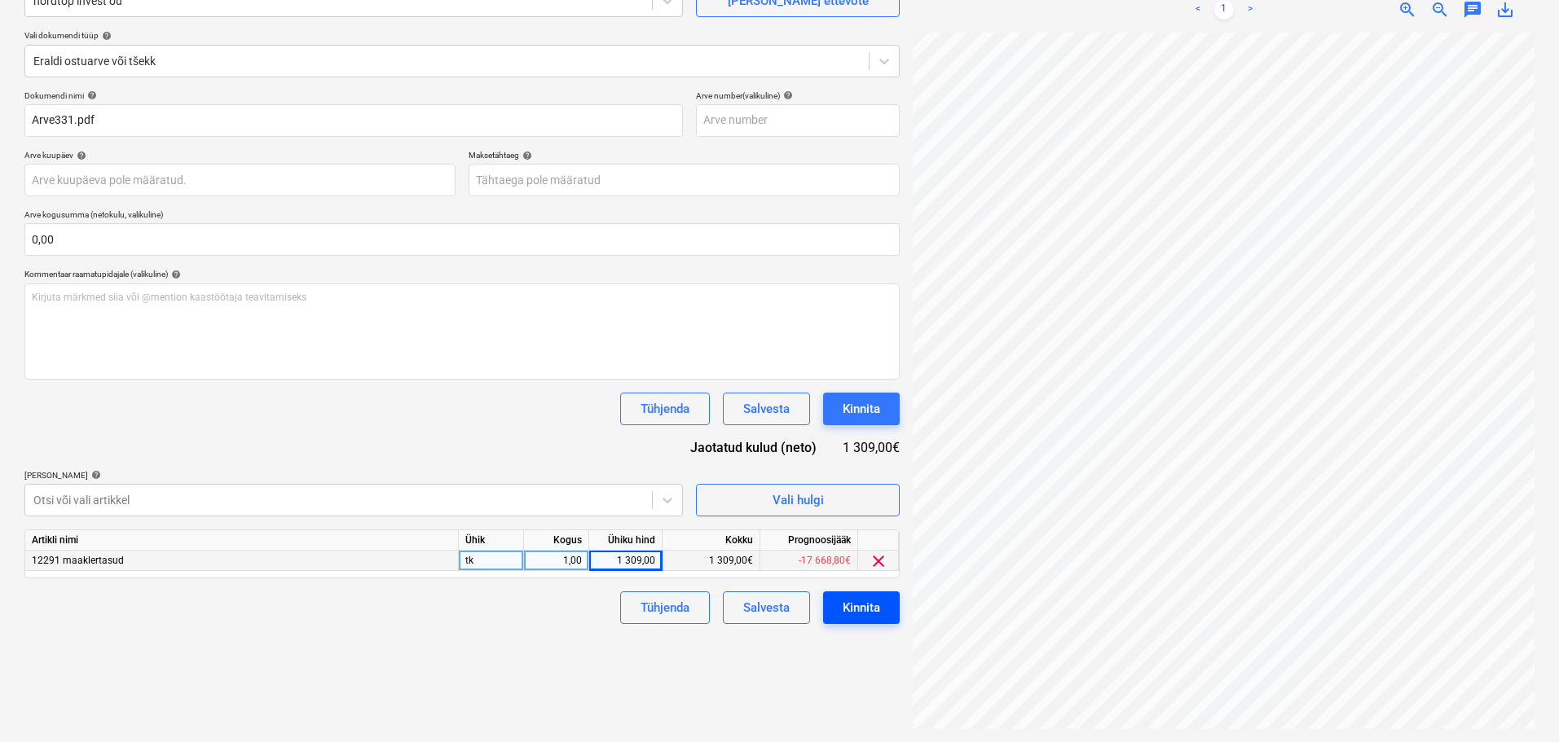
click at [882, 600] on button "Kinnita" at bounding box center [861, 608] width 77 height 33
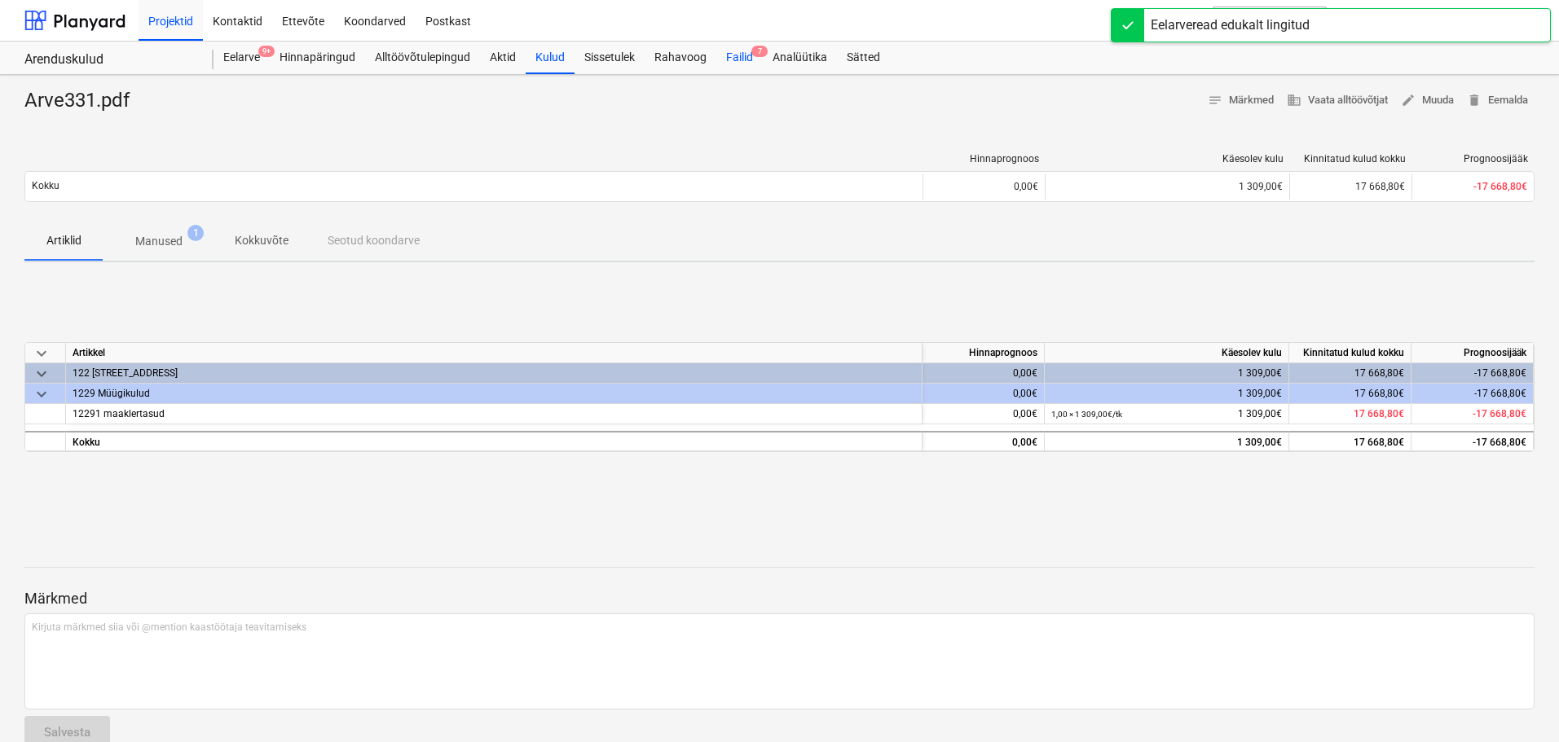
click at [740, 56] on div "Failid 7" at bounding box center [739, 58] width 46 height 33
